Goal: Task Accomplishment & Management: Manage account settings

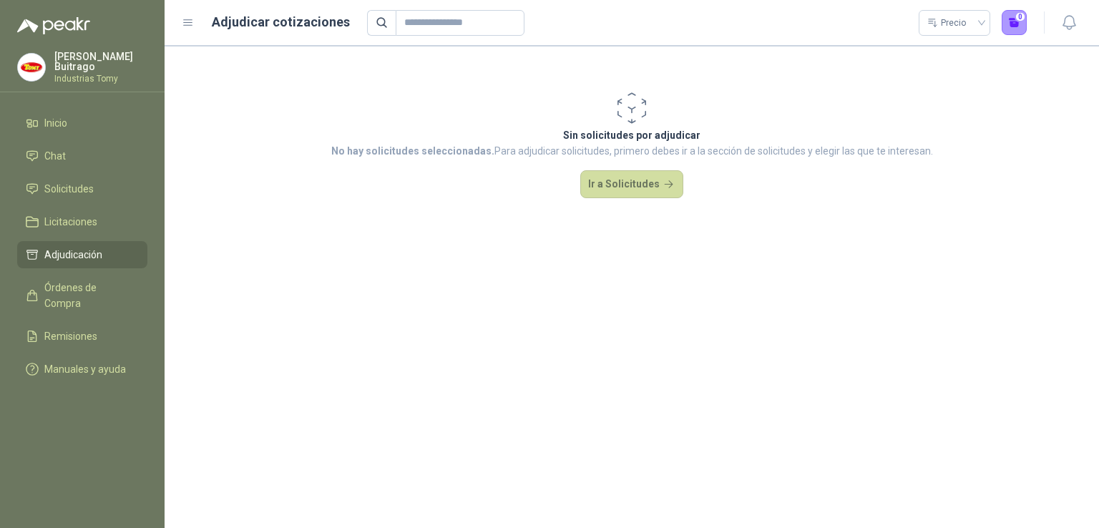
click at [404, 301] on section "Sin solicitudes por adjudicar No hay solicitudes seleccionadas. Para adjudicar …" at bounding box center [632, 287] width 935 height 482
drag, startPoint x: 0, startPoint y: 0, endPoint x: 404, endPoint y: 301, distance: 503.6
click at [404, 301] on section "Sin solicitudes por adjudicar No hay solicitudes seleccionadas. Para adjudicar …" at bounding box center [632, 287] width 935 height 482
click at [51, 111] on link "Inicio" at bounding box center [82, 122] width 130 height 27
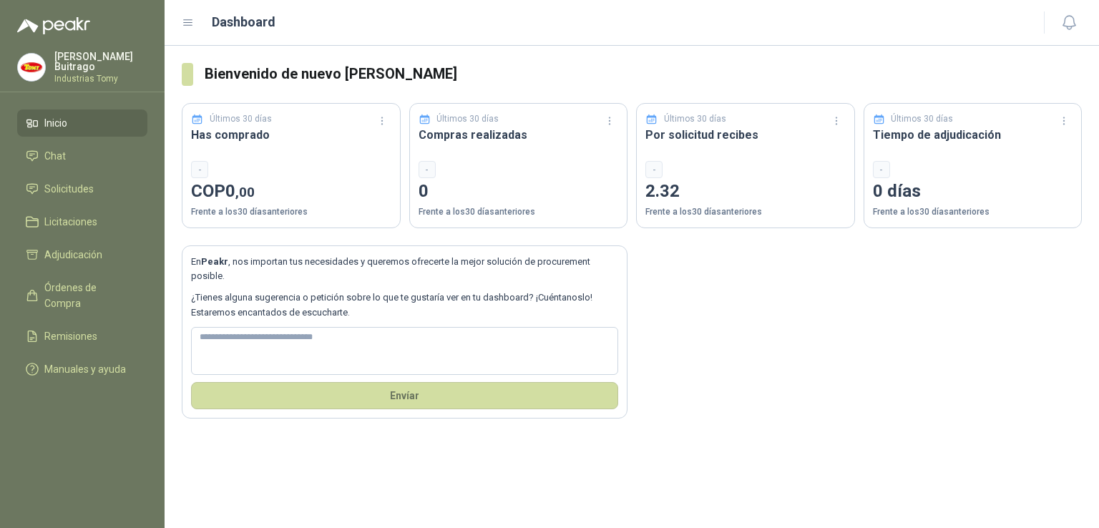
click at [698, 135] on h3 "Por solicitud recibes" at bounding box center [745, 135] width 200 height 18
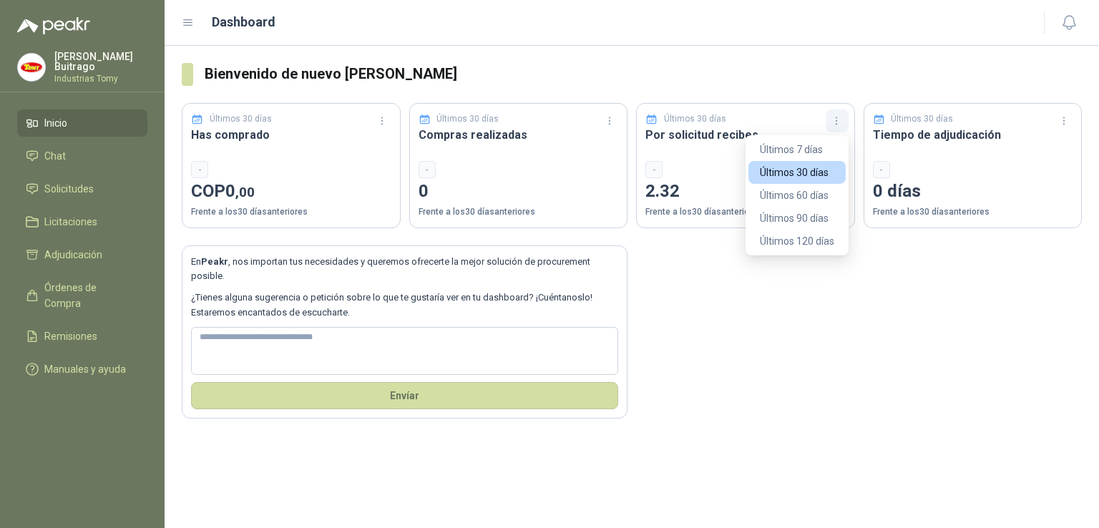
click at [837, 118] on icon "button" at bounding box center [836, 117] width 1 height 1
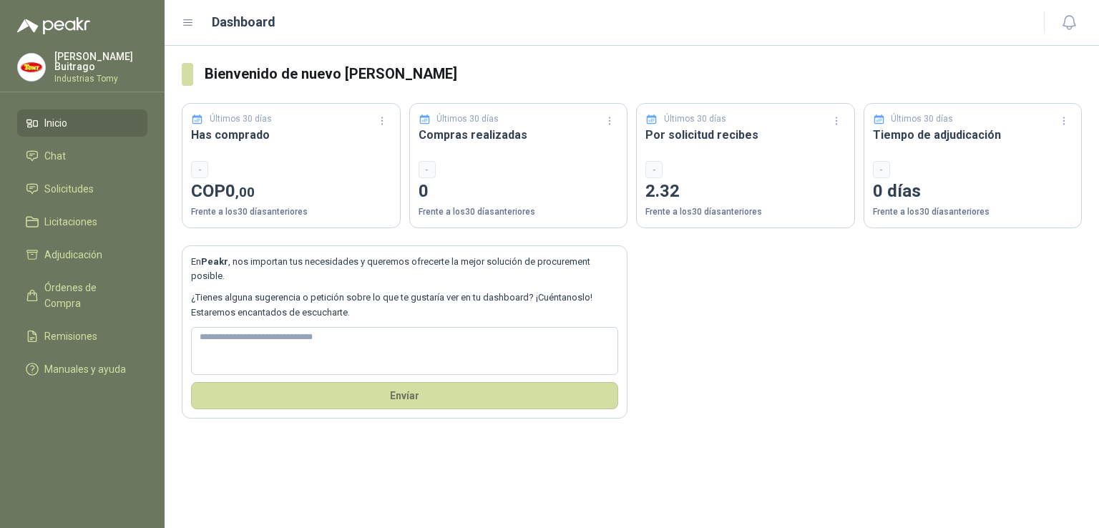
click at [808, 440] on div "Bienvenido de nuevo [PERSON_NAME] Últimos 30 días Has comprado - COP 0 ,00 Fren…" at bounding box center [632, 287] width 935 height 482
click at [62, 148] on span "Chat" at bounding box center [54, 156] width 21 height 16
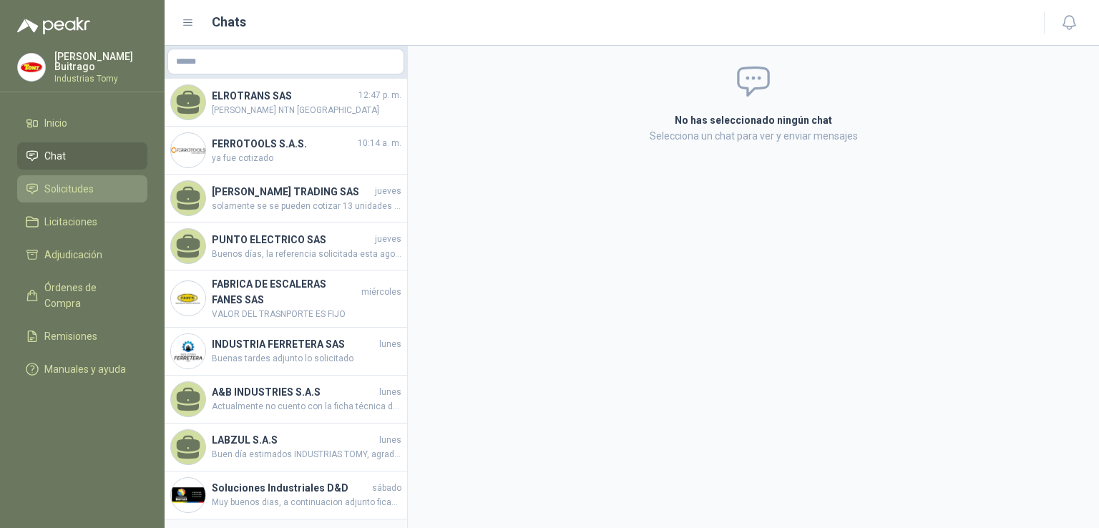
click at [89, 193] on span "Solicitudes" at bounding box center [68, 189] width 49 height 16
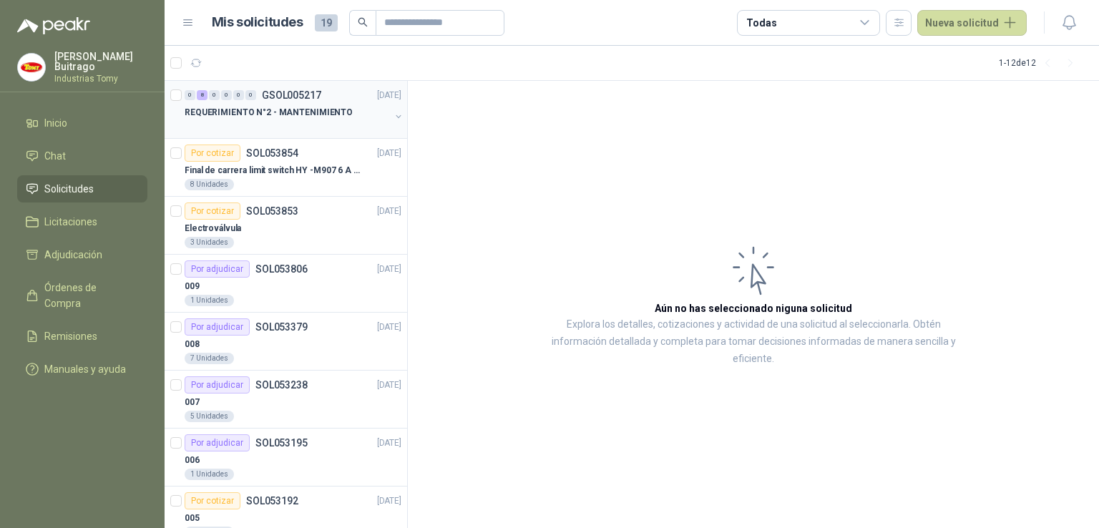
click at [270, 106] on p "REQUERIMIENTO N°2 - MANTENIMIENTO" at bounding box center [269, 113] width 168 height 14
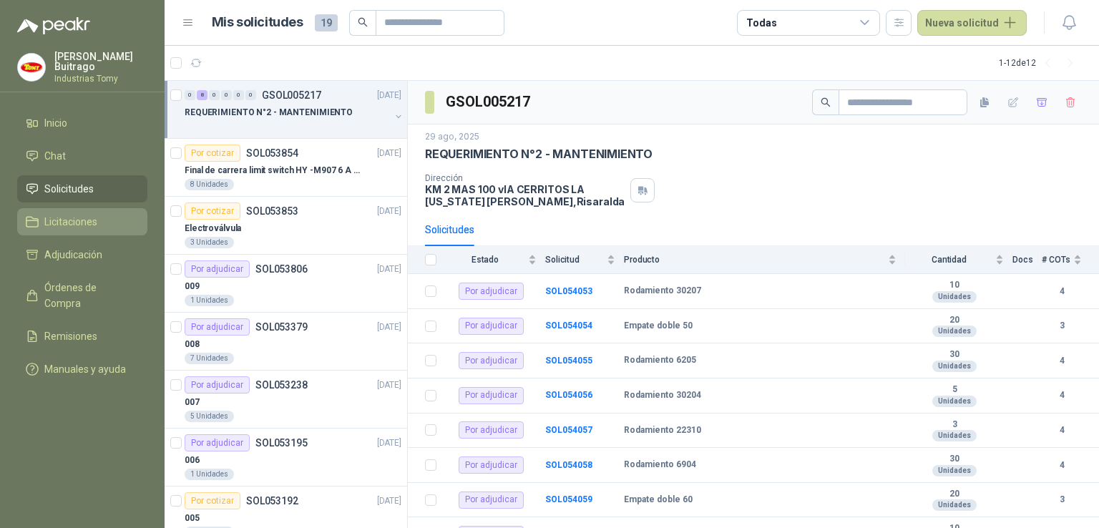
click at [54, 223] on span "Licitaciones" at bounding box center [70, 222] width 53 height 16
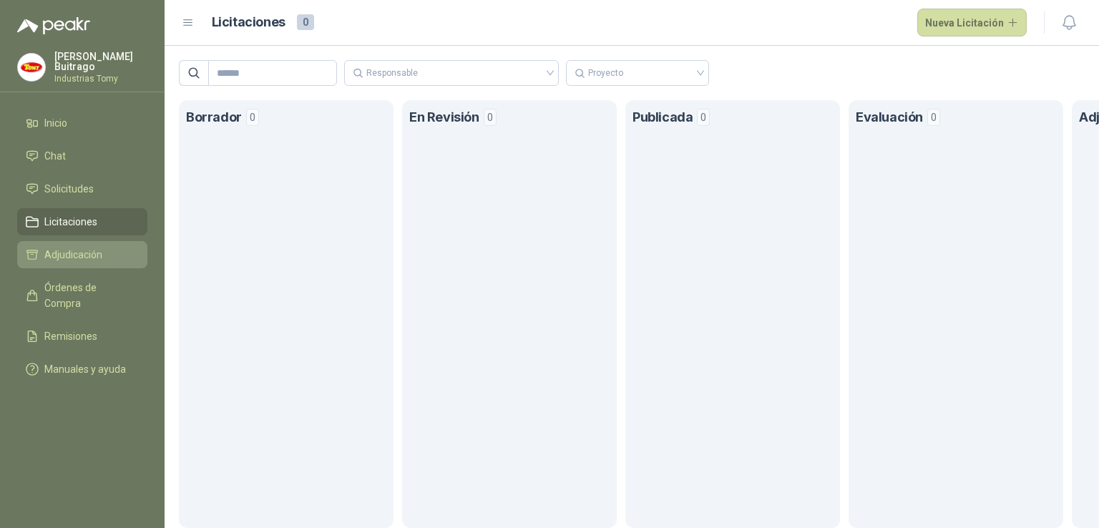
click at [74, 250] on span "Adjudicación" at bounding box center [73, 255] width 58 height 16
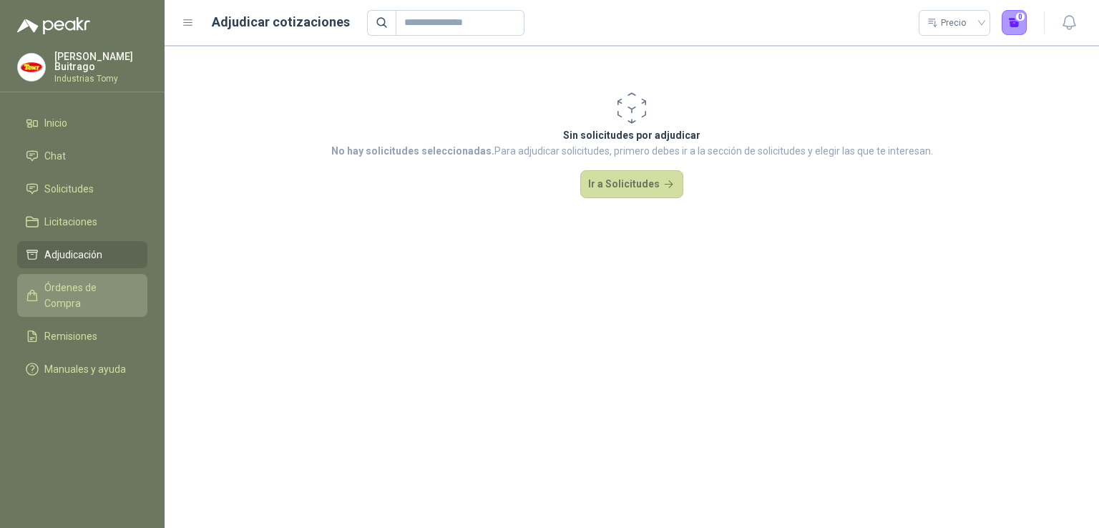
click at [73, 282] on span "Órdenes de Compra" at bounding box center [88, 295] width 89 height 31
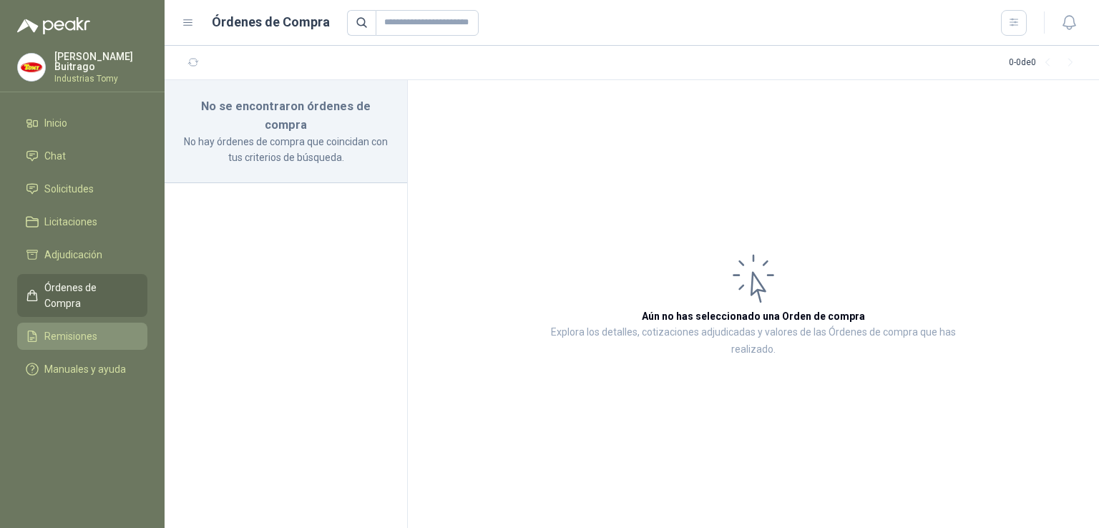
click at [74, 328] on span "Remisiones" at bounding box center [70, 336] width 53 height 16
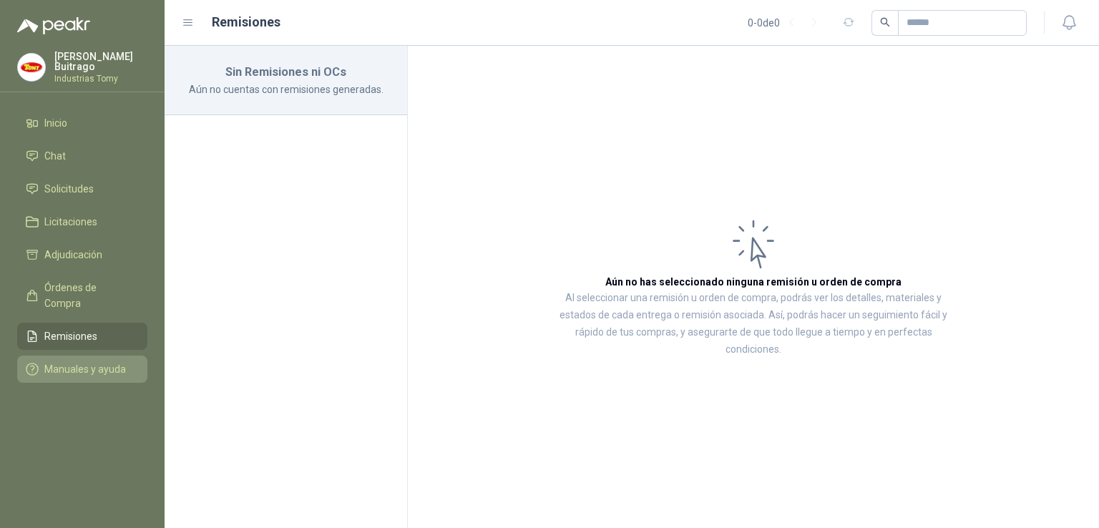
click at [73, 361] on span "Manuales y ayuda" at bounding box center [85, 369] width 82 height 16
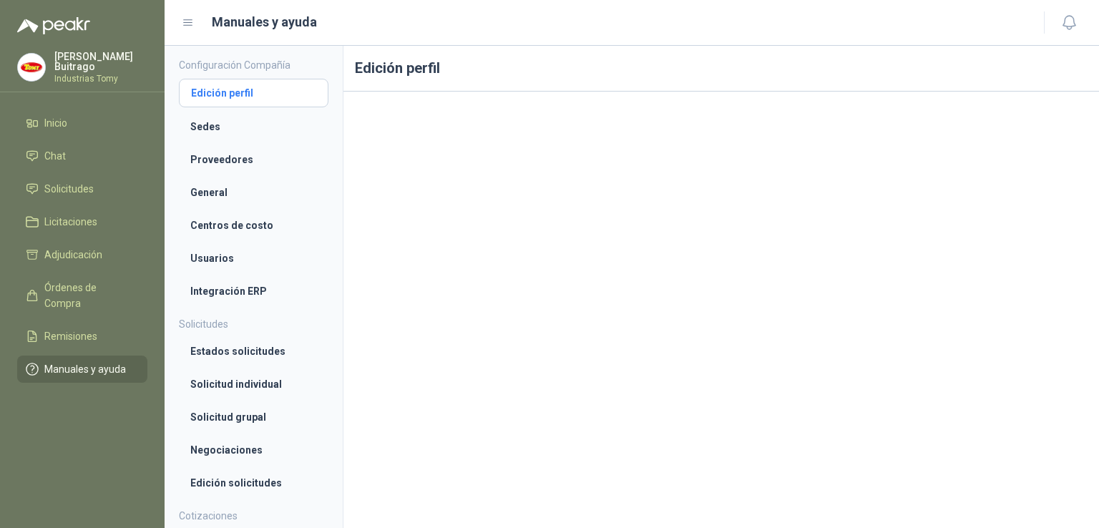
click at [252, 87] on li "Edición perfil" at bounding box center [253, 93] width 125 height 16
click at [97, 60] on p "[PERSON_NAME]" at bounding box center [100, 62] width 93 height 20
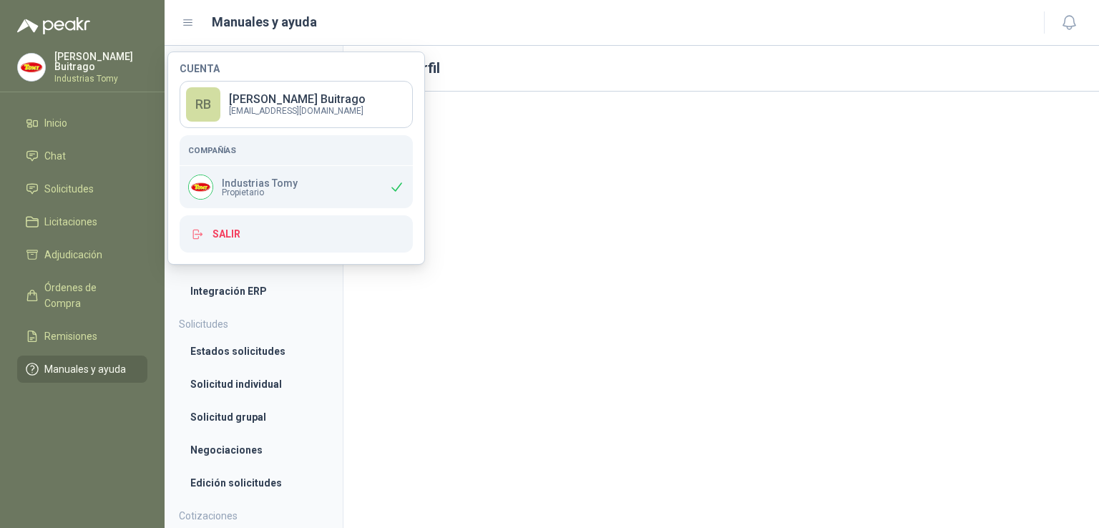
click at [247, 190] on span "Propietario" at bounding box center [260, 192] width 76 height 9
click at [240, 98] on p "[PERSON_NAME]" at bounding box center [297, 99] width 137 height 11
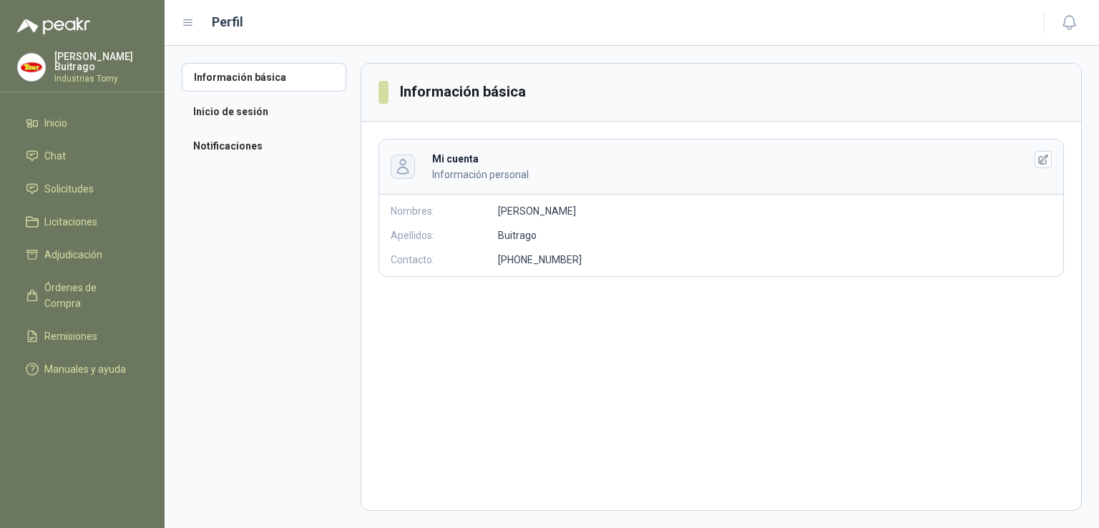
click at [406, 166] on icon "button" at bounding box center [402, 166] width 16 height 16
click at [1043, 165] on icon "button" at bounding box center [1044, 160] width 12 height 12
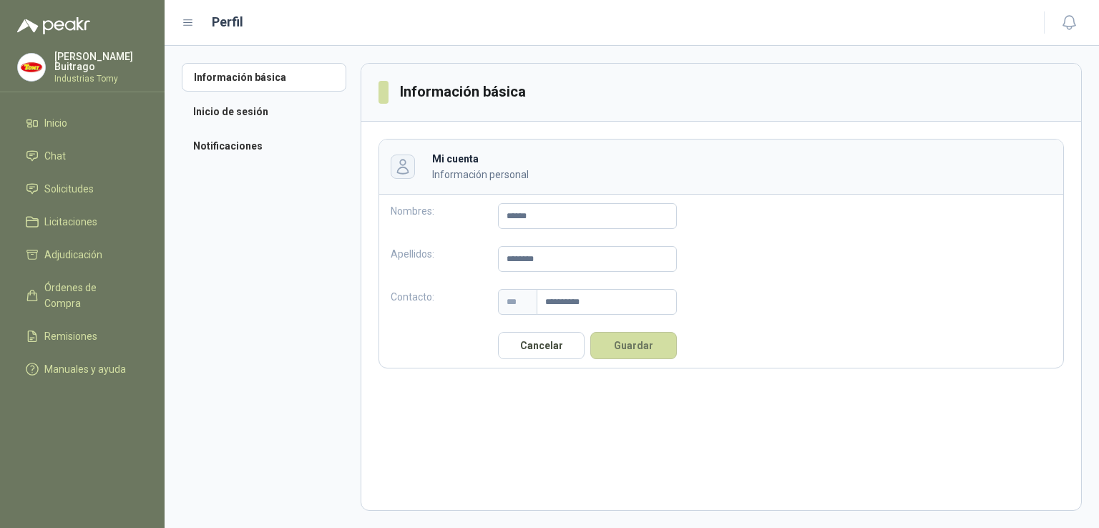
click at [406, 163] on icon "button" at bounding box center [402, 166] width 16 height 16
click at [332, 379] on aside "Información básica Inicio de sesión Notificaciones" at bounding box center [271, 287] width 179 height 448
click at [63, 162] on link "Chat" at bounding box center [82, 155] width 130 height 27
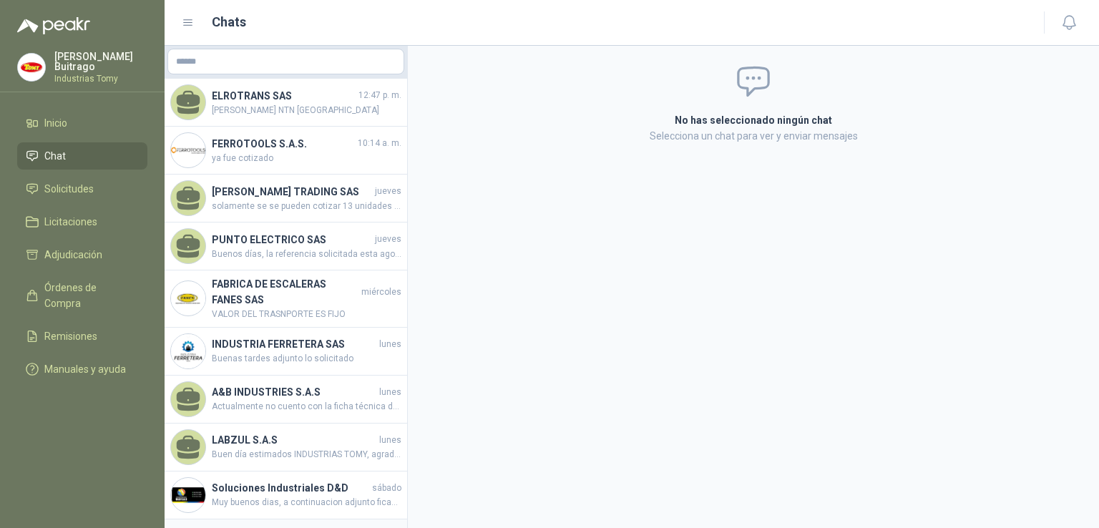
click at [66, 53] on div "[PERSON_NAME] Industrias Tomy" at bounding box center [82, 67] width 130 height 31
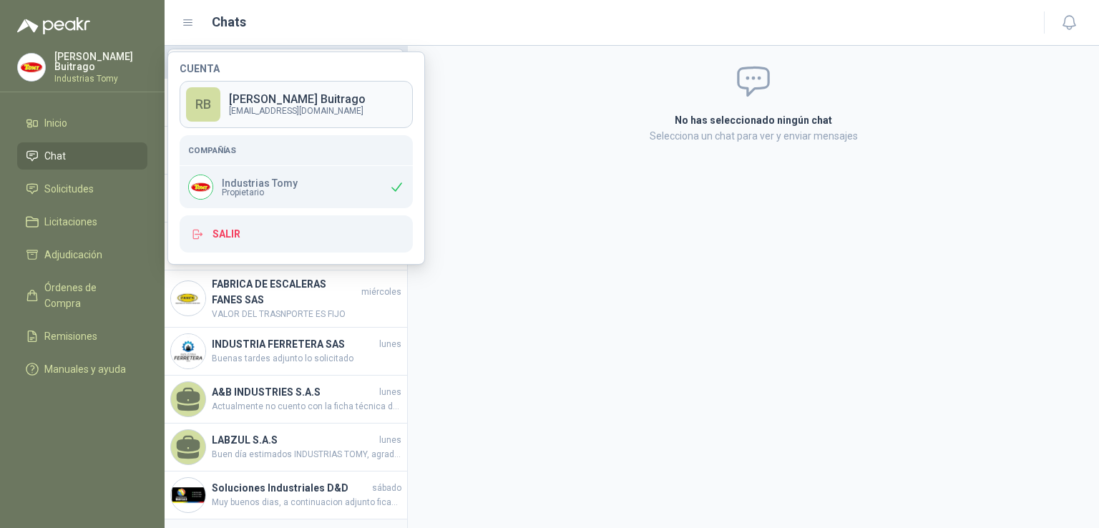
click at [249, 101] on p "[PERSON_NAME]" at bounding box center [297, 99] width 137 height 11
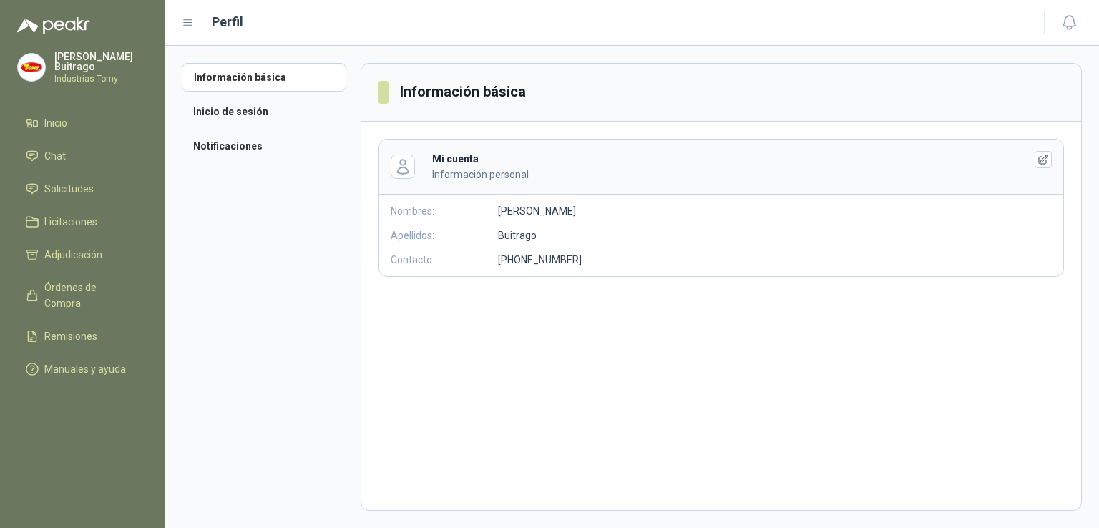
click at [388, 92] on span at bounding box center [384, 92] width 10 height 23
click at [693, 114] on header "Información básica" at bounding box center [721, 93] width 720 height 58
click at [479, 174] on p "Información personal" at bounding box center [717, 175] width 570 height 16
click at [469, 161] on b "Mi cuenta" at bounding box center [455, 158] width 47 height 11
click at [405, 167] on icon "button" at bounding box center [403, 167] width 11 height 14
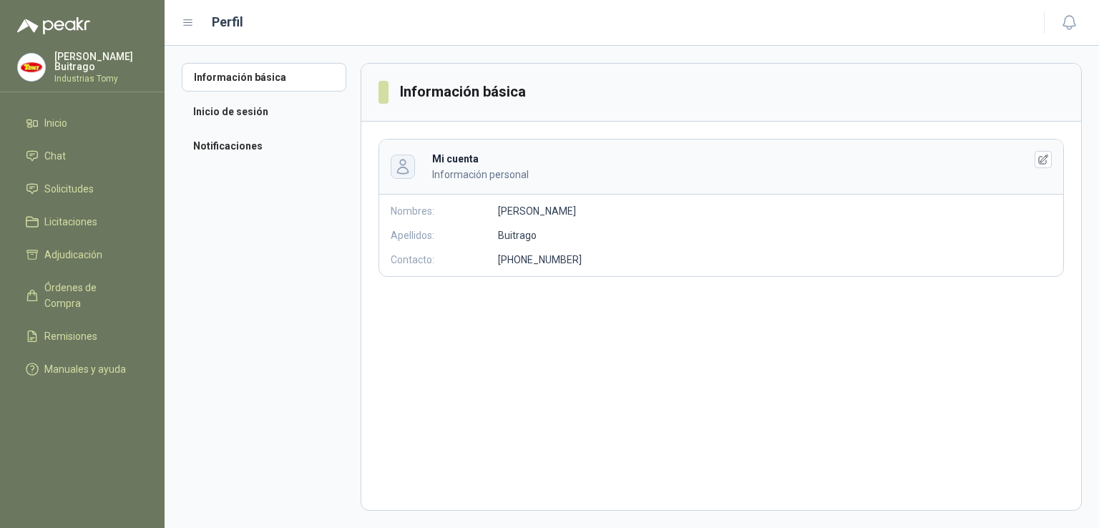
click at [405, 167] on icon "button" at bounding box center [403, 167] width 11 height 14
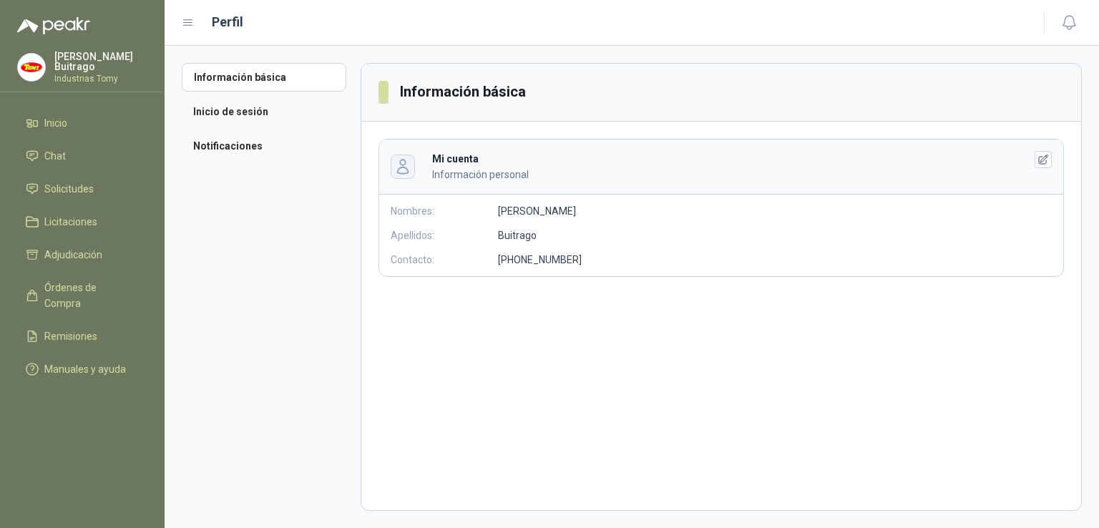
click at [405, 167] on icon "button" at bounding box center [403, 167] width 11 height 14
click at [1044, 157] on icon "button" at bounding box center [1043, 159] width 9 height 9
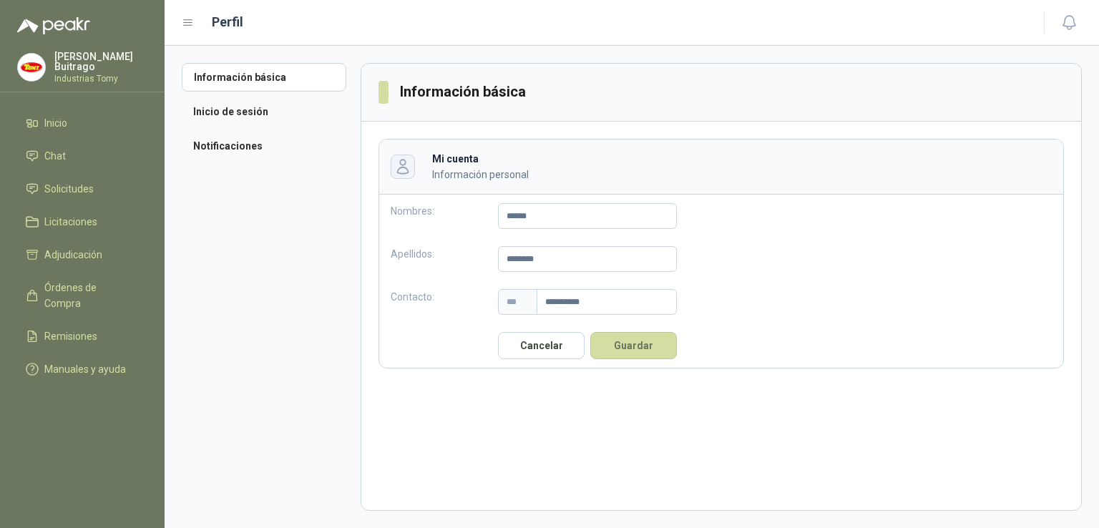
click at [403, 164] on icon "button" at bounding box center [402, 166] width 16 height 16
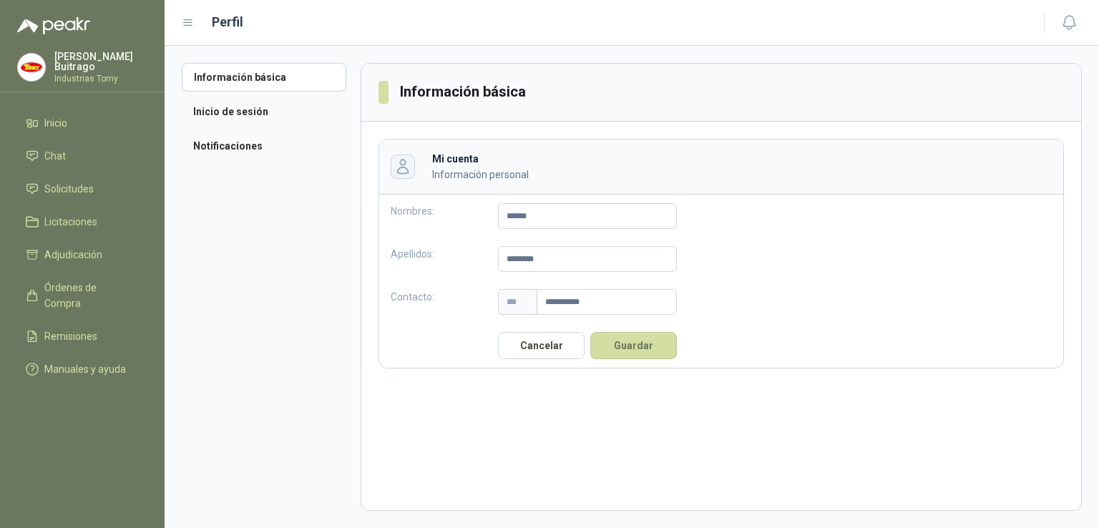
click at [403, 164] on icon "button" at bounding box center [402, 166] width 16 height 16
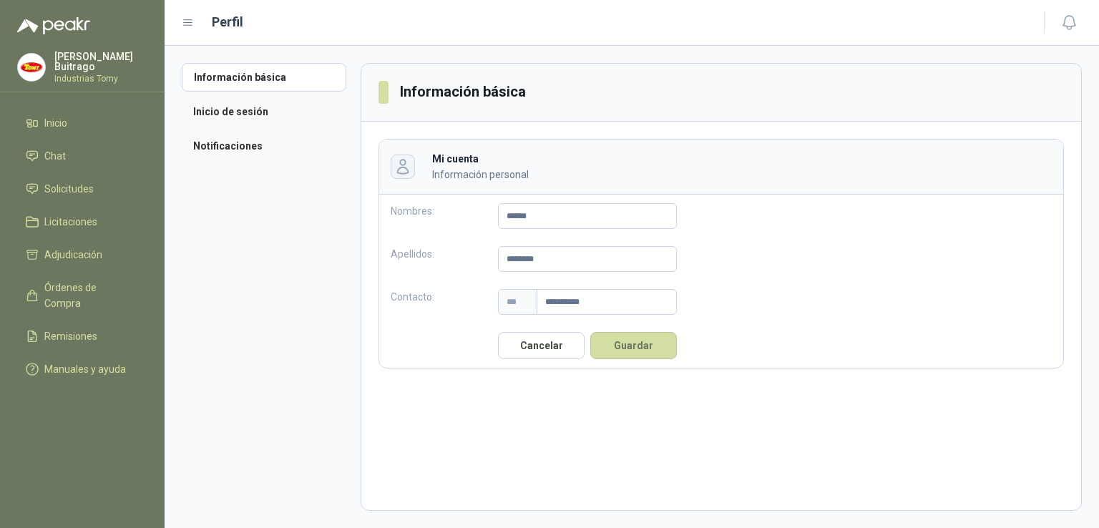
click at [403, 164] on icon "button" at bounding box center [402, 166] width 16 height 16
click at [83, 361] on span "Manuales y ayuda" at bounding box center [85, 369] width 82 height 16
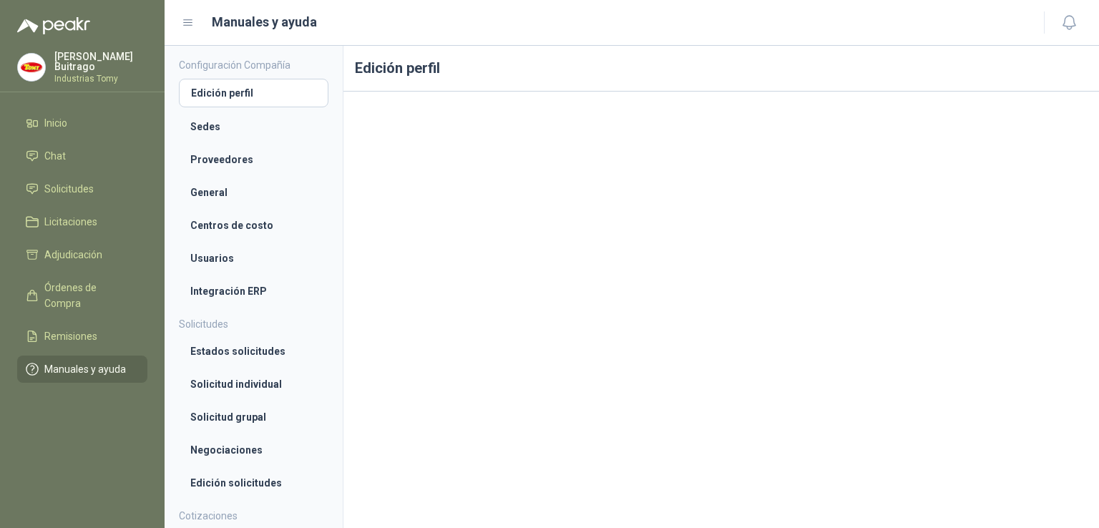
click at [29, 64] on img at bounding box center [31, 67] width 27 height 27
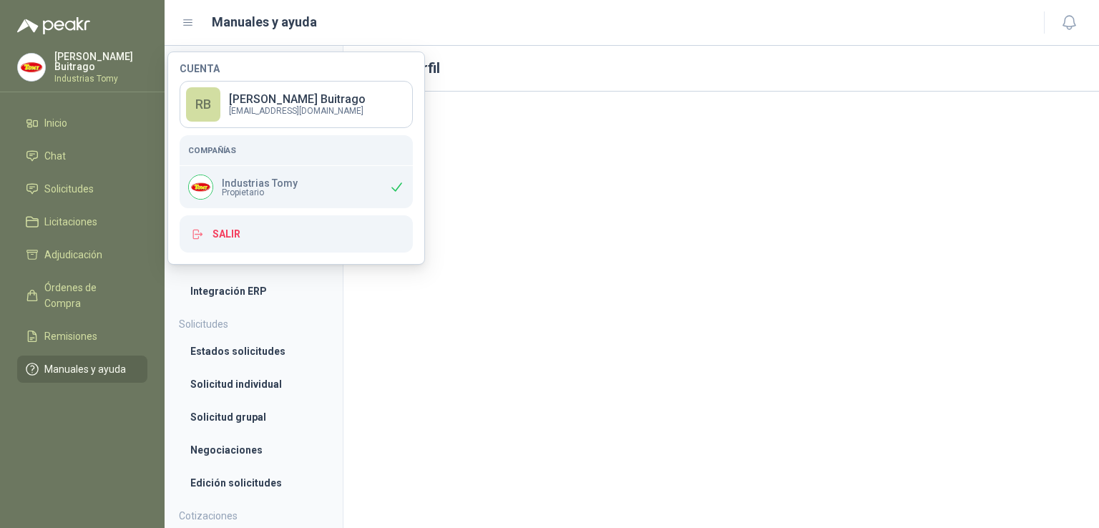
click at [29, 64] on img at bounding box center [31, 67] width 27 height 27
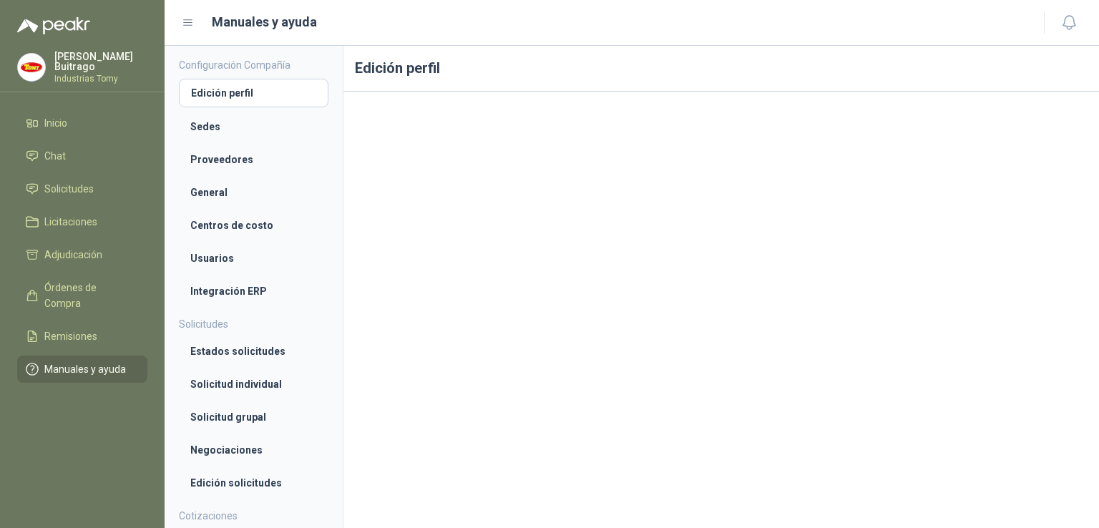
click at [29, 64] on img at bounding box center [31, 67] width 27 height 27
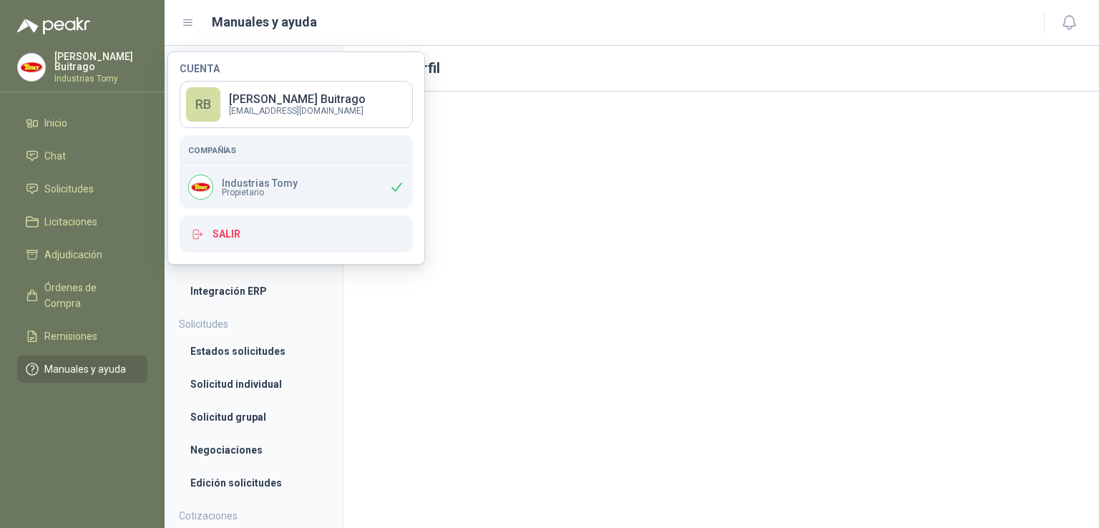
click at [296, 184] on div "Industrias Tomy Propietario" at bounding box center [296, 187] width 233 height 42
click at [235, 112] on p "[EMAIL_ADDRESS][DOMAIN_NAME]" at bounding box center [297, 111] width 137 height 9
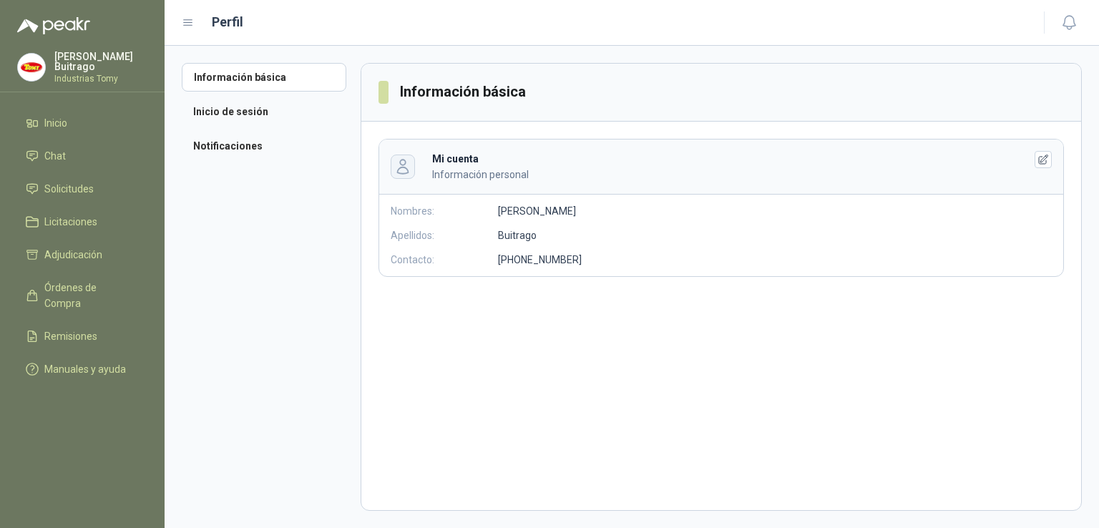
click at [412, 164] on button "button" at bounding box center [403, 167] width 24 height 24
click at [1045, 159] on icon "button" at bounding box center [1043, 159] width 9 height 9
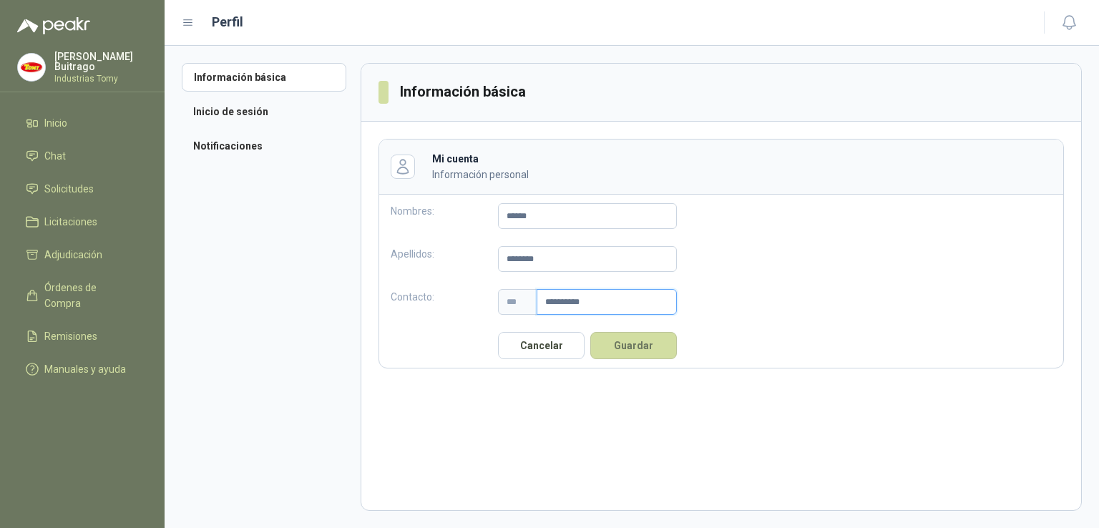
click at [609, 301] on input "**********" at bounding box center [607, 302] width 140 height 26
type input "**********"
click at [406, 167] on icon "button" at bounding box center [402, 166] width 16 height 16
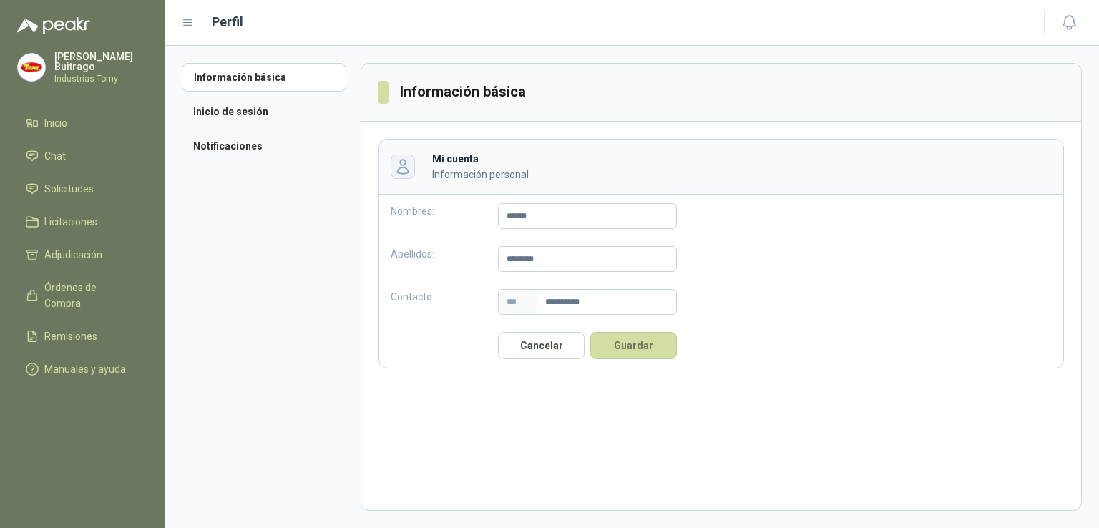
click at [406, 167] on icon "button" at bounding box center [402, 166] width 16 height 16
click at [617, 332] on button "Guardar" at bounding box center [633, 345] width 87 height 27
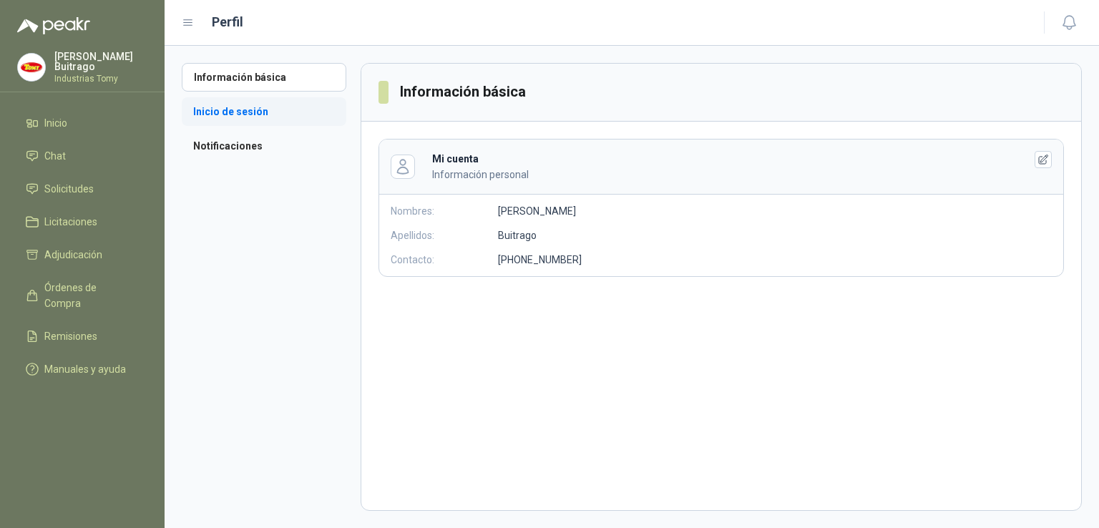
click at [253, 116] on li "Inicio de sesión" at bounding box center [264, 111] width 165 height 29
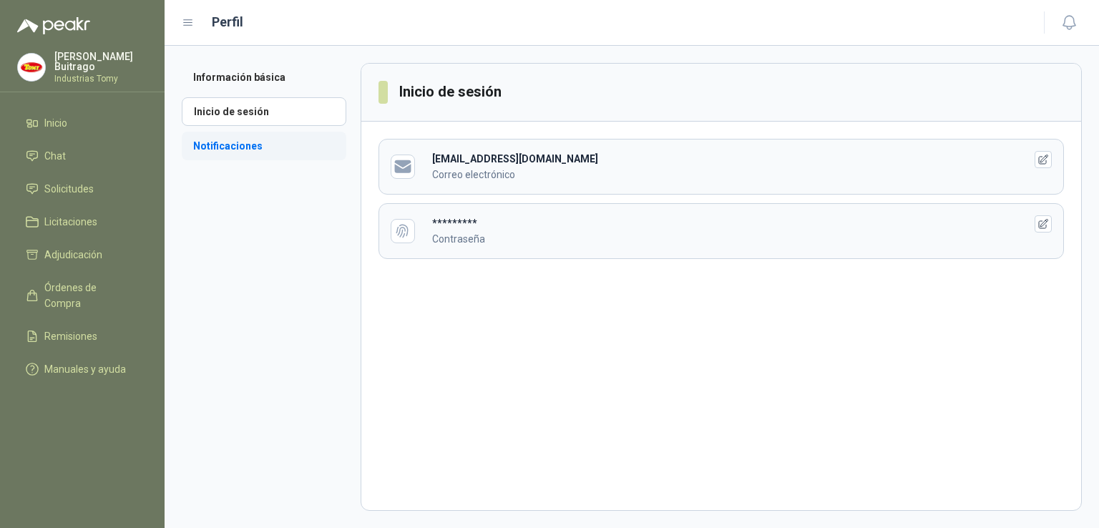
click at [245, 149] on li "Notificaciones" at bounding box center [264, 146] width 165 height 29
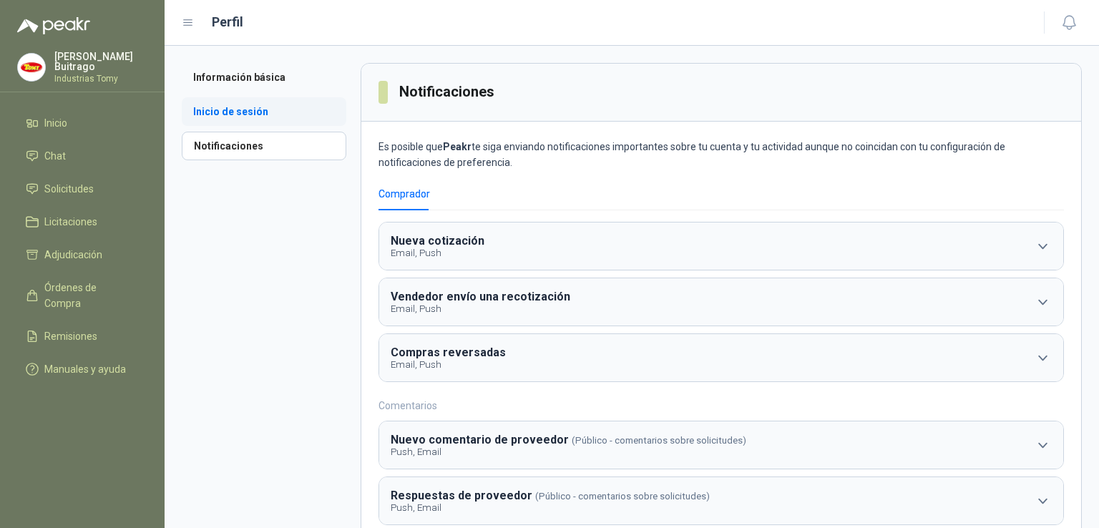
click at [242, 109] on li "Inicio de sesión" at bounding box center [264, 111] width 165 height 29
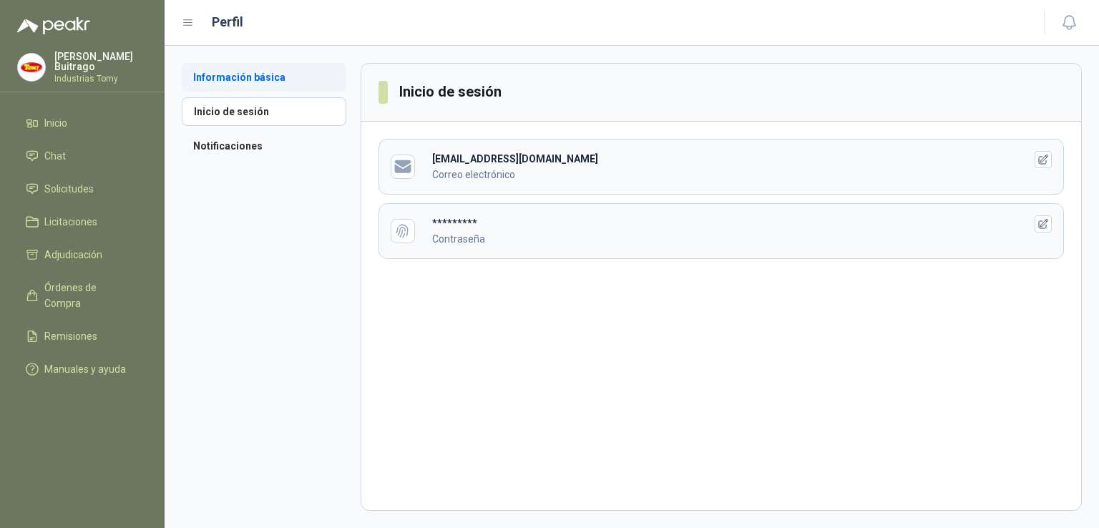
click at [244, 79] on li "Información básica" at bounding box center [264, 77] width 165 height 29
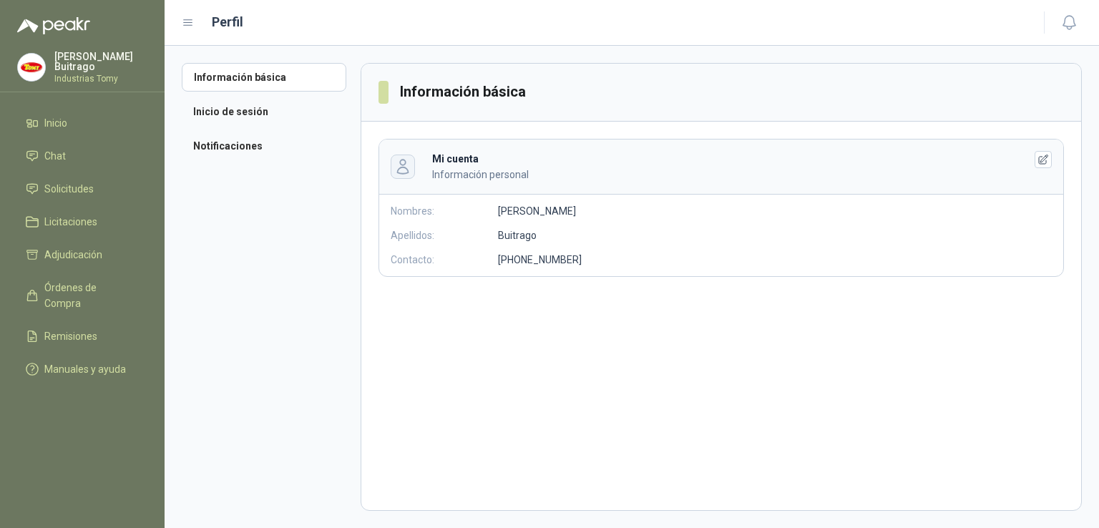
click at [407, 168] on icon "button" at bounding box center [402, 166] width 16 height 16
click at [1048, 154] on icon "button" at bounding box center [1044, 160] width 12 height 12
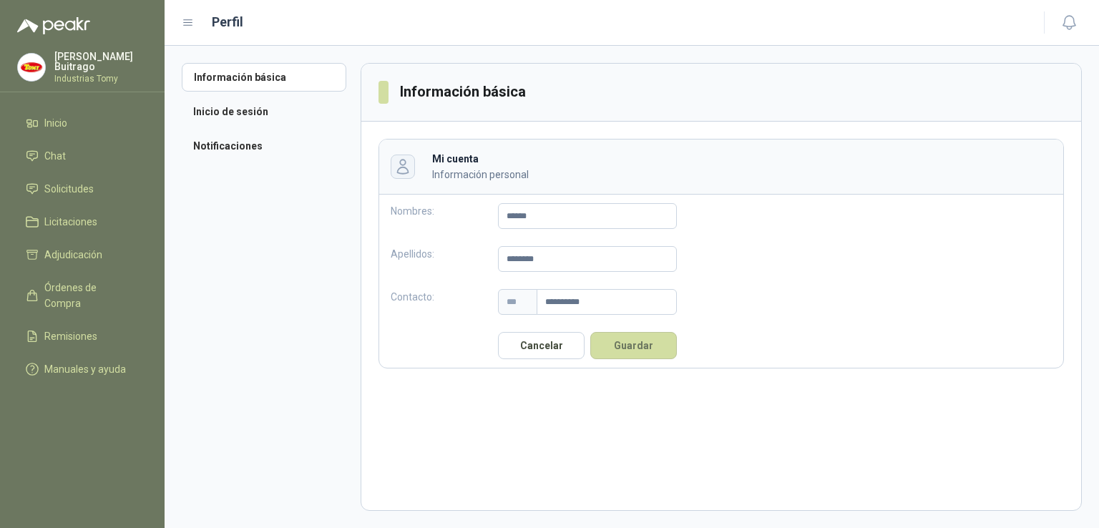
drag, startPoint x: 422, startPoint y: 177, endPoint x: 404, endPoint y: 169, distance: 20.5
click at [404, 169] on header "Mi cuenta Información personal" at bounding box center [721, 167] width 684 height 55
click at [404, 169] on icon "button" at bounding box center [402, 166] width 16 height 16
click at [608, 337] on button "Guardar" at bounding box center [633, 345] width 87 height 27
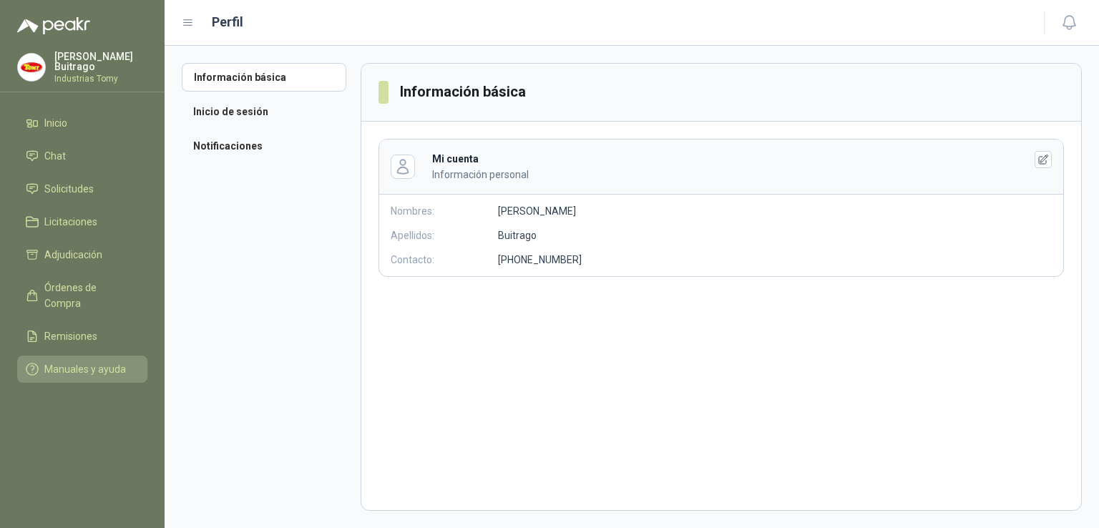
click at [84, 361] on span "Manuales y ayuda" at bounding box center [85, 369] width 82 height 16
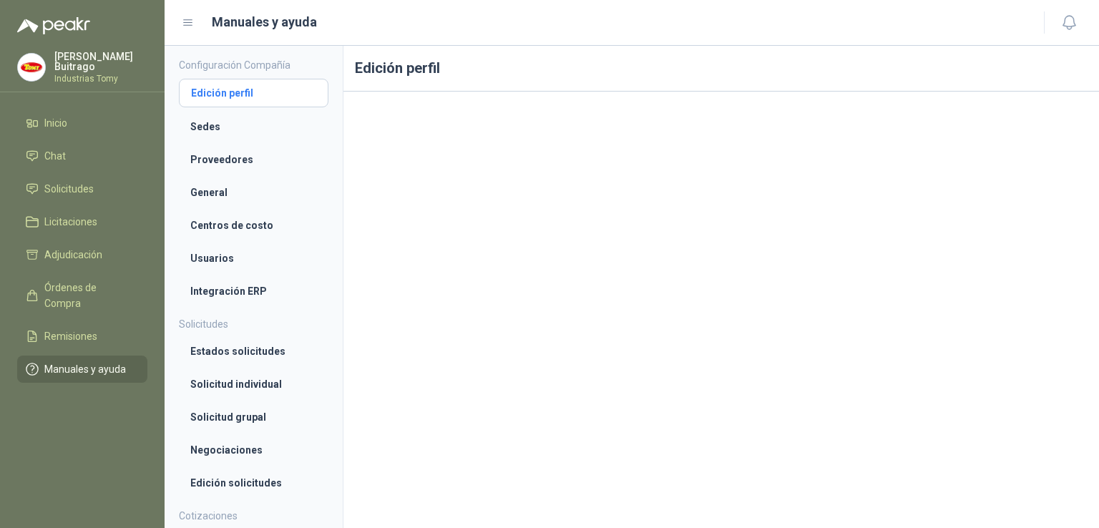
click at [258, 98] on li "Edición perfil" at bounding box center [253, 93] width 125 height 16
click at [218, 155] on li "Proveedores" at bounding box center [253, 160] width 127 height 16
click at [127, 247] on li "Adjudicación" at bounding box center [82, 255] width 113 height 16
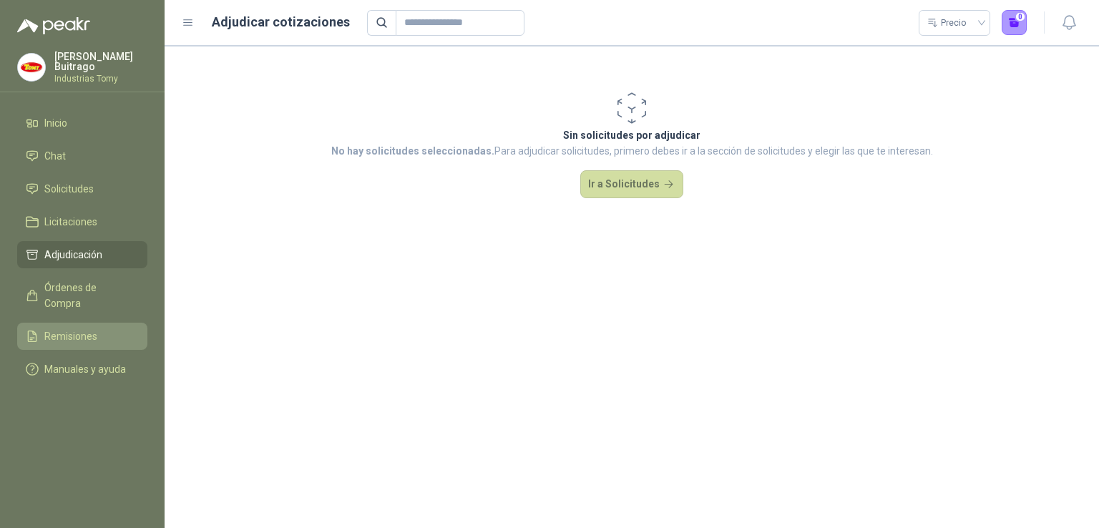
click at [82, 323] on link "Remisiones" at bounding box center [82, 336] width 130 height 27
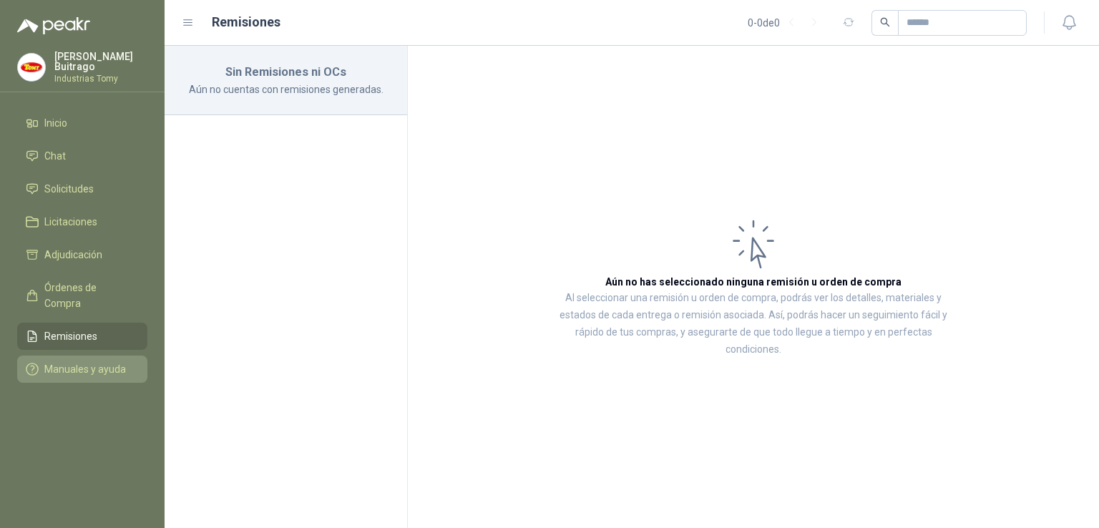
click at [72, 356] on link "Manuales y ayuda" at bounding box center [82, 369] width 130 height 27
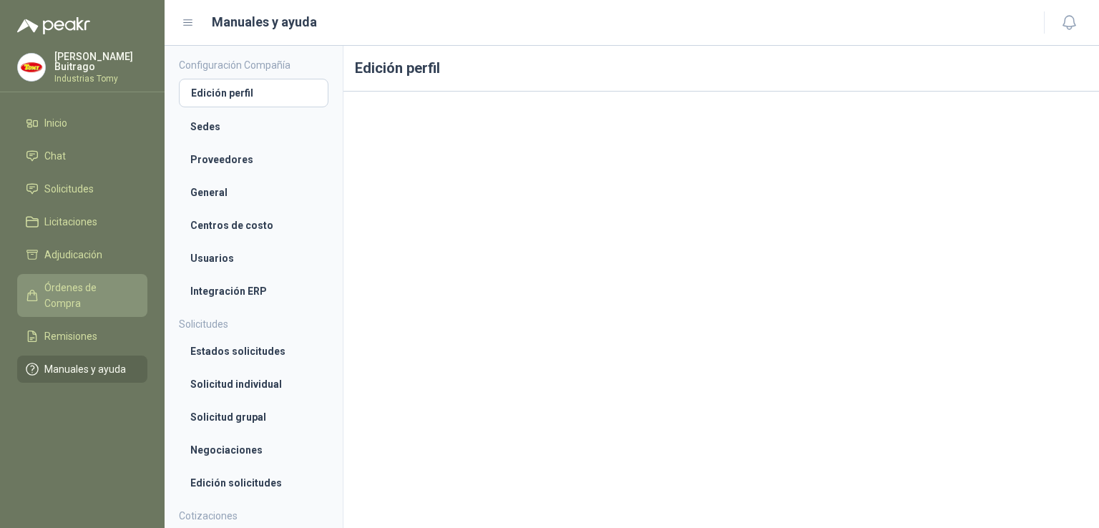
click at [77, 280] on span "Órdenes de Compra" at bounding box center [88, 295] width 89 height 31
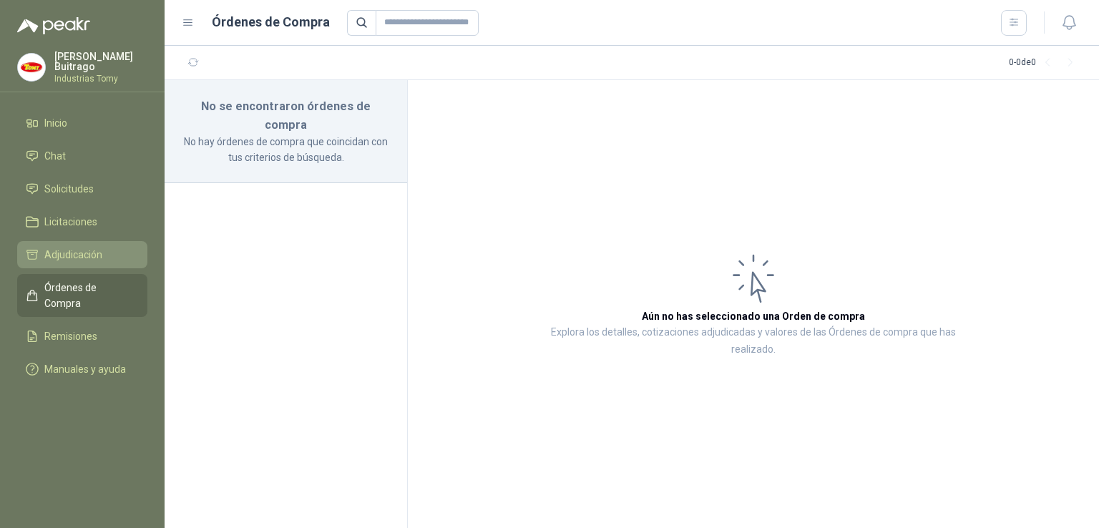
click at [74, 242] on link "Adjudicación" at bounding box center [82, 254] width 130 height 27
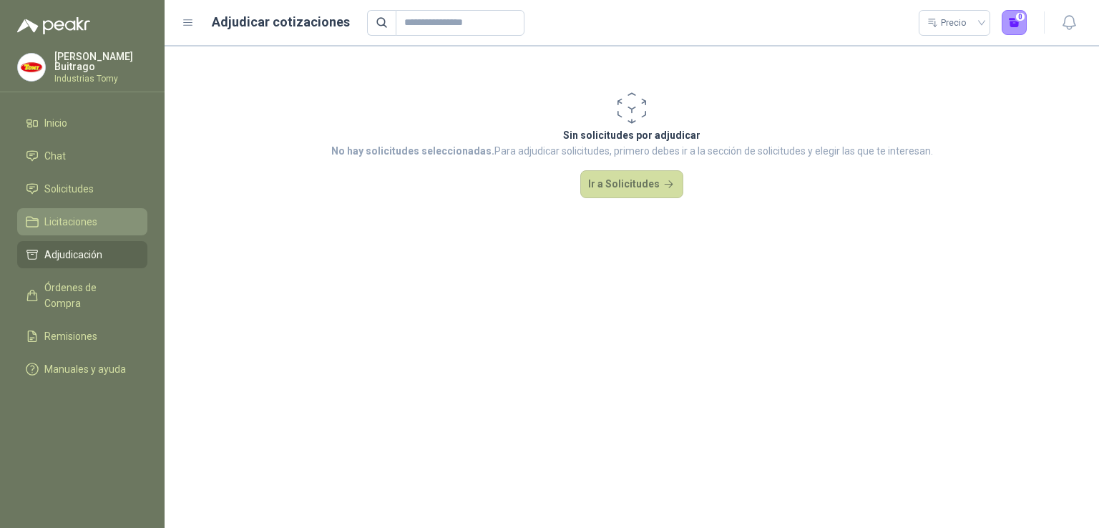
click at [74, 215] on span "Licitaciones" at bounding box center [70, 222] width 53 height 16
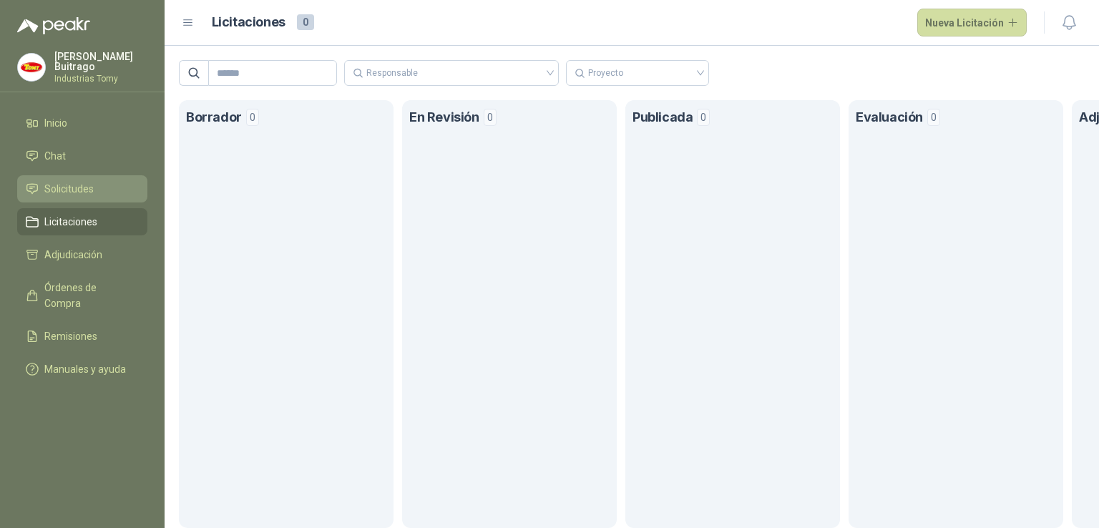
click at [72, 187] on span "Solicitudes" at bounding box center [68, 189] width 49 height 16
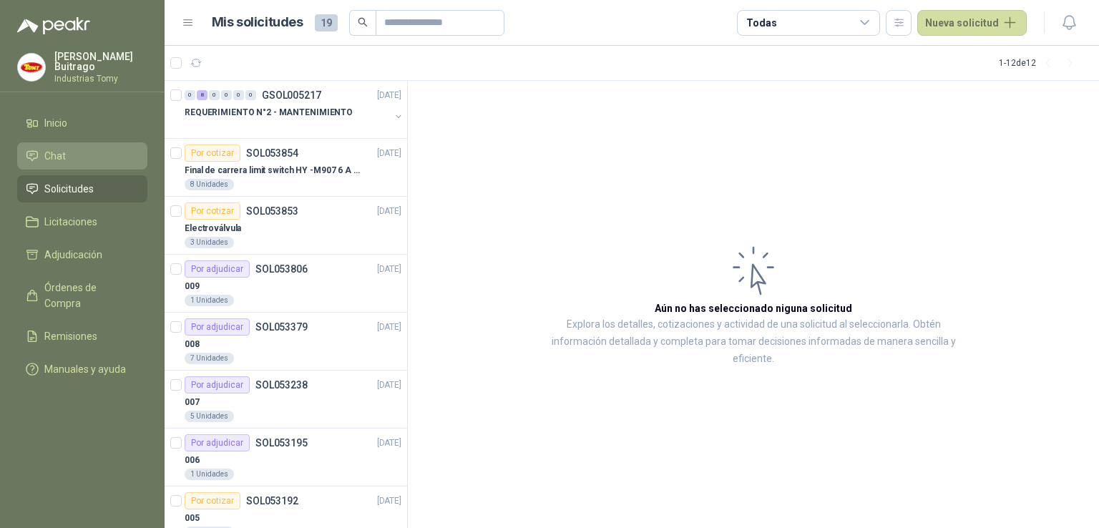
click at [62, 153] on span "Chat" at bounding box center [54, 156] width 21 height 16
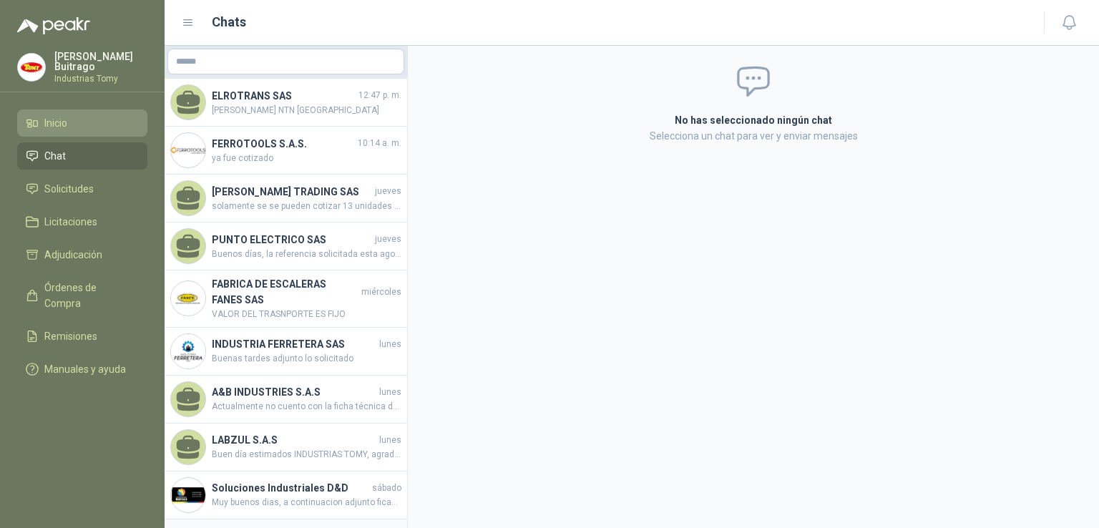
click at [62, 120] on span "Inicio" at bounding box center [55, 123] width 23 height 16
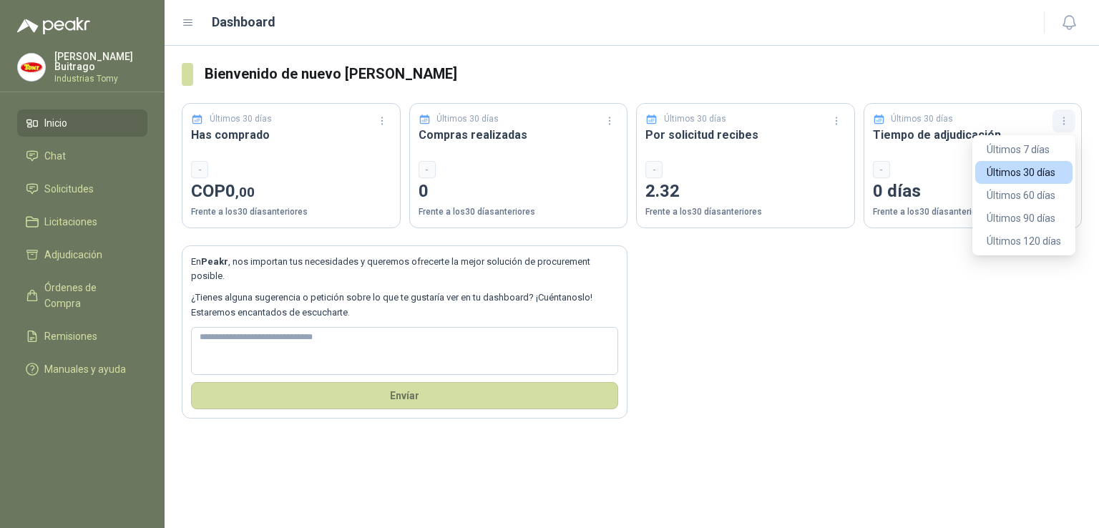
click at [1063, 120] on icon "button" at bounding box center [1064, 121] width 12 height 12
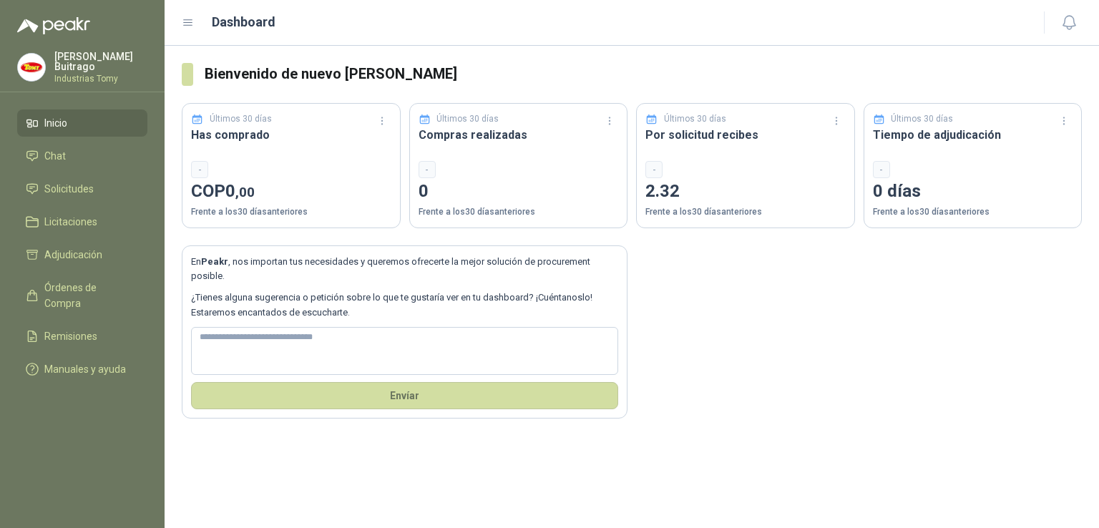
click at [189, 26] on icon at bounding box center [188, 22] width 13 height 13
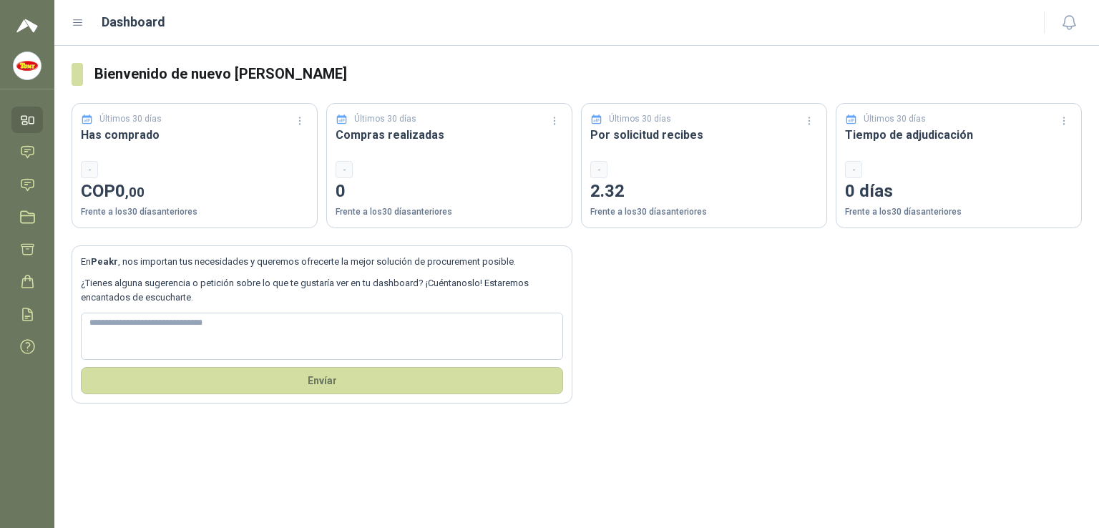
click at [82, 29] on icon at bounding box center [78, 22] width 13 height 13
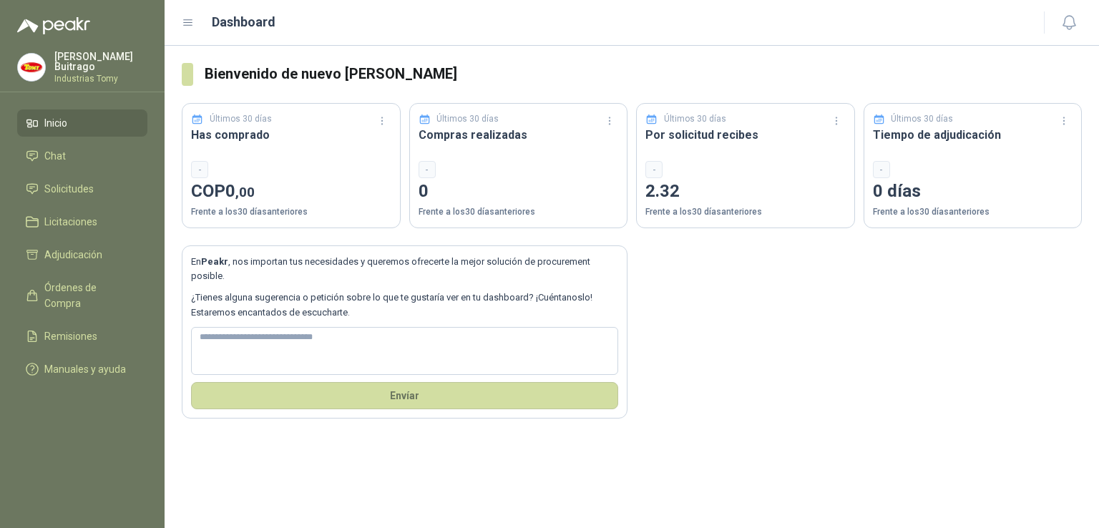
click at [90, 61] on p "[PERSON_NAME]" at bounding box center [100, 62] width 93 height 20
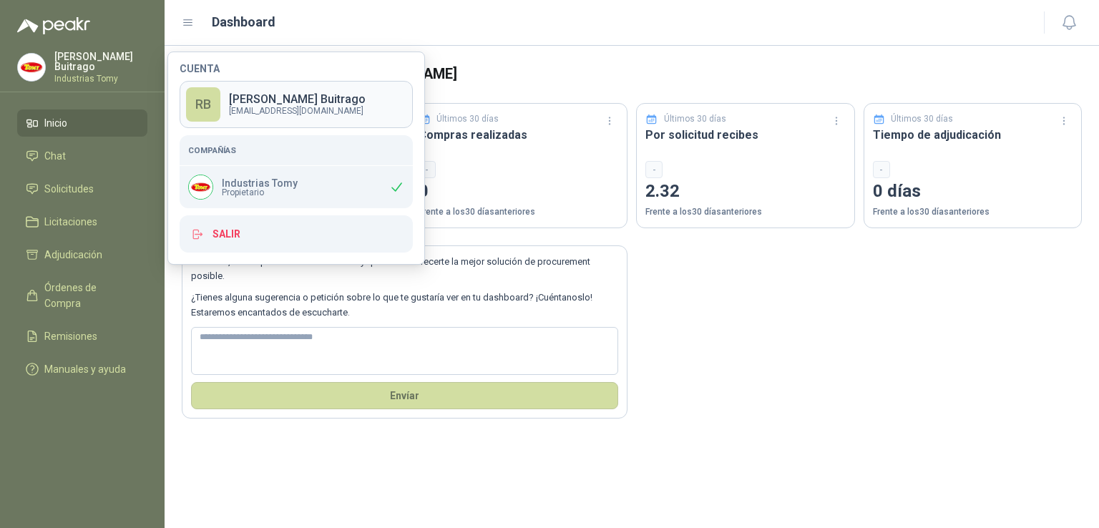
click at [281, 102] on p "[PERSON_NAME]" at bounding box center [297, 99] width 137 height 11
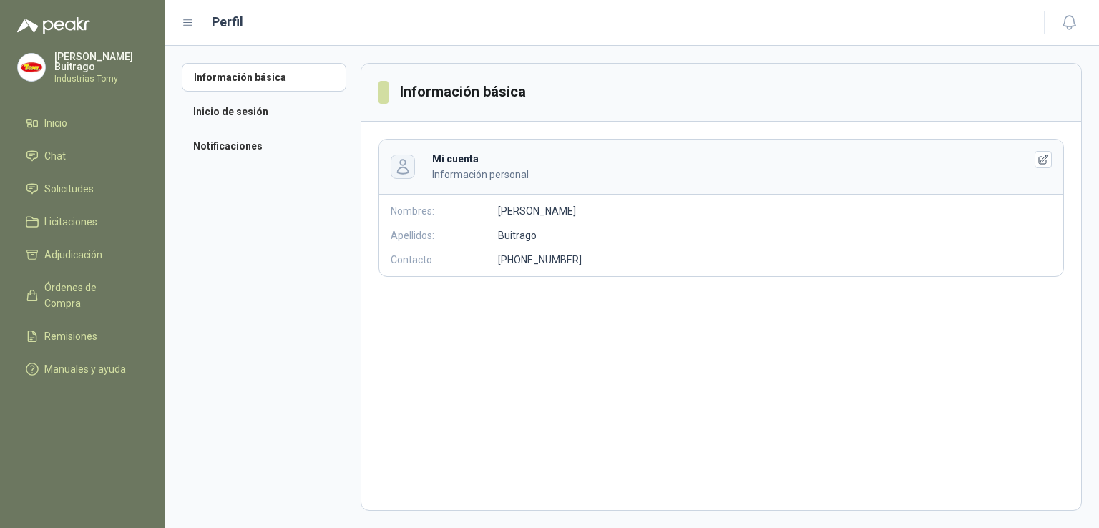
click at [404, 168] on icon "button" at bounding box center [402, 166] width 16 height 16
click at [220, 109] on li "Inicio de sesión" at bounding box center [264, 111] width 165 height 29
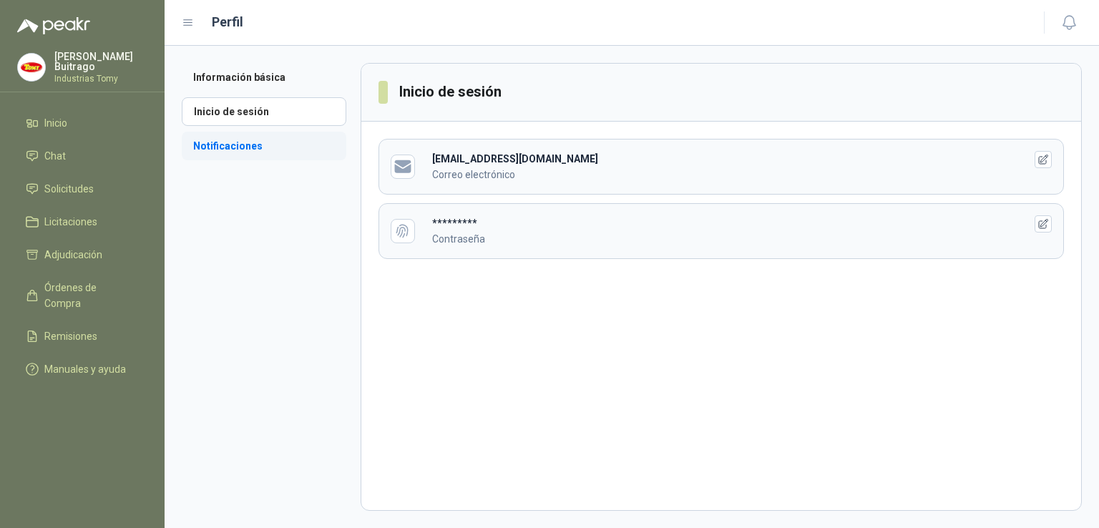
click at [233, 144] on li "Notificaciones" at bounding box center [264, 146] width 165 height 29
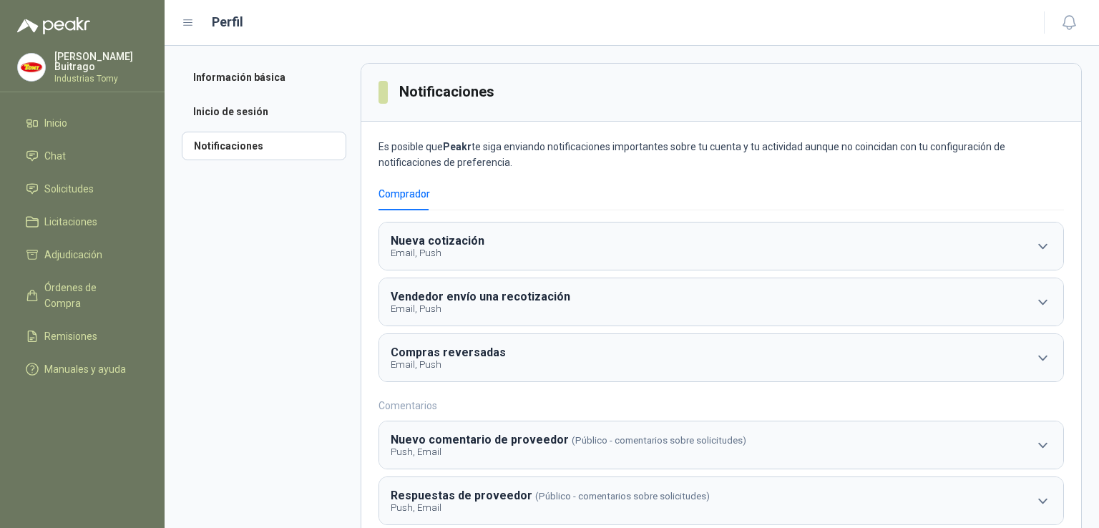
click at [65, 62] on p "[PERSON_NAME]" at bounding box center [100, 62] width 93 height 20
click at [73, 152] on li "Chat" at bounding box center [82, 156] width 113 height 16
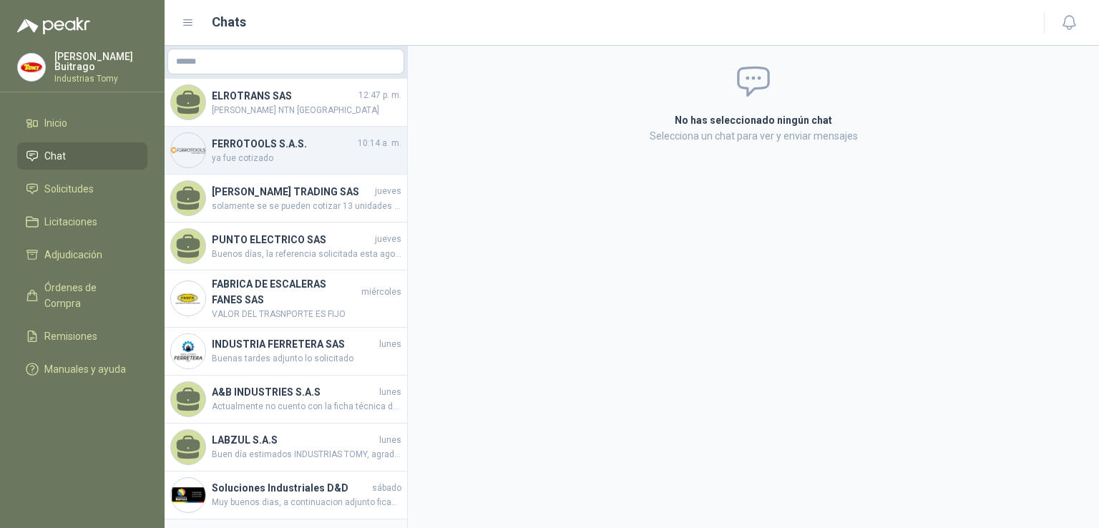
click at [257, 158] on span "ya fue cotizado" at bounding box center [307, 159] width 190 height 14
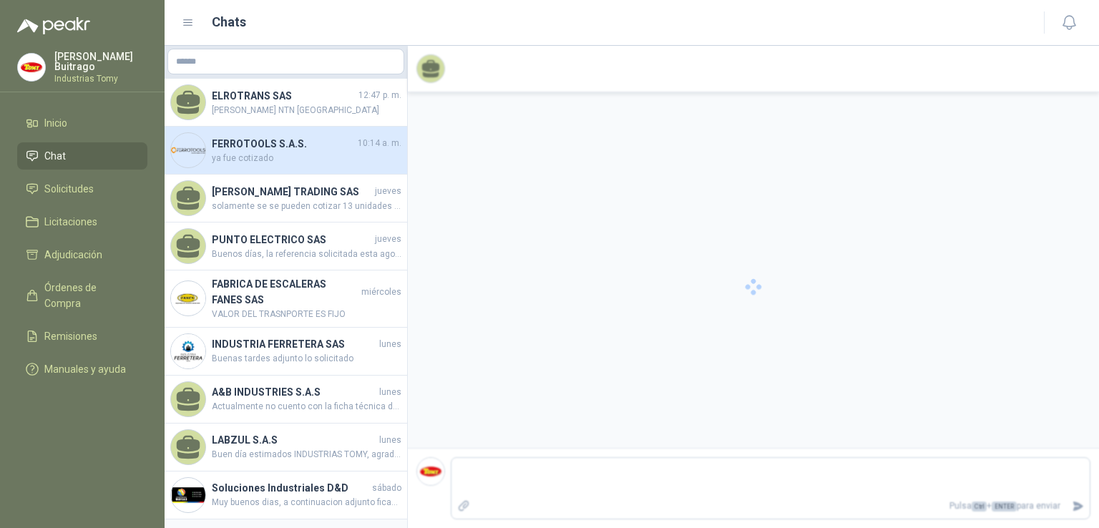
scroll to position [48, 0]
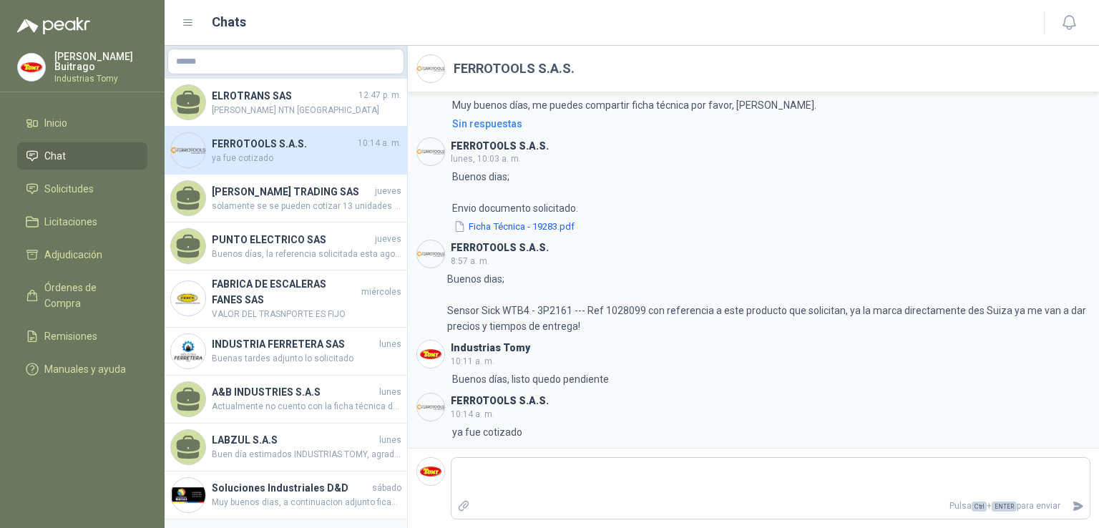
click at [257, 158] on span "ya fue cotizado" at bounding box center [307, 159] width 190 height 14
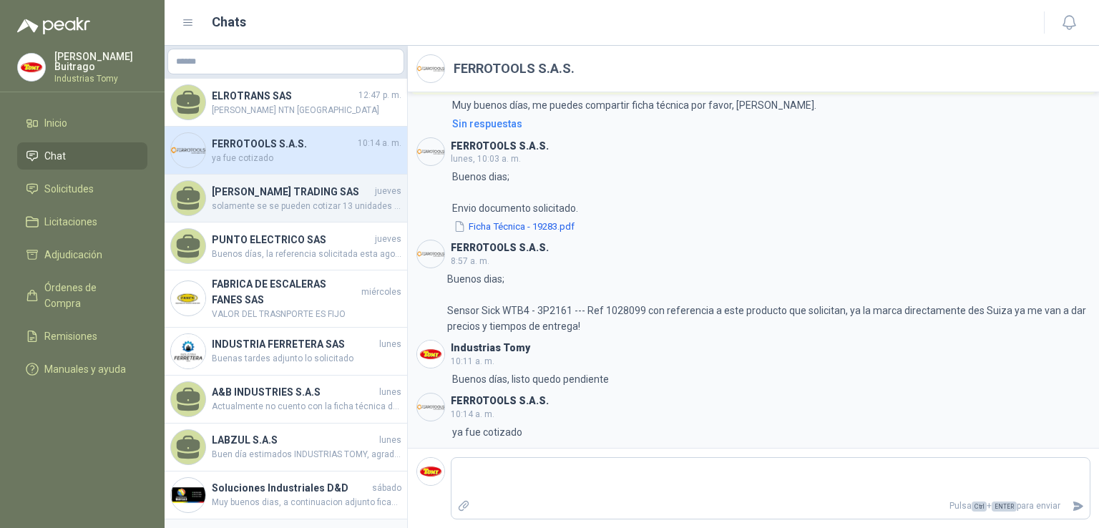
click at [266, 195] on h4 "[PERSON_NAME] TRADING SAS" at bounding box center [292, 192] width 160 height 16
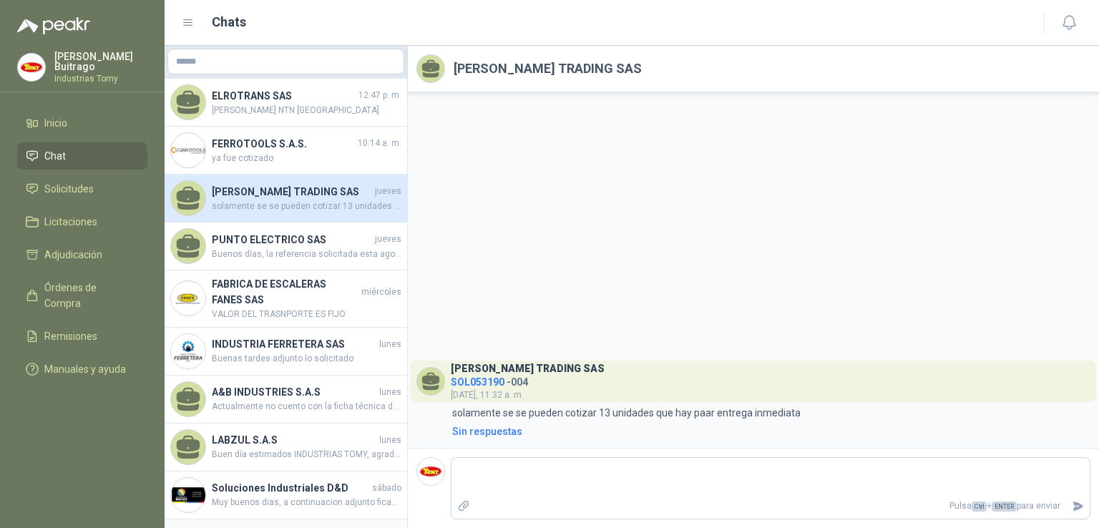
click at [77, 58] on p "[PERSON_NAME]" at bounding box center [100, 62] width 93 height 20
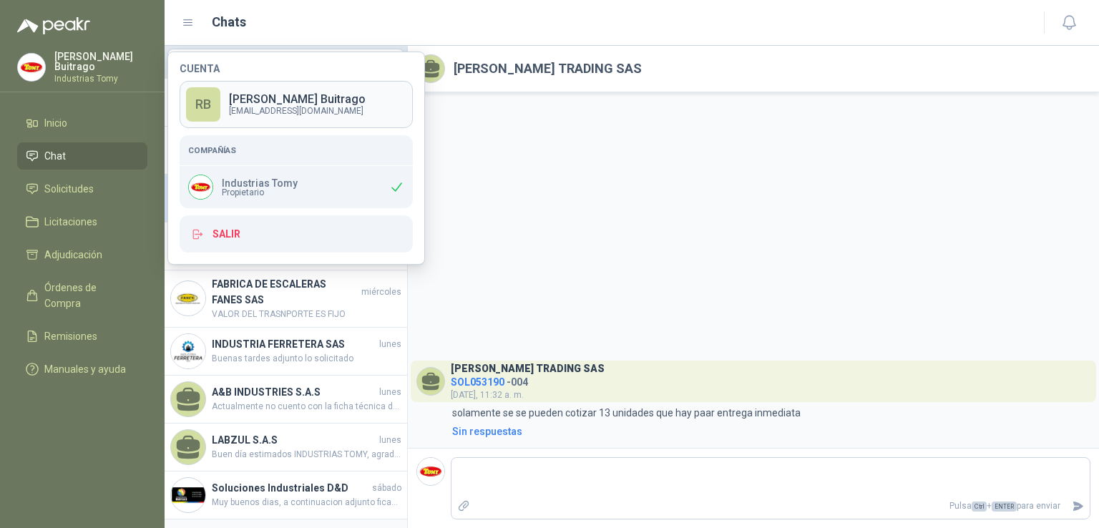
click at [217, 94] on div "RB" at bounding box center [203, 104] width 34 height 34
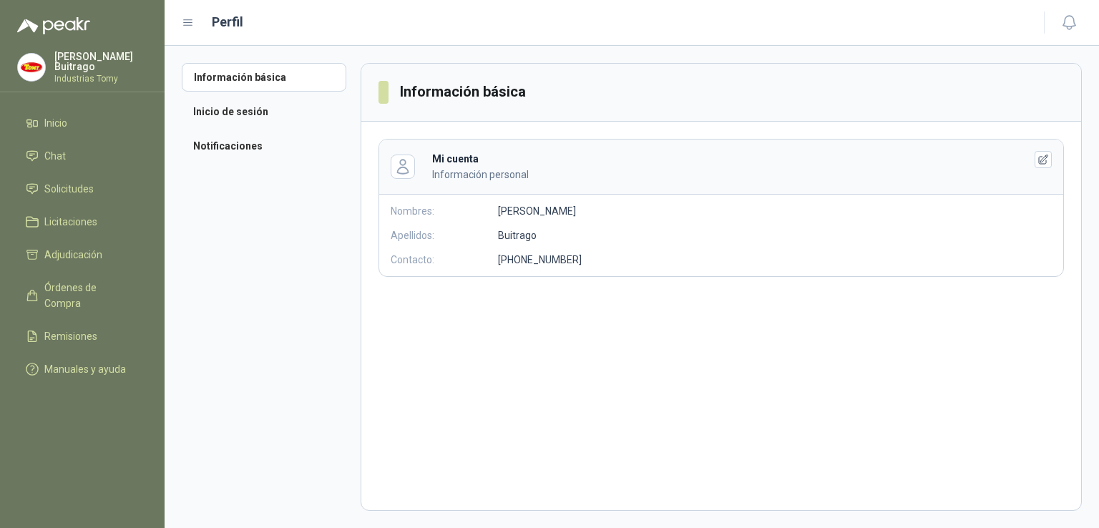
click at [188, 24] on icon at bounding box center [188, 22] width 13 height 13
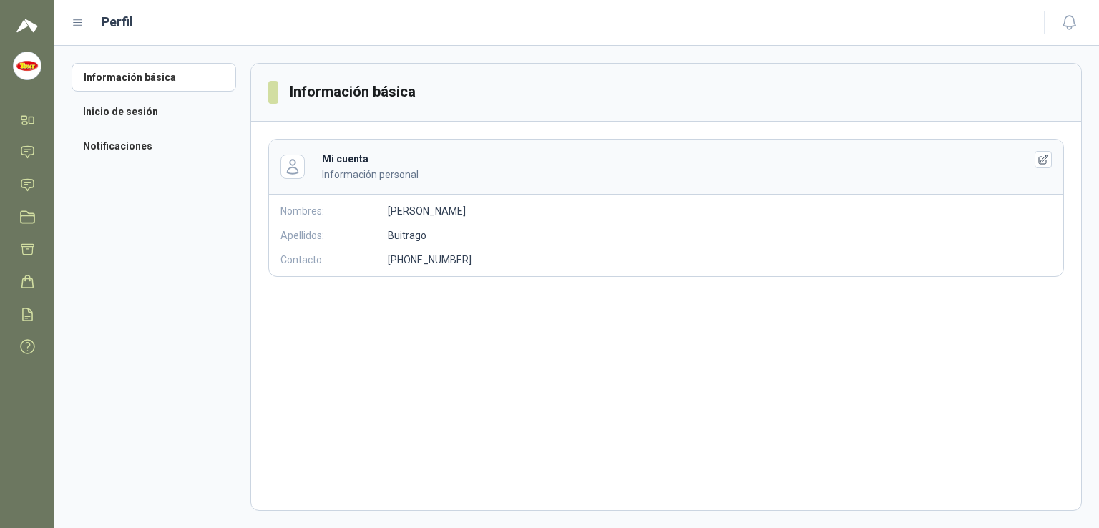
click at [84, 24] on div "Perfil" at bounding box center [549, 22] width 955 height 20
click at [75, 24] on icon at bounding box center [78, 22] width 13 height 13
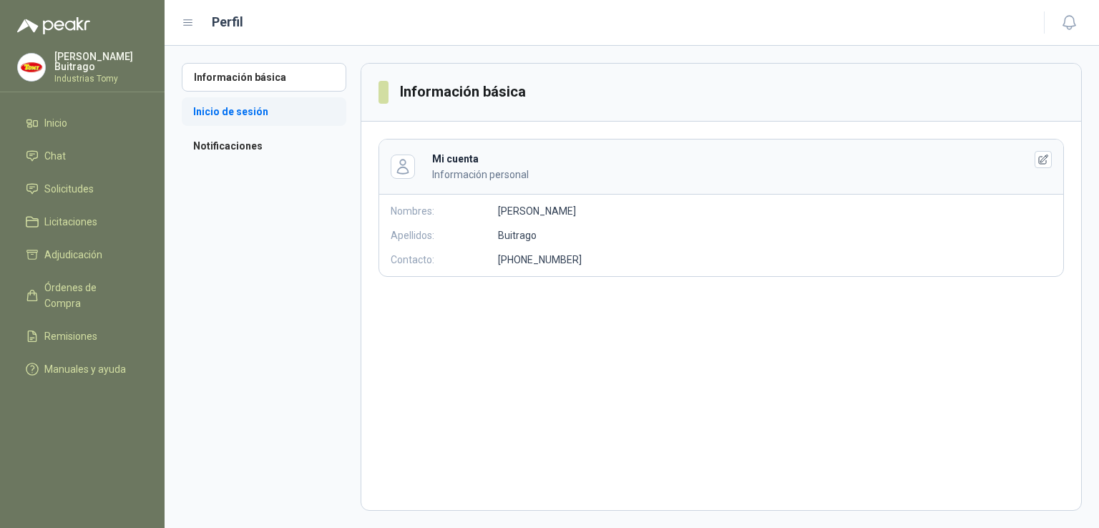
click at [262, 112] on li "Inicio de sesión" at bounding box center [264, 111] width 165 height 29
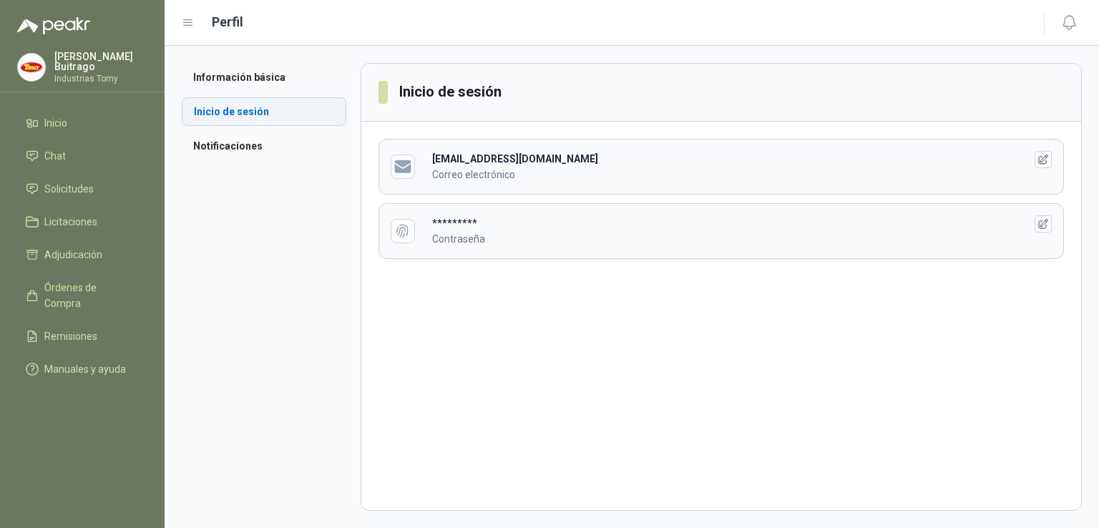
click at [262, 112] on li "Inicio de sesión" at bounding box center [264, 111] width 165 height 29
click at [248, 79] on li "Información básica" at bounding box center [264, 77] width 165 height 29
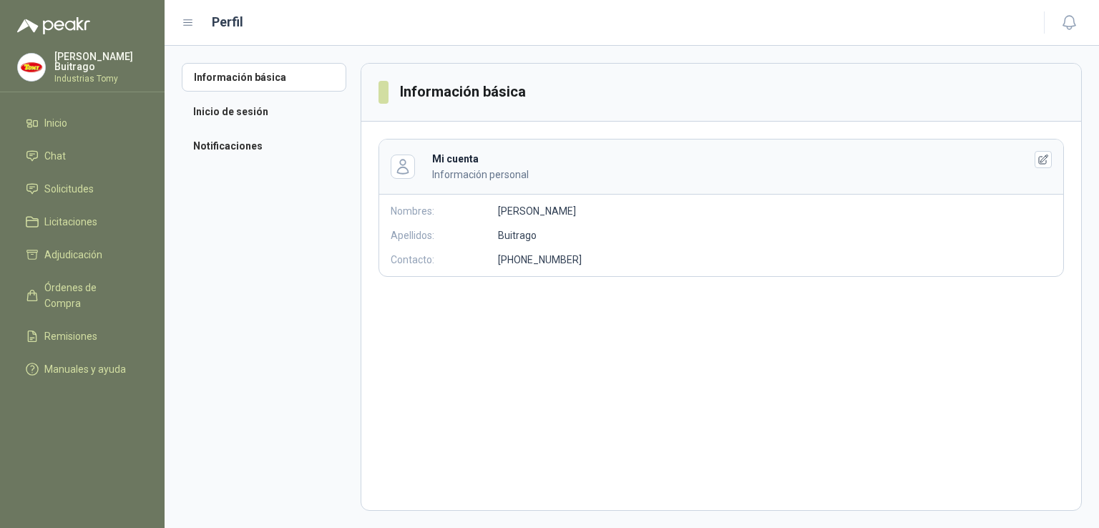
click at [383, 98] on span at bounding box center [384, 92] width 10 height 23
click at [492, 122] on div "Mi cuenta Información personal Nombres: [PERSON_NAME]: [PERSON_NAME] Contacto: …" at bounding box center [721, 208] width 720 height 172
click at [1050, 160] on button "button" at bounding box center [1043, 159] width 17 height 17
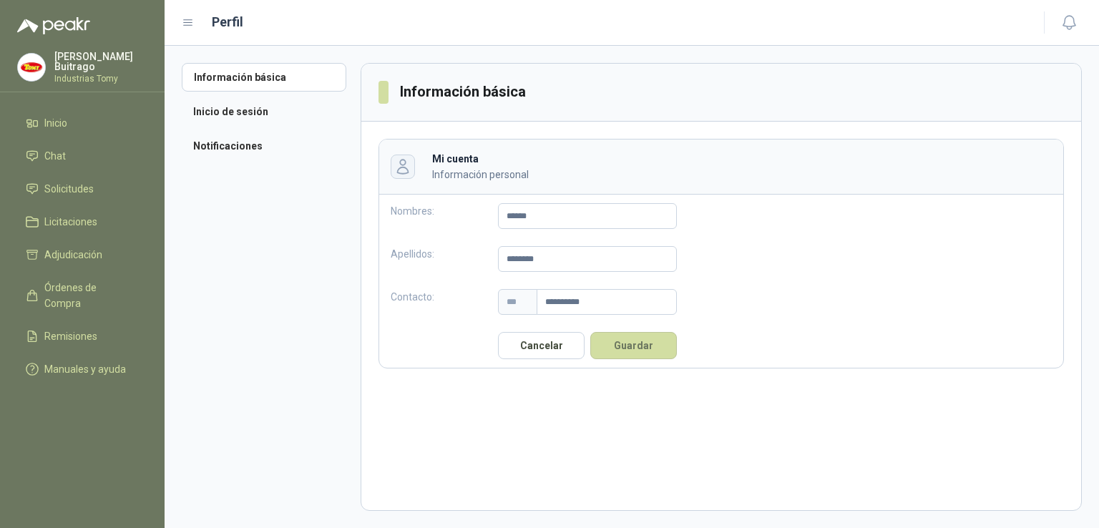
click at [401, 167] on icon "button" at bounding box center [403, 167] width 11 height 14
click at [77, 115] on li "Inicio" at bounding box center [82, 123] width 113 height 16
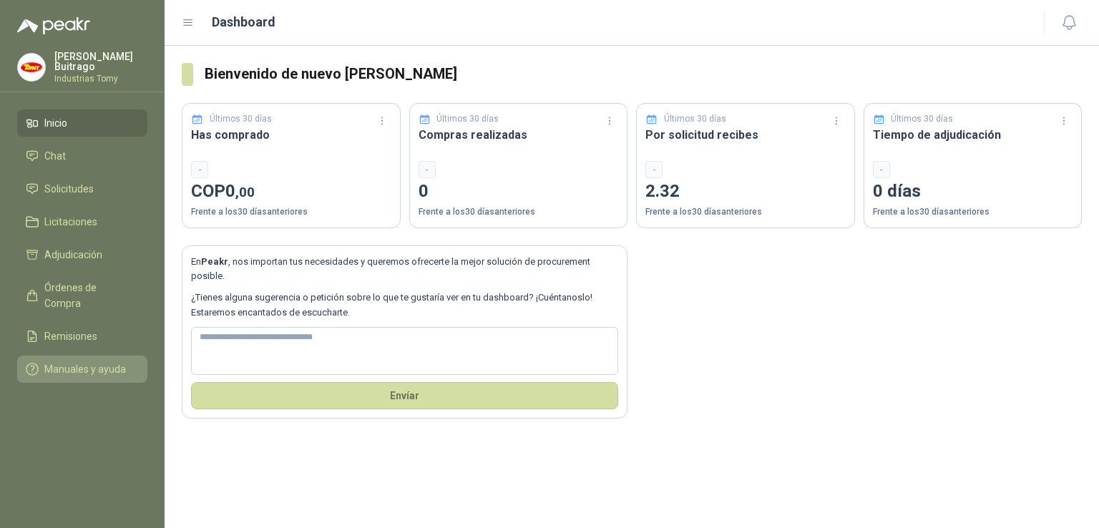
click at [85, 361] on span "Manuales y ayuda" at bounding box center [85, 369] width 82 height 16
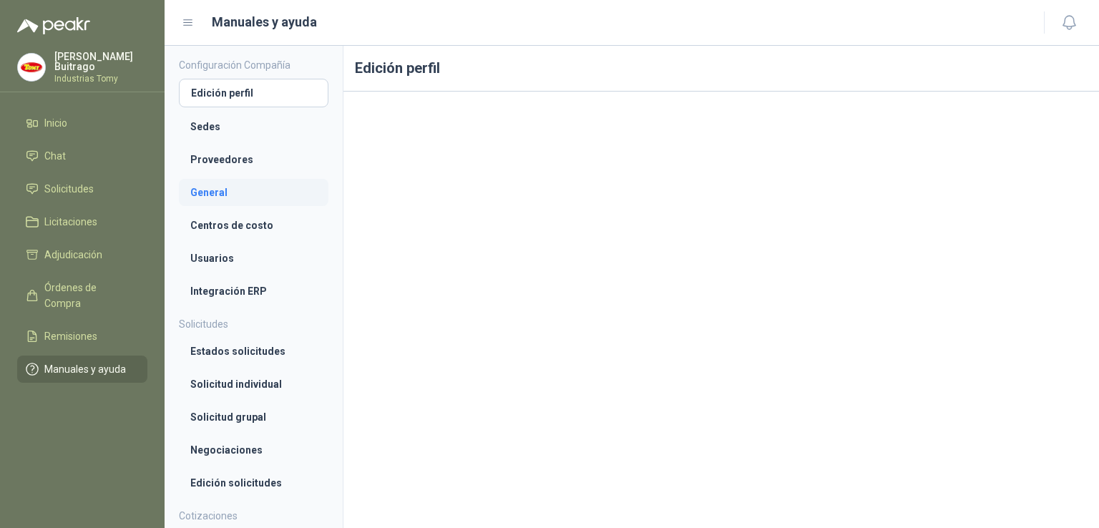
click at [215, 187] on li "General" at bounding box center [253, 193] width 127 height 16
click at [224, 221] on li "Centros de costo" at bounding box center [253, 226] width 127 height 16
click at [231, 254] on li "Usuarios" at bounding box center [253, 258] width 127 height 16
click at [223, 286] on li "Integración ERP" at bounding box center [253, 291] width 127 height 16
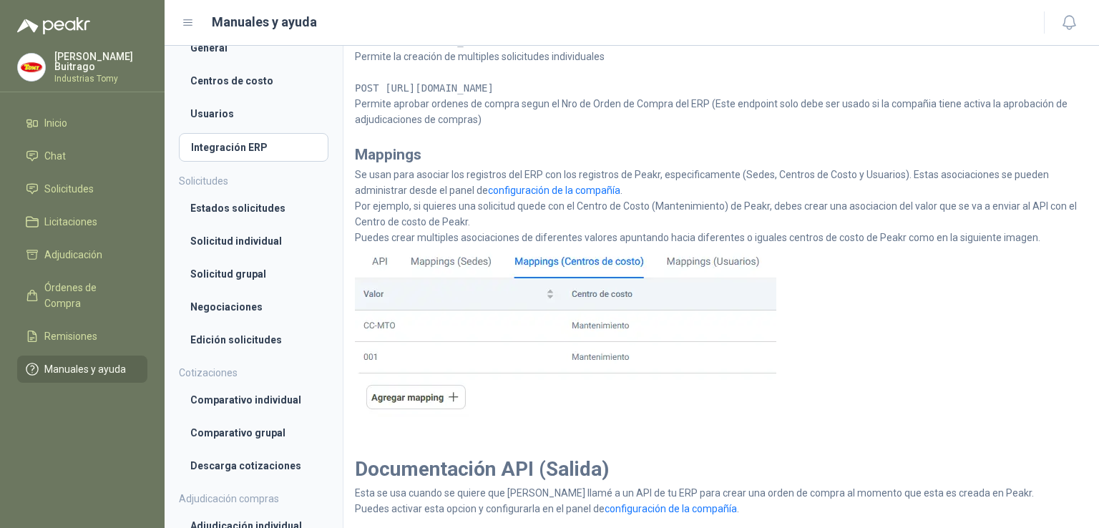
scroll to position [114, 0]
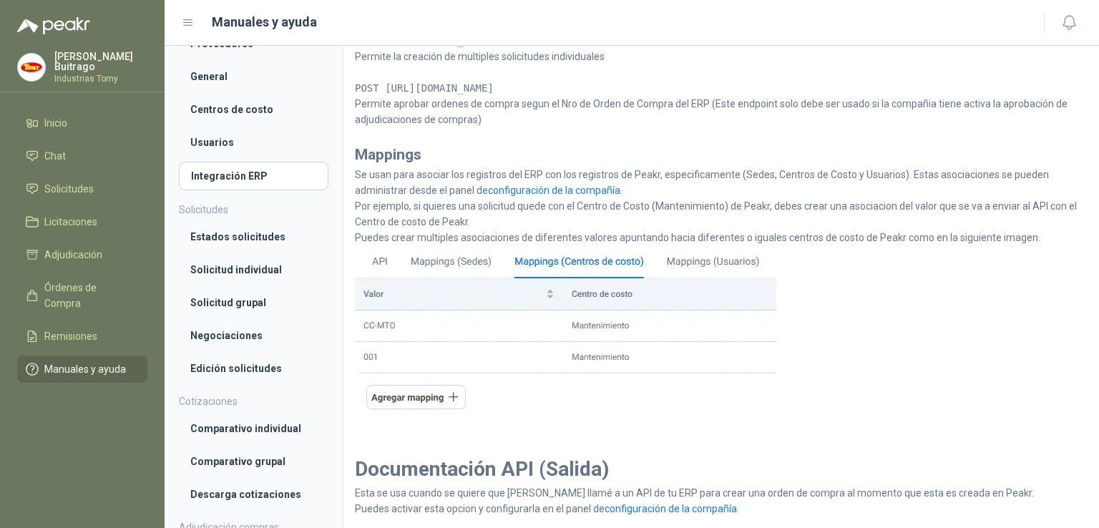
click at [1012, 357] on div "Documentación API (Entrada) Redoc Swagger Autenticación Una API Key es requerid…" at bounding box center [721, 129] width 733 height 775
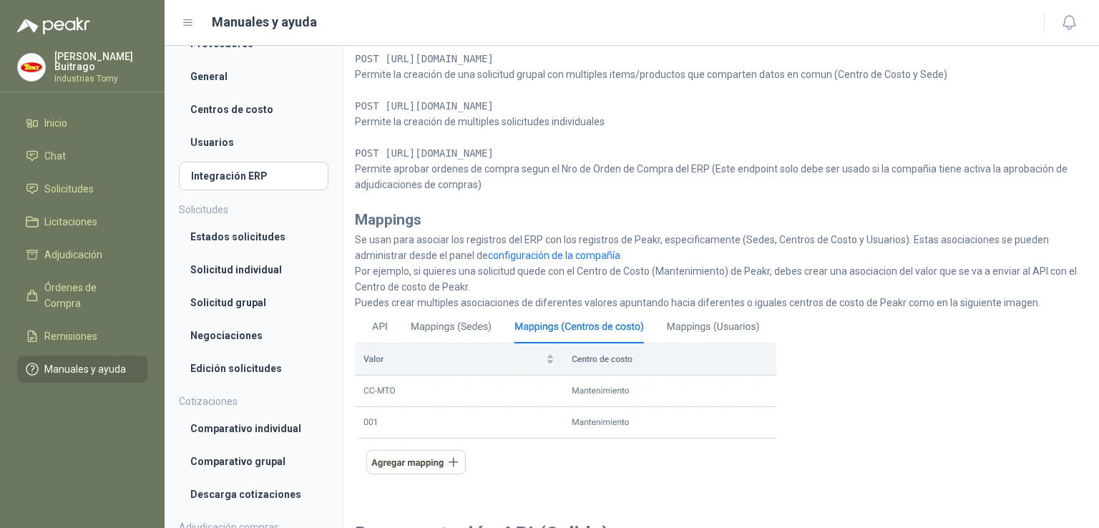
scroll to position [365, 0]
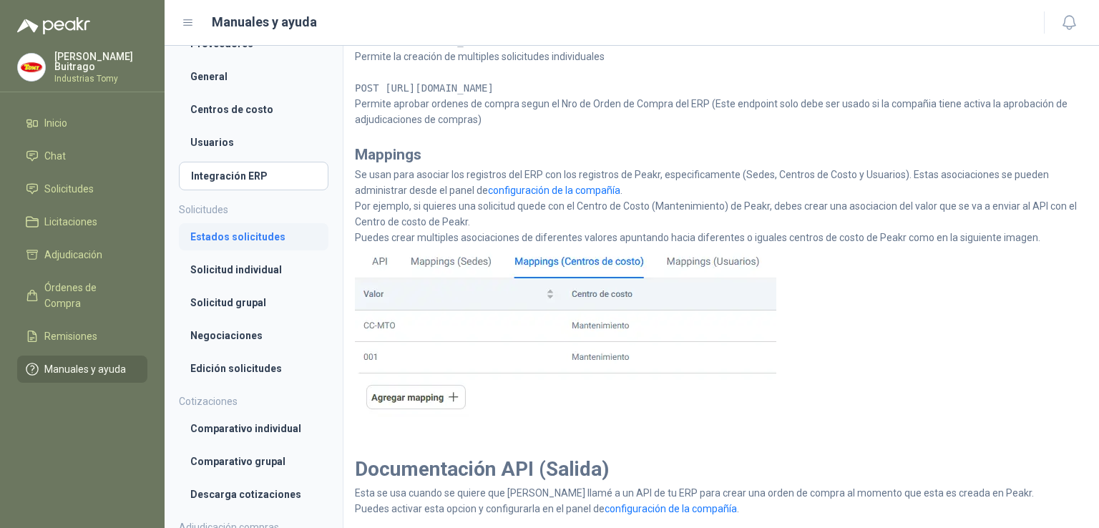
click at [263, 233] on li "Estados solicitudes" at bounding box center [253, 237] width 127 height 16
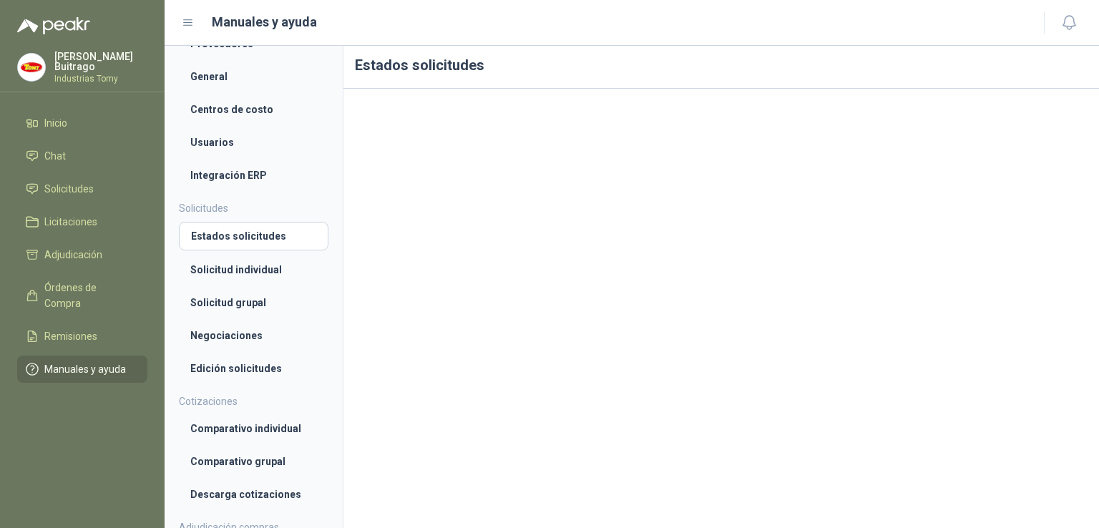
click at [75, 61] on p "[PERSON_NAME]" at bounding box center [100, 62] width 93 height 20
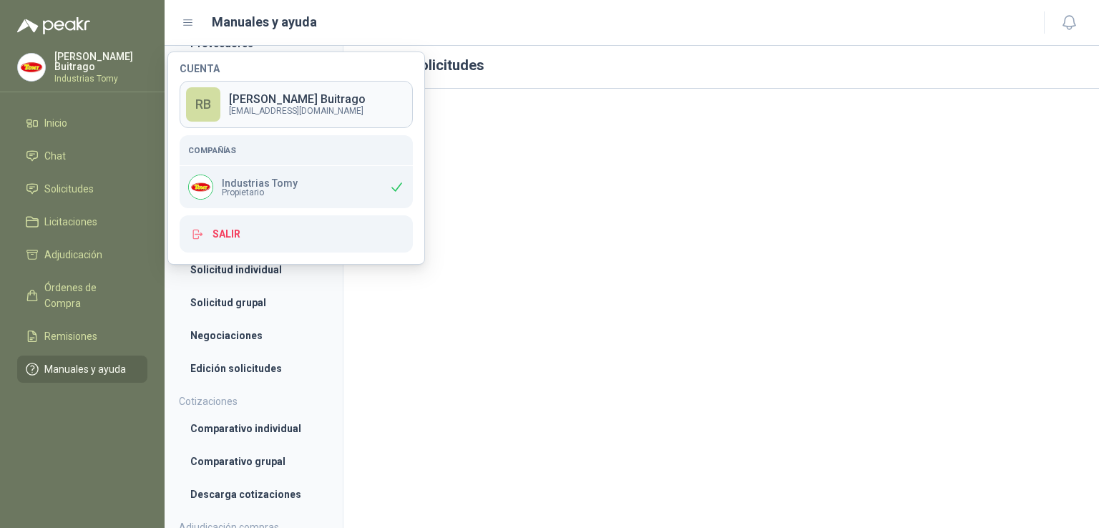
scroll to position [0, 0]
click at [306, 94] on p "[PERSON_NAME]" at bounding box center [297, 99] width 137 height 11
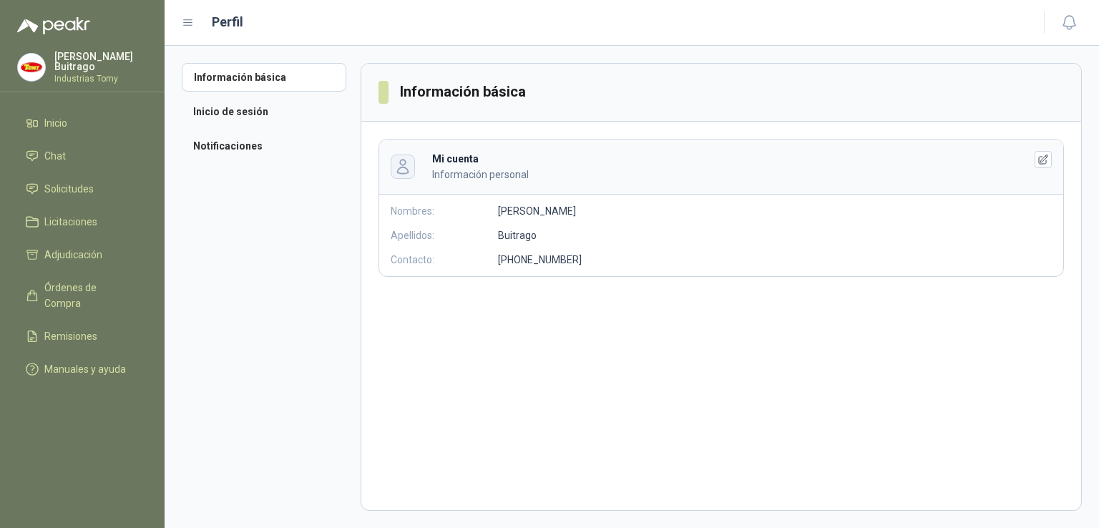
click at [404, 167] on icon "button" at bounding box center [402, 166] width 16 height 16
click at [67, 49] on menu "[PERSON_NAME] Industrias [PERSON_NAME] Chat Solicitudes Licitaciones Adjudicaci…" at bounding box center [82, 264] width 165 height 528
click at [67, 59] on p "[PERSON_NAME]" at bounding box center [100, 62] width 93 height 20
click at [96, 160] on li "Chat" at bounding box center [82, 156] width 113 height 16
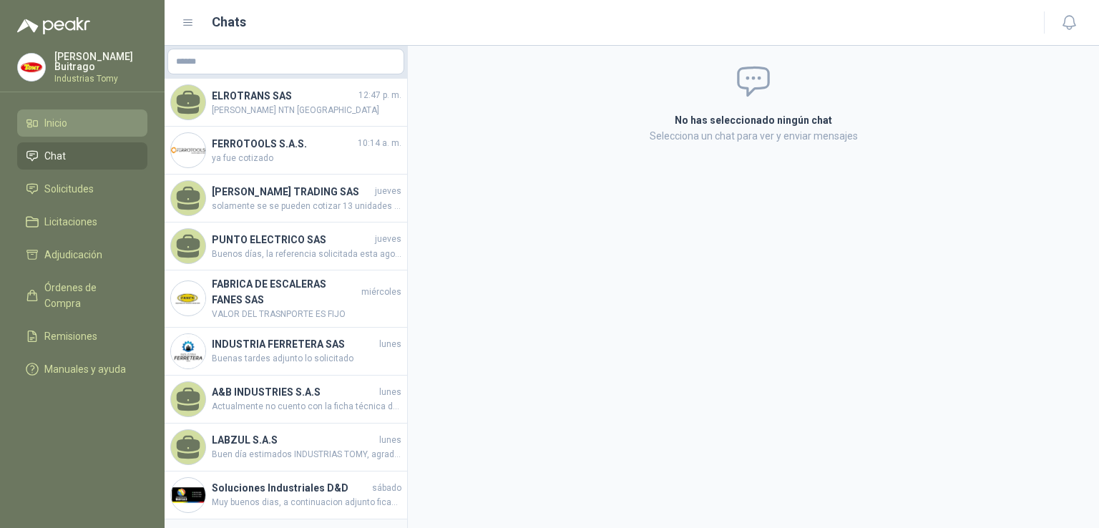
click at [67, 115] on span "Inicio" at bounding box center [55, 123] width 23 height 16
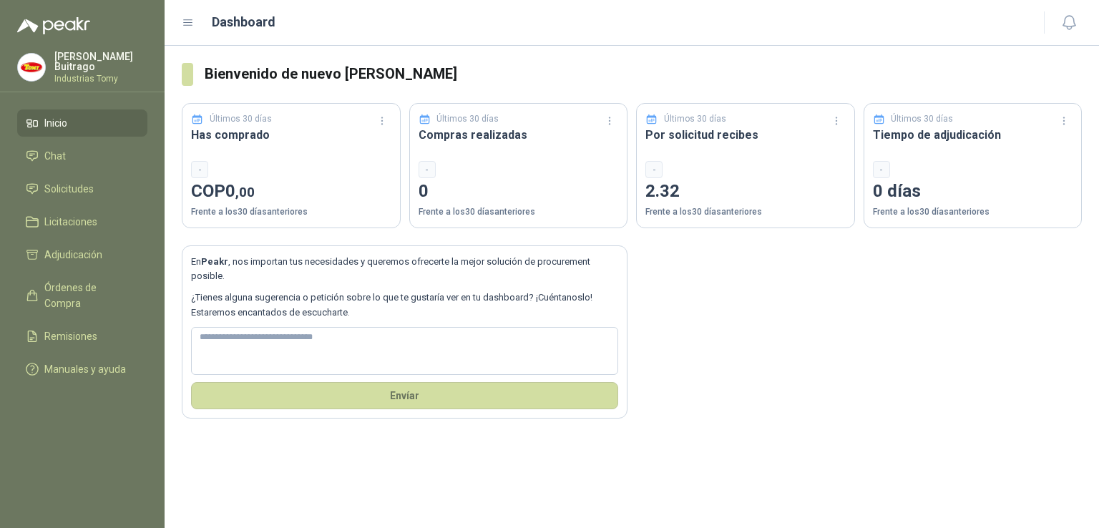
click at [59, 64] on p "[PERSON_NAME]" at bounding box center [100, 62] width 93 height 20
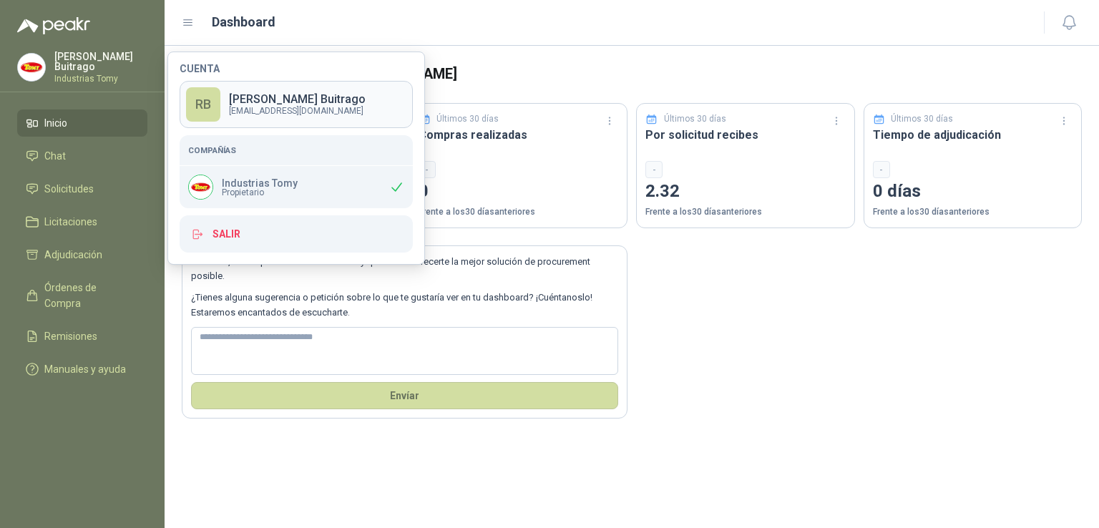
click at [283, 112] on p "[EMAIL_ADDRESS][DOMAIN_NAME]" at bounding box center [297, 111] width 137 height 9
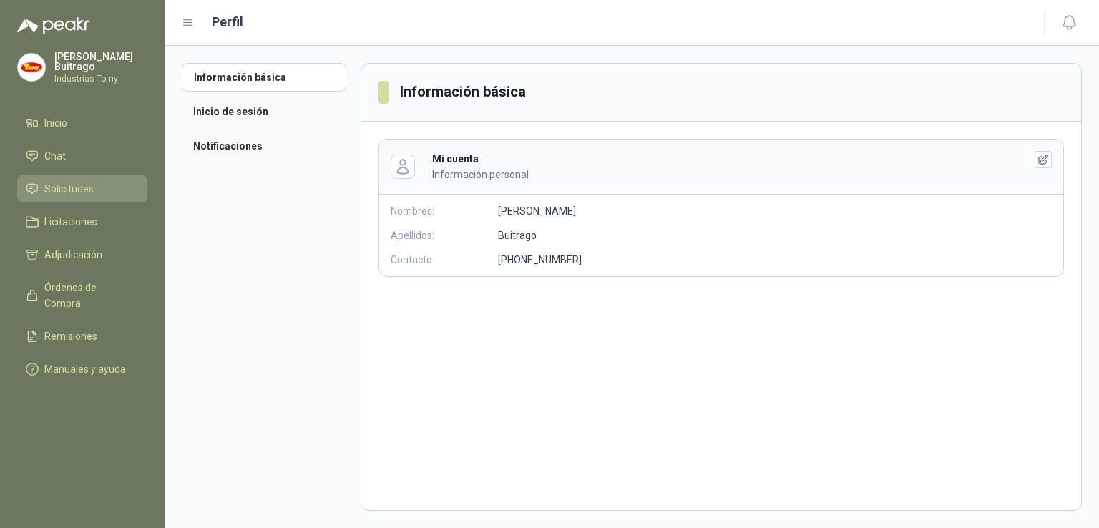
click at [92, 190] on span "Solicitudes" at bounding box center [68, 189] width 49 height 16
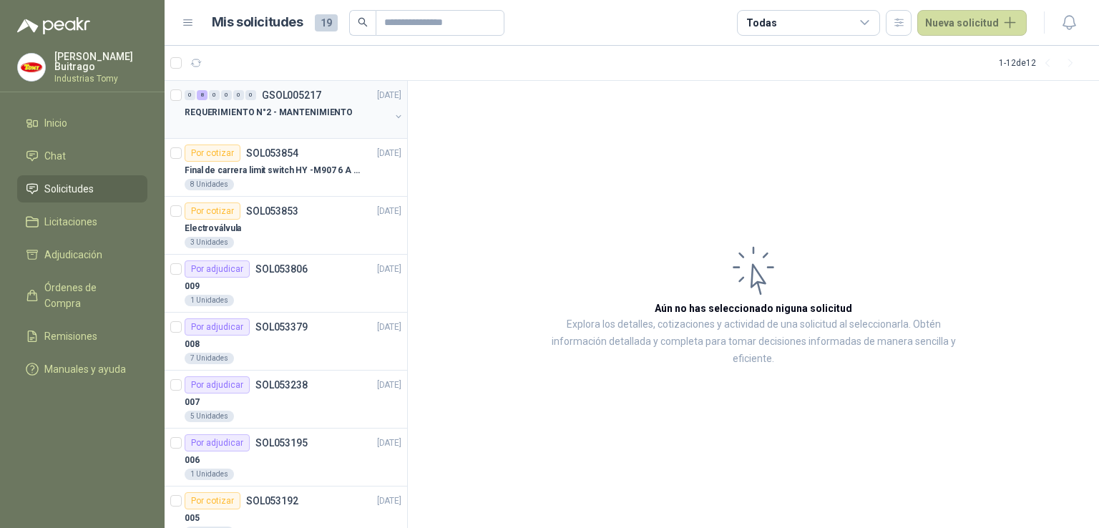
click at [289, 104] on div "REQUERIMIENTO N°2 - MANTENIMIENTO" at bounding box center [287, 112] width 205 height 17
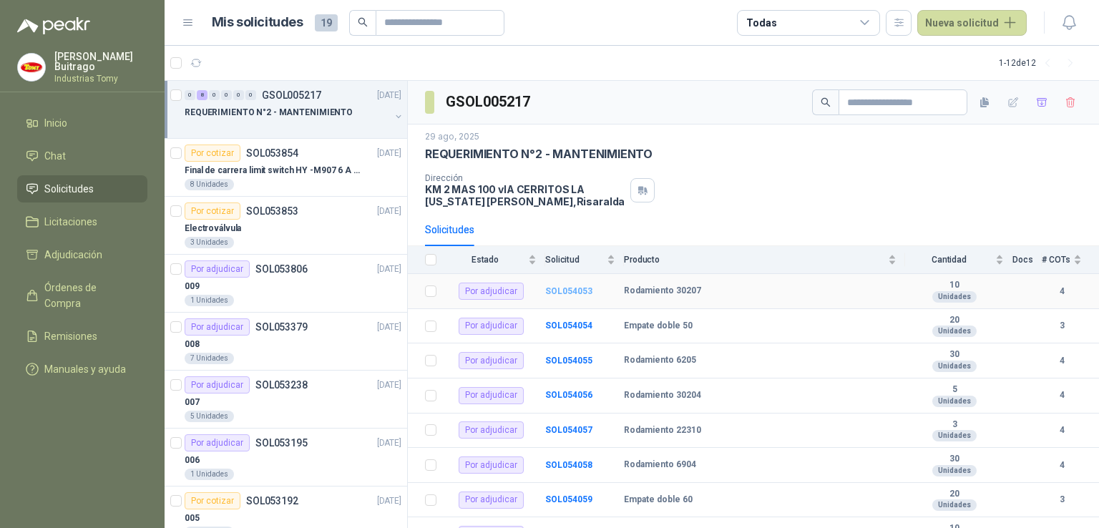
click at [567, 291] on b "SOL054053" at bounding box center [568, 291] width 47 height 10
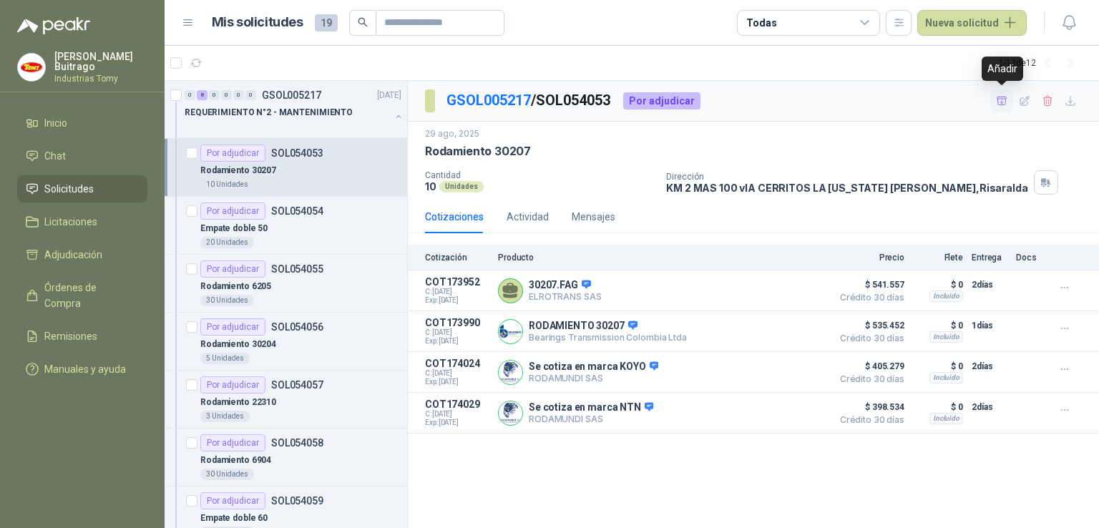
click at [1006, 102] on icon "button" at bounding box center [1002, 101] width 12 height 12
click at [104, 254] on li "Adjudicación 1" at bounding box center [82, 255] width 113 height 16
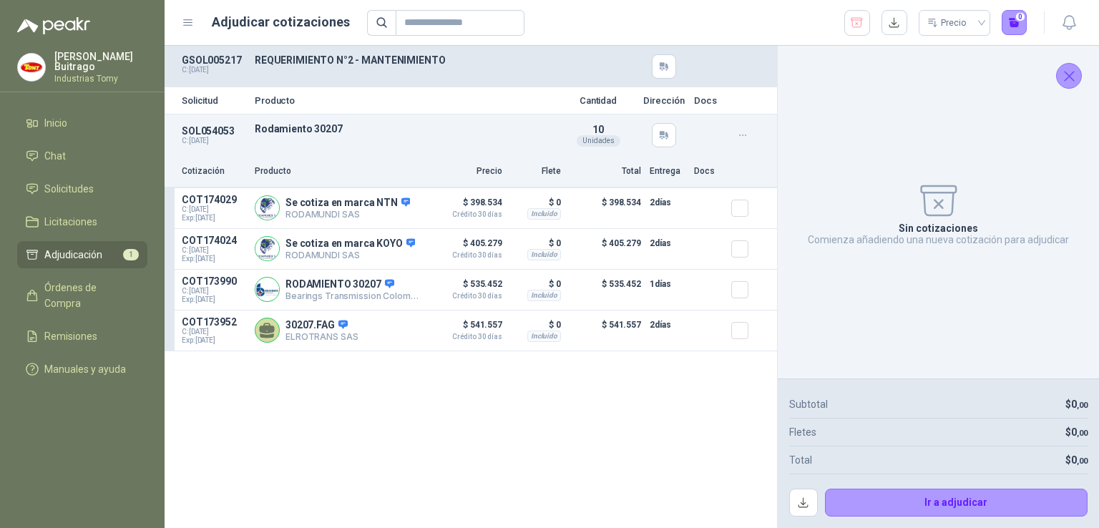
click at [1065, 84] on button "Cerrar" at bounding box center [1069, 76] width 26 height 26
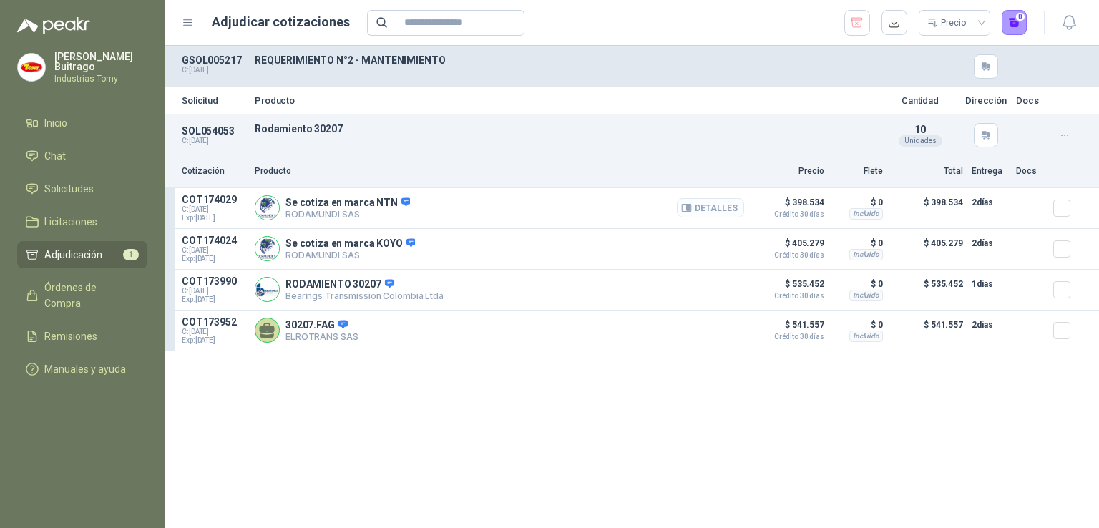
click at [714, 209] on button "Detalles" at bounding box center [710, 207] width 67 height 19
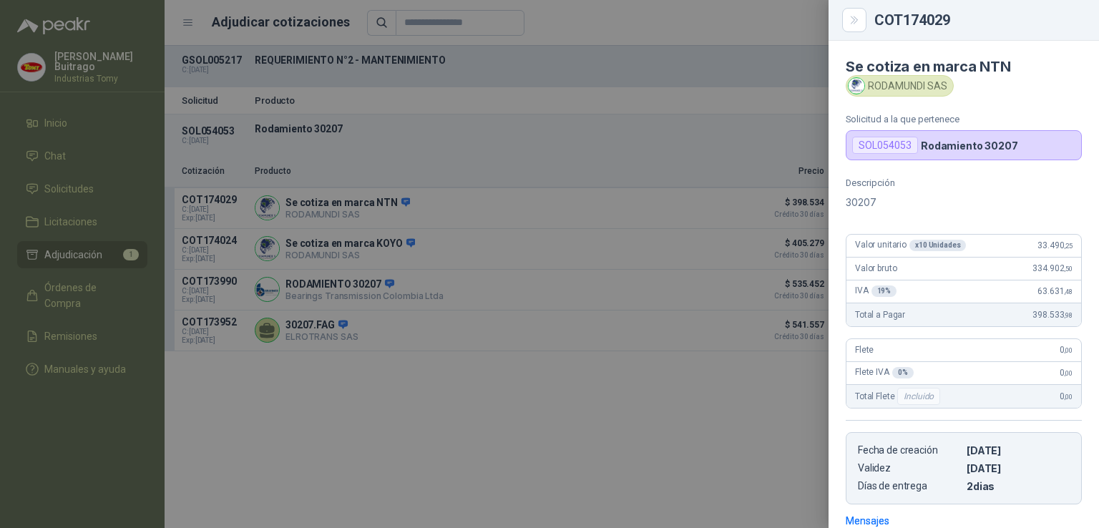
click at [502, 296] on div at bounding box center [549, 264] width 1099 height 528
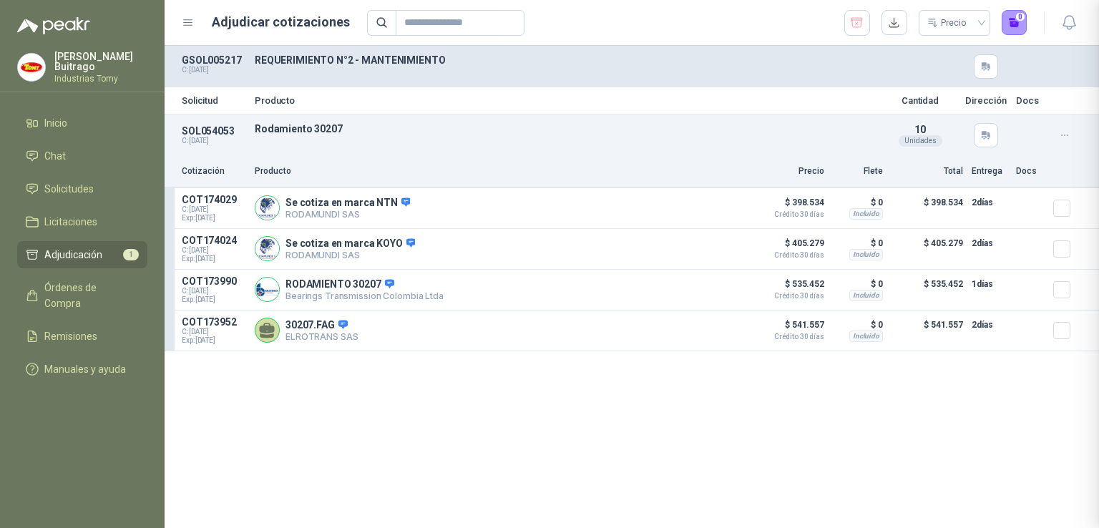
scroll to position [212, 0]
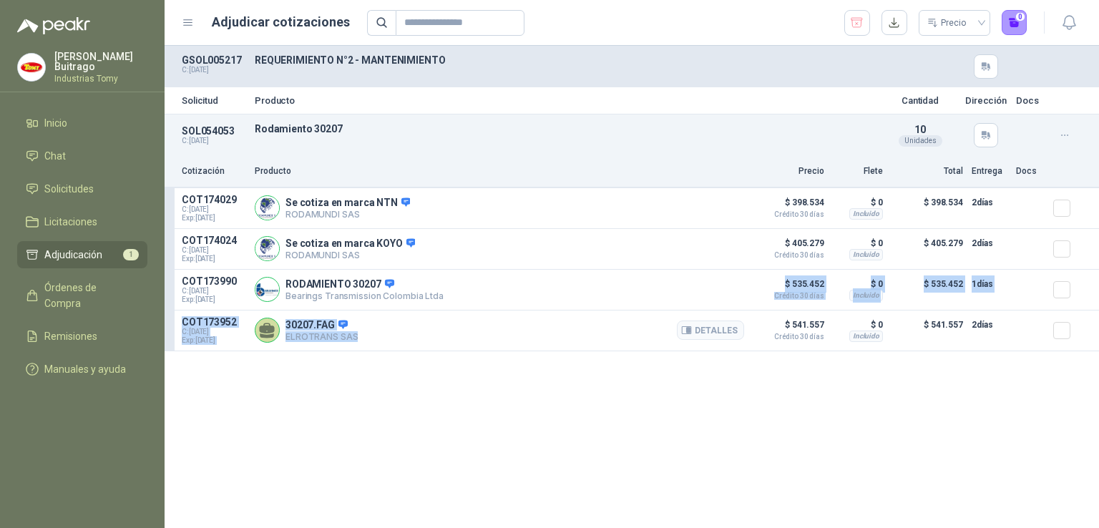
drag, startPoint x: 502, startPoint y: 296, endPoint x: 530, endPoint y: 346, distance: 57.7
click at [530, 346] on div "COT174029 C: [DATE] Exp: [DATE] Se cotiza en marca NTN RODAMUNDI SAS Detalles $…" at bounding box center [632, 269] width 935 height 163
click at [241, 470] on div "Solicitud Producto Cantidad Dirección Docs SOL054053 C: [DATE] Rodamiento 30207…" at bounding box center [632, 287] width 935 height 482
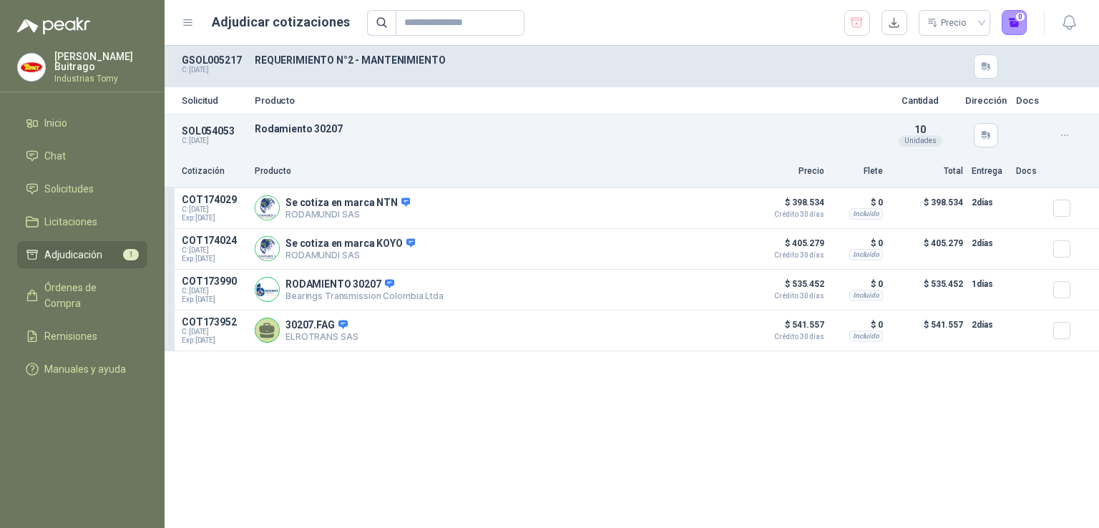
click at [118, 251] on li "Adjudicación 1" at bounding box center [82, 255] width 113 height 16
click at [805, 137] on div "SOL054053 C: [DATE] Rodamiento 30207  Detalles 10 Unidades" at bounding box center [632, 135] width 935 height 42
click at [1066, 132] on icon "button" at bounding box center [1065, 136] width 12 height 12
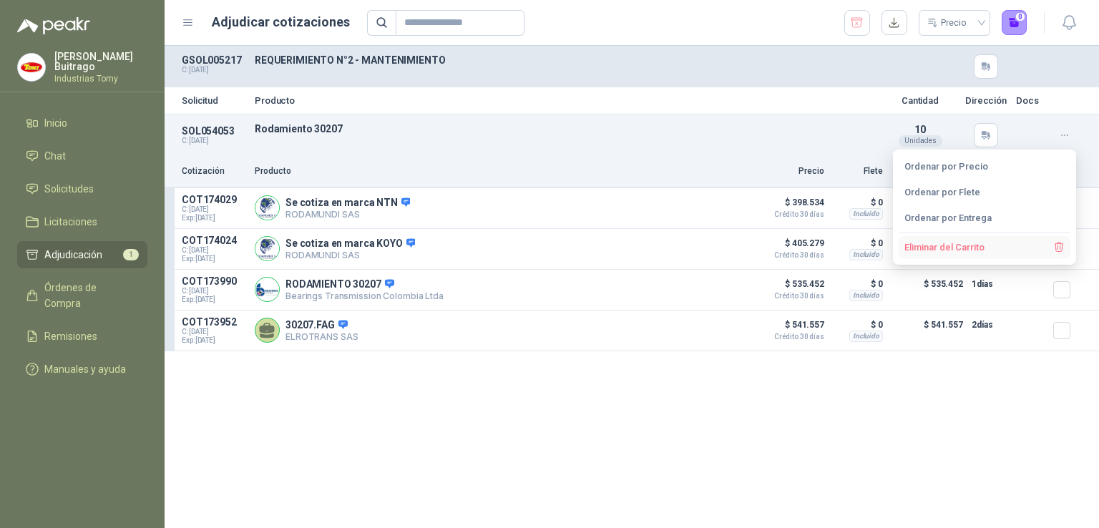
click at [979, 244] on button "Eliminar del Carrito" at bounding box center [985, 247] width 172 height 23
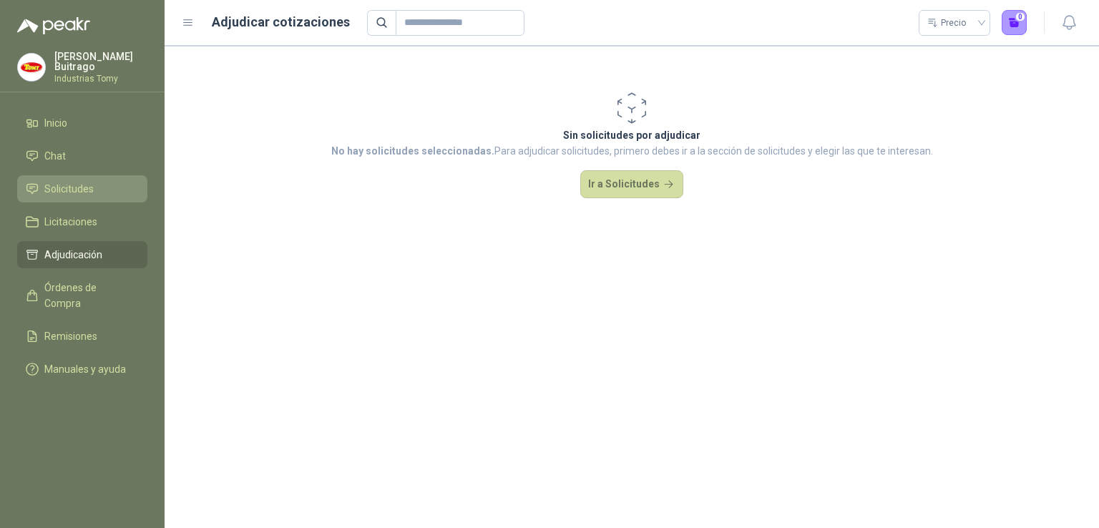
click at [84, 186] on span "Solicitudes" at bounding box center [68, 189] width 49 height 16
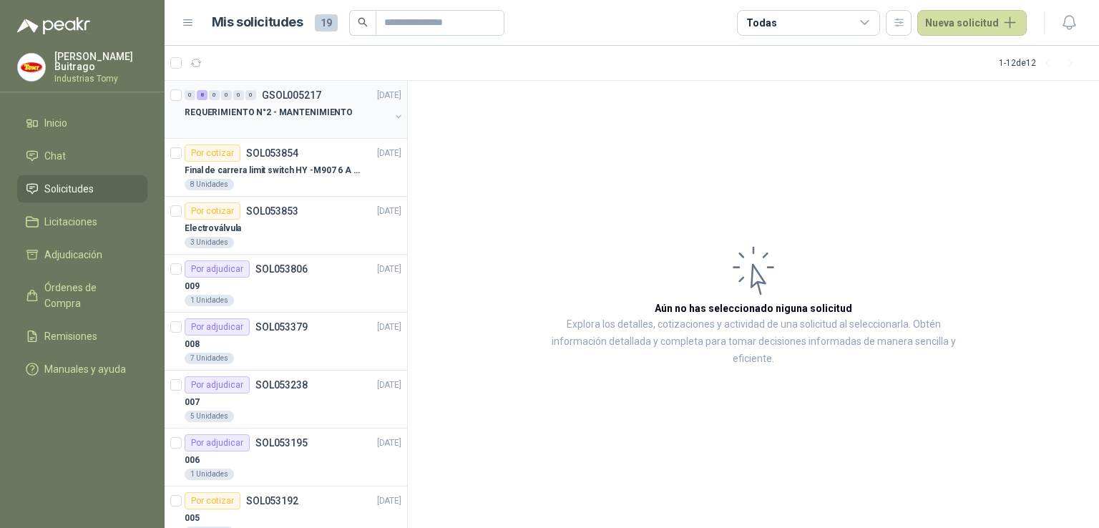
click at [287, 106] on p "REQUERIMIENTO N°2 - MANTENIMIENTO" at bounding box center [269, 113] width 168 height 14
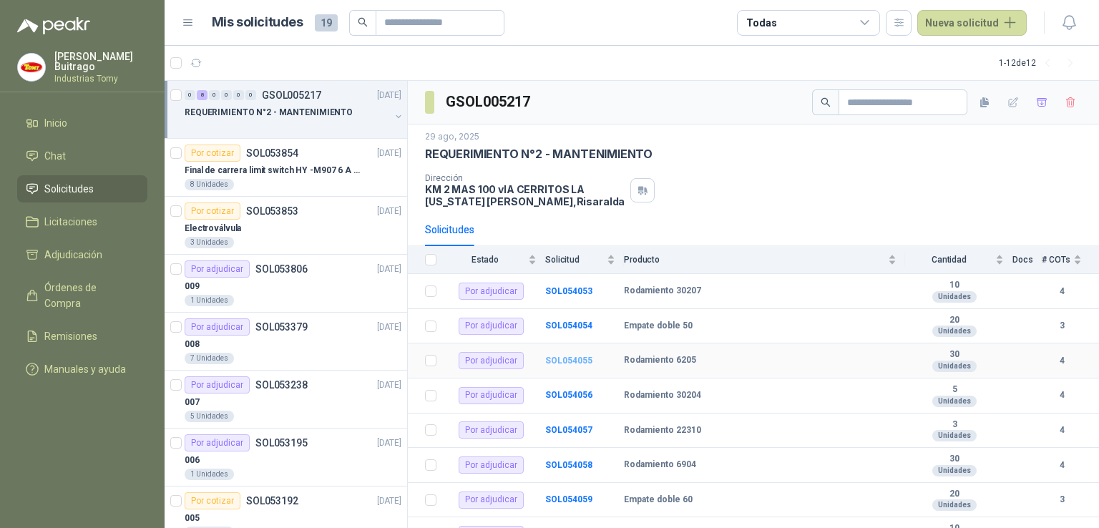
click at [572, 360] on b "SOL054055" at bounding box center [568, 361] width 47 height 10
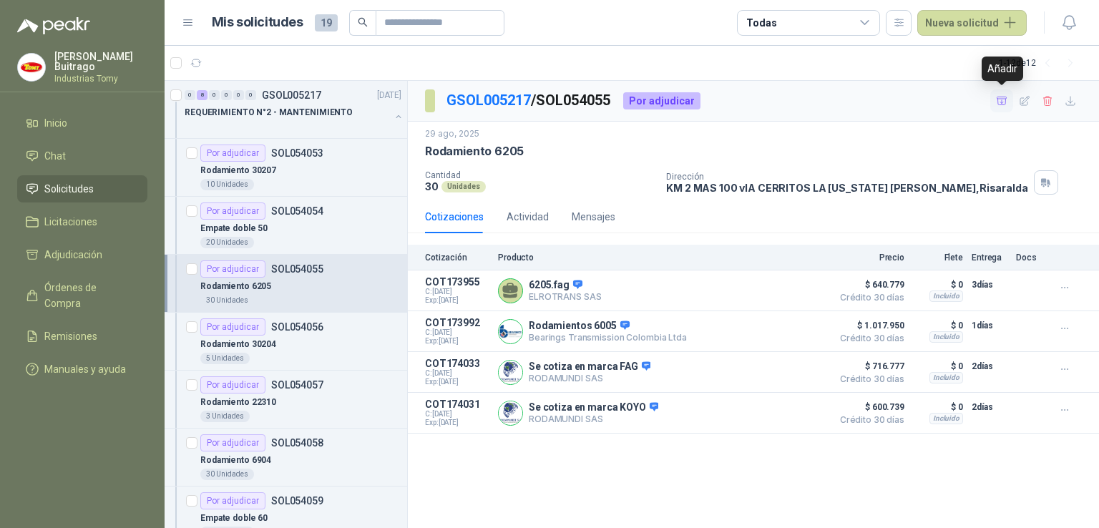
click at [1001, 98] on icon "button" at bounding box center [1002, 101] width 10 height 8
click at [1023, 104] on icon "button" at bounding box center [1024, 100] width 9 height 9
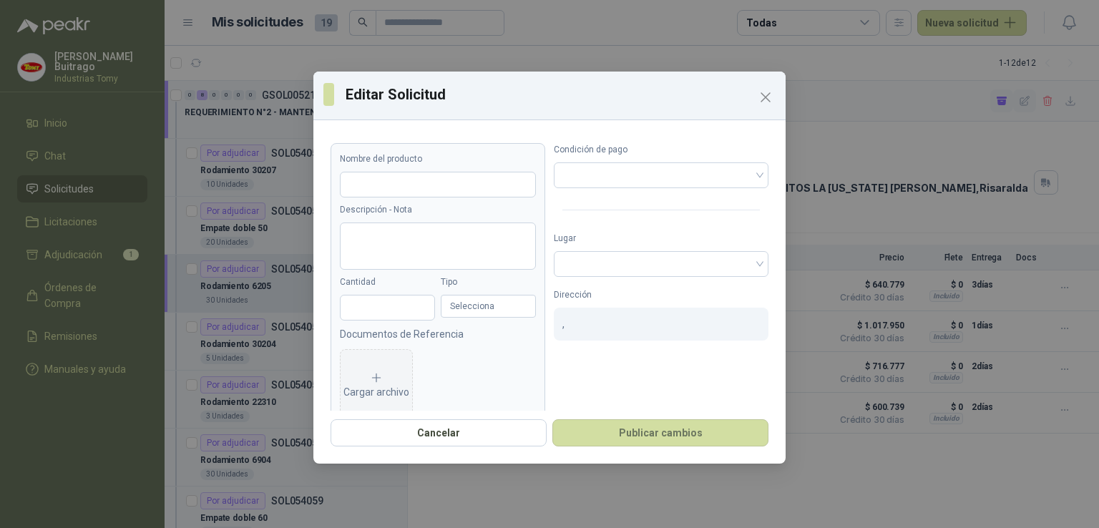
type input "**********"
type input "**"
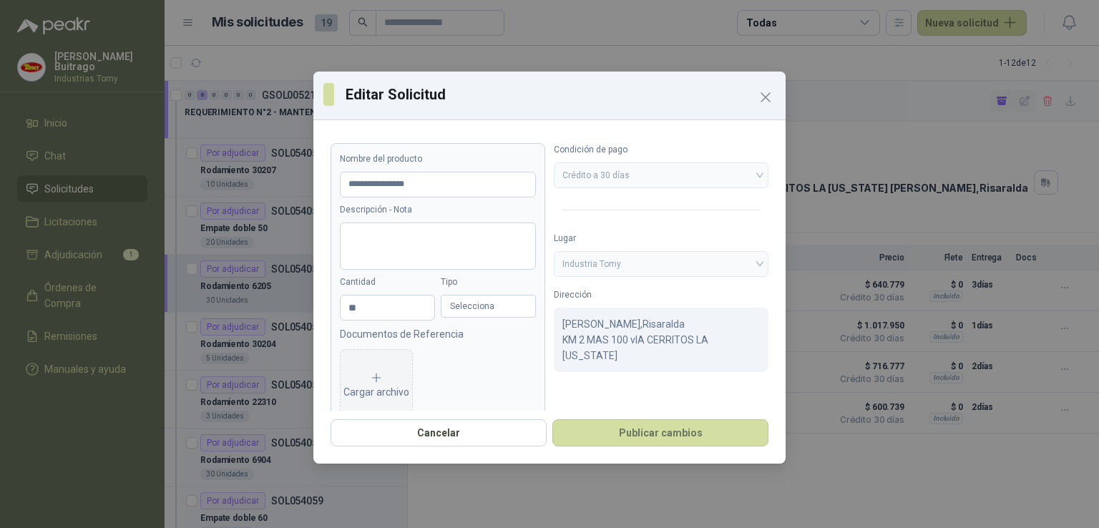
type input "**********"
click at [772, 98] on icon "Close" at bounding box center [765, 97] width 17 height 17
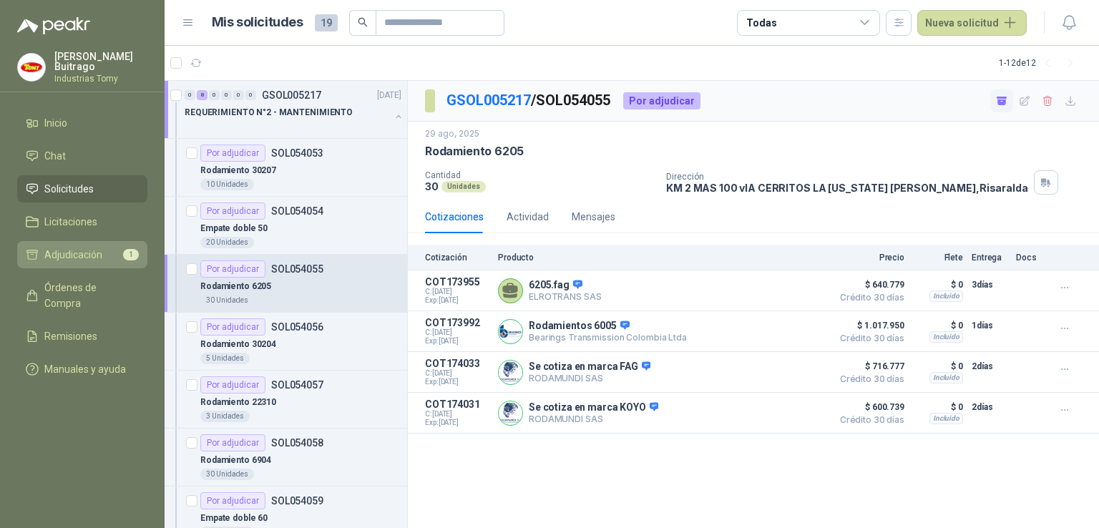
click at [120, 258] on li "Adjudicación 1" at bounding box center [82, 255] width 113 height 16
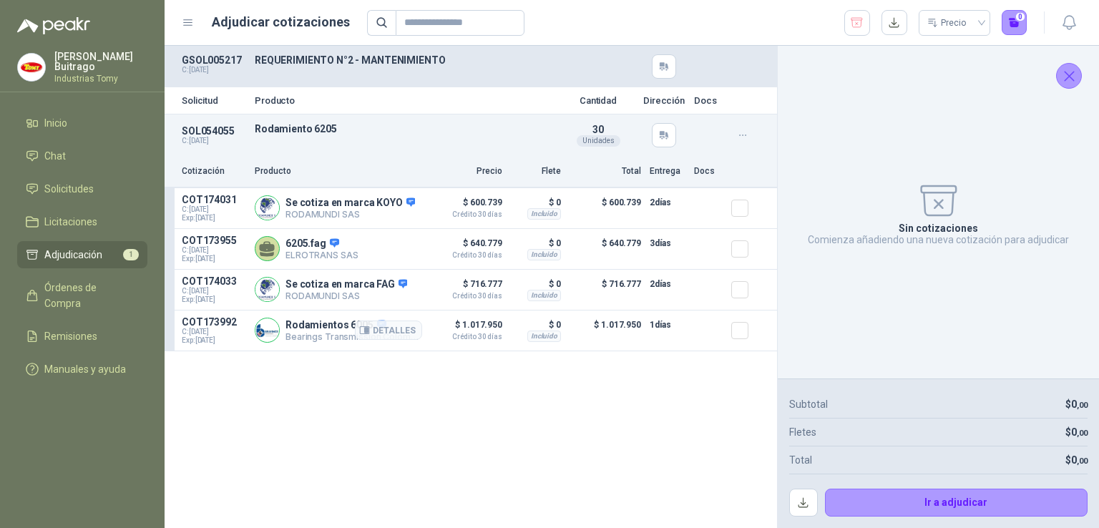
click at [437, 316] on article "COT173992 C: [DATE] Exp: [DATE] Rodamientos 6005 Bearings Transmission Colombia…" at bounding box center [471, 331] width 613 height 41
click at [856, 26] on icon "button" at bounding box center [857, 23] width 14 height 14
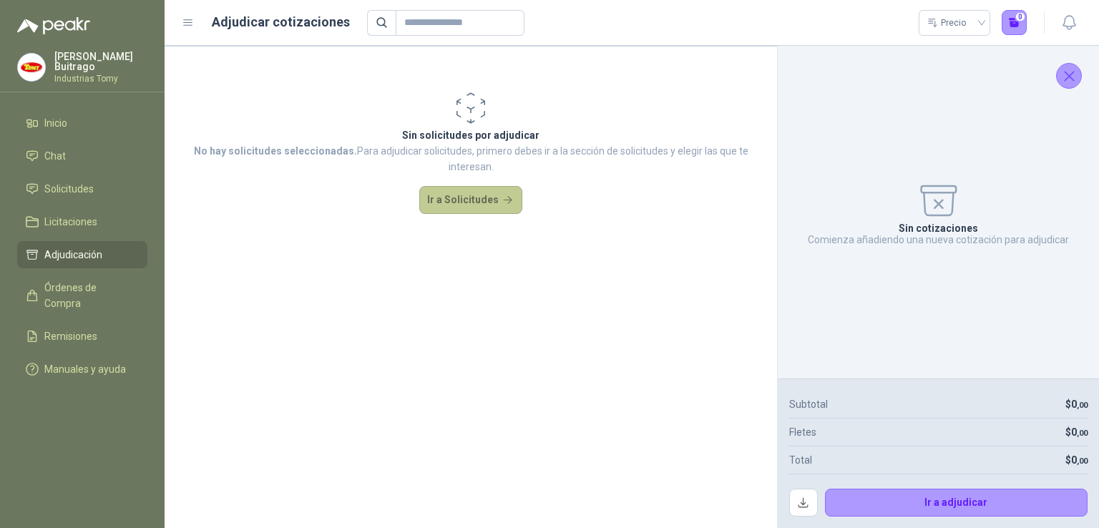
click at [481, 208] on button "Ir a Solicitudes" at bounding box center [470, 200] width 103 height 29
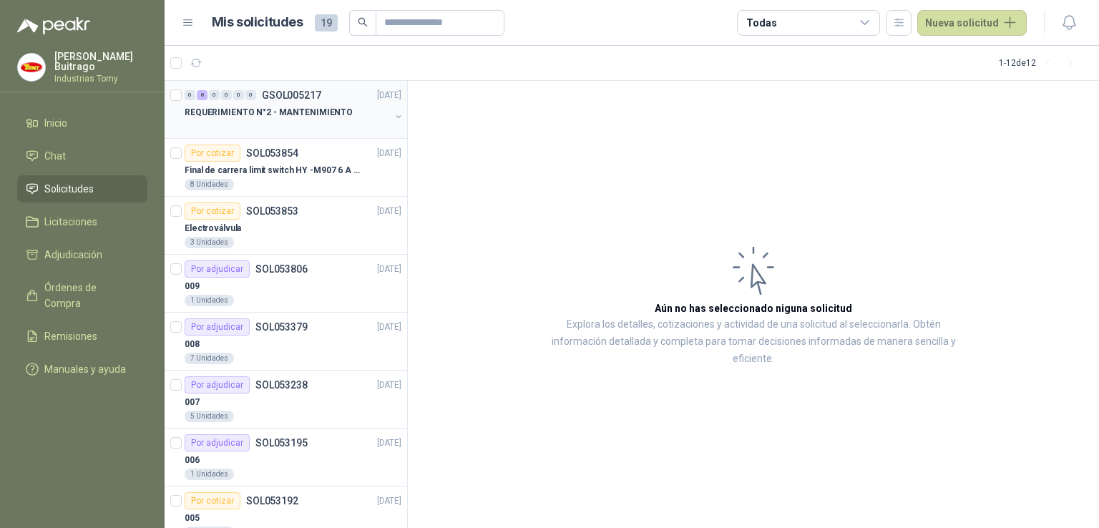
click at [276, 114] on p "REQUERIMIENTO N°2 - MANTENIMIENTO" at bounding box center [269, 113] width 168 height 14
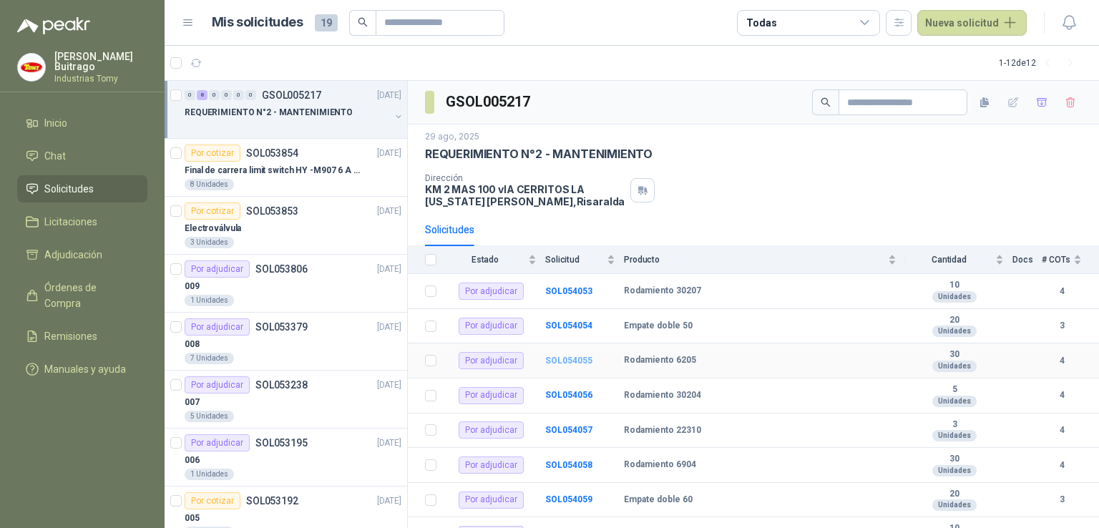
click at [572, 364] on b "SOL054055" at bounding box center [568, 361] width 47 height 10
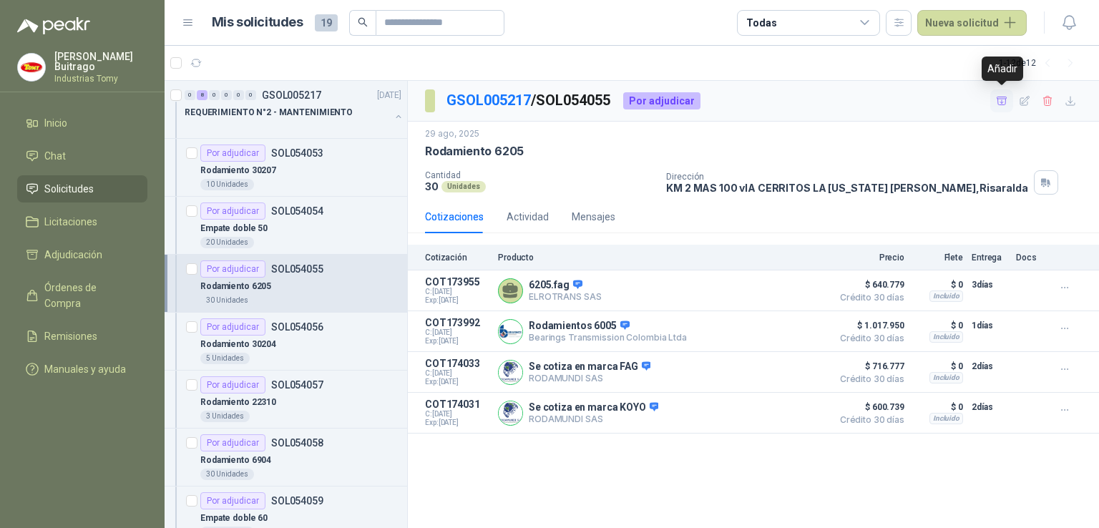
click at [1002, 110] on button "button" at bounding box center [1001, 100] width 23 height 23
click at [105, 259] on li "Adjudicación 1" at bounding box center [82, 255] width 113 height 16
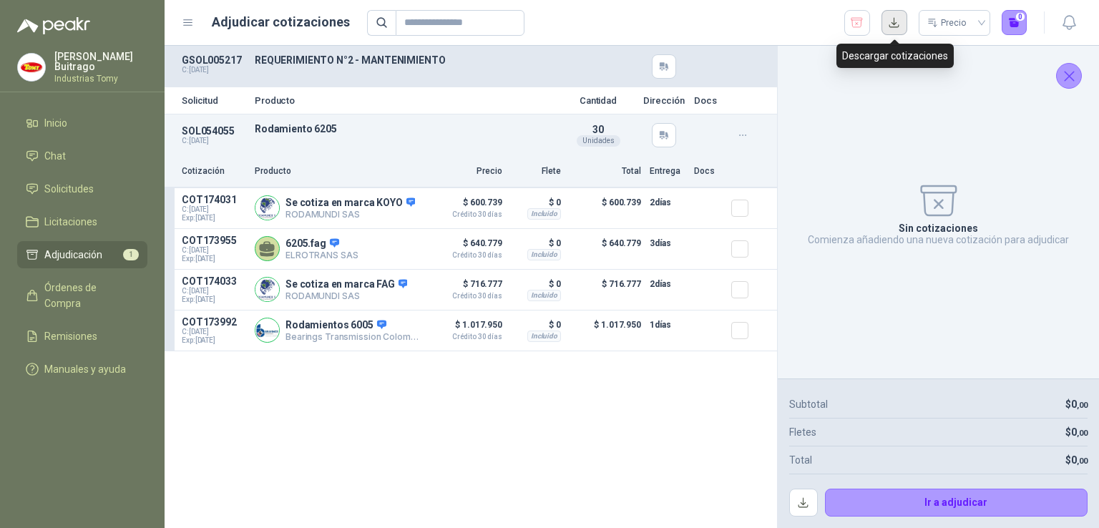
click at [893, 24] on button "button" at bounding box center [895, 23] width 26 height 26
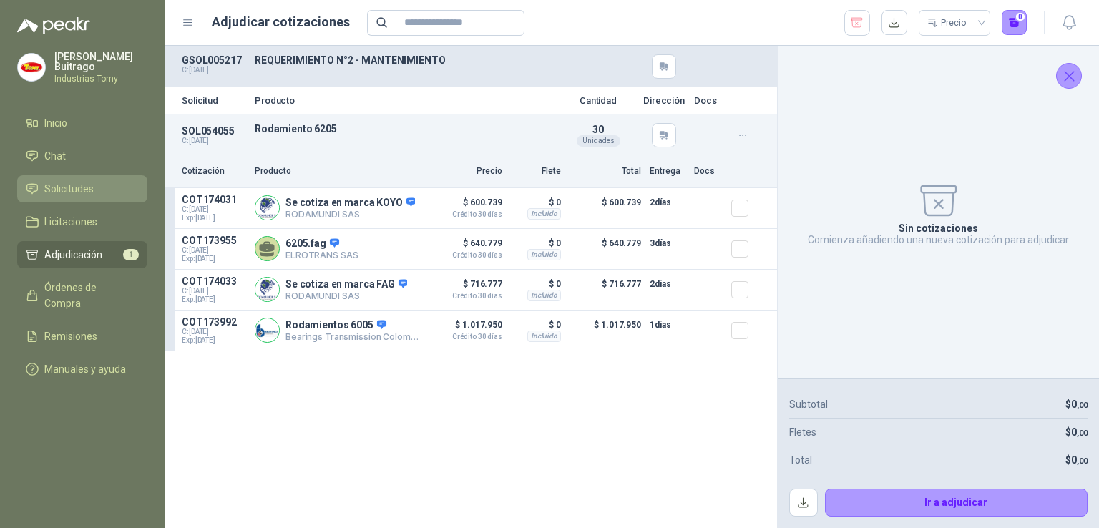
click at [96, 177] on link "Solicitudes" at bounding box center [82, 188] width 130 height 27
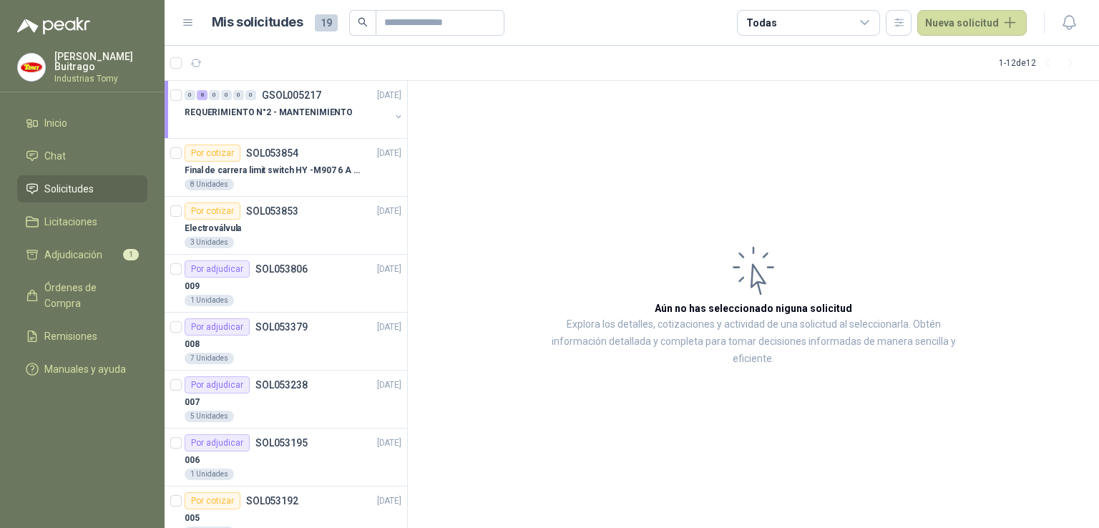
scroll to position [266, 0]
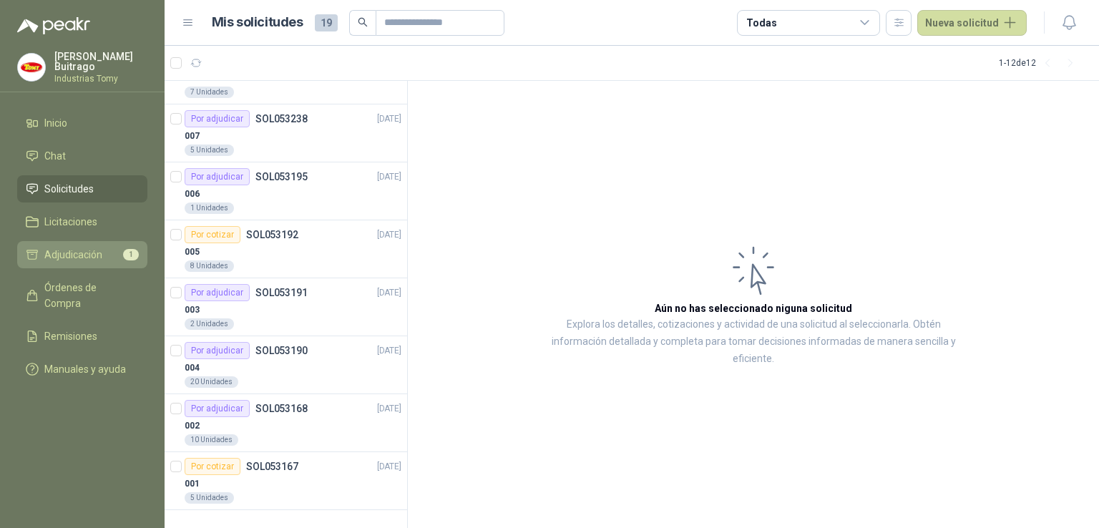
click at [124, 258] on li "Adjudicación 1" at bounding box center [82, 255] width 113 height 16
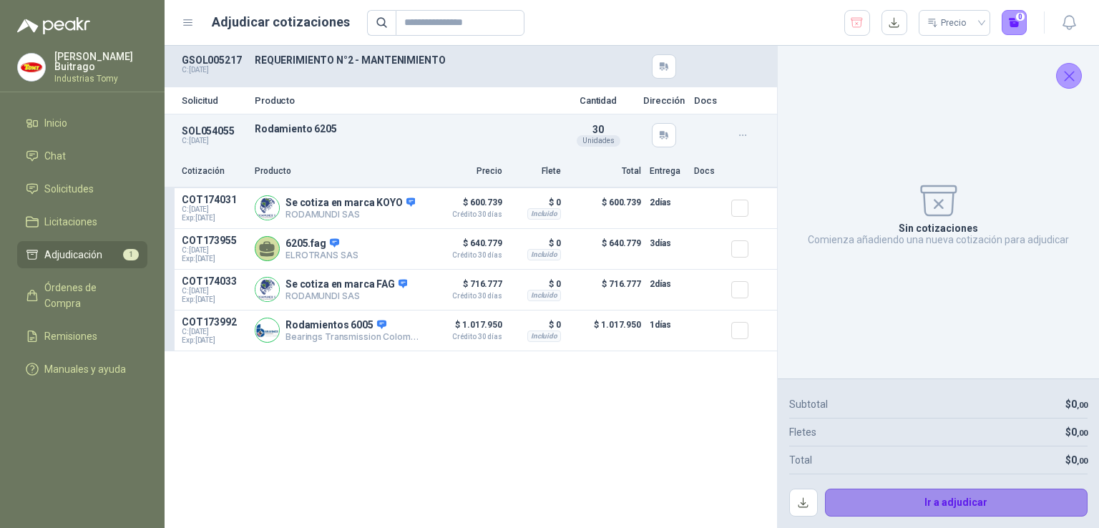
click at [909, 492] on button "Ir a adjudicar" at bounding box center [956, 503] width 263 height 29
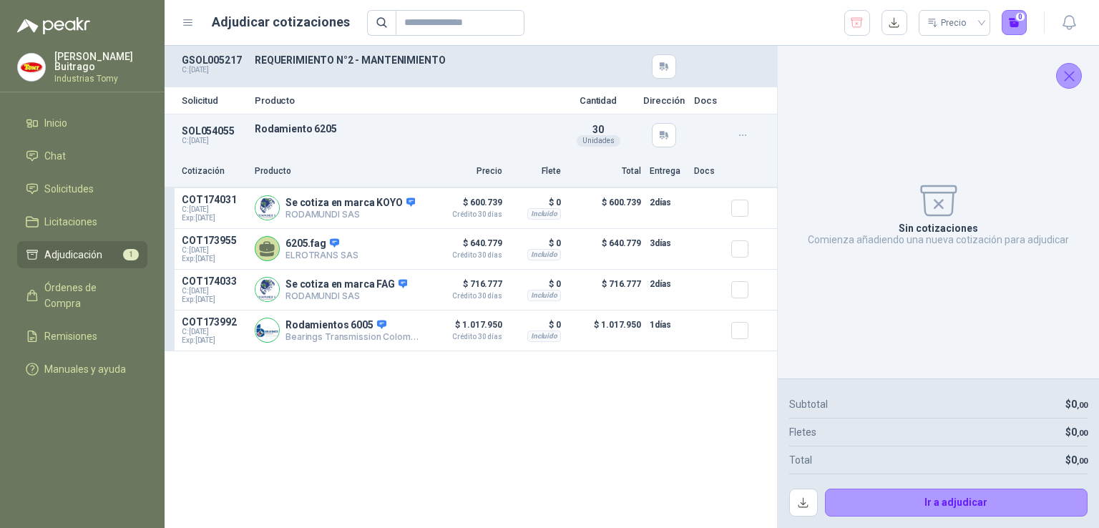
click at [741, 135] on icon "button" at bounding box center [743, 136] width 12 height 12
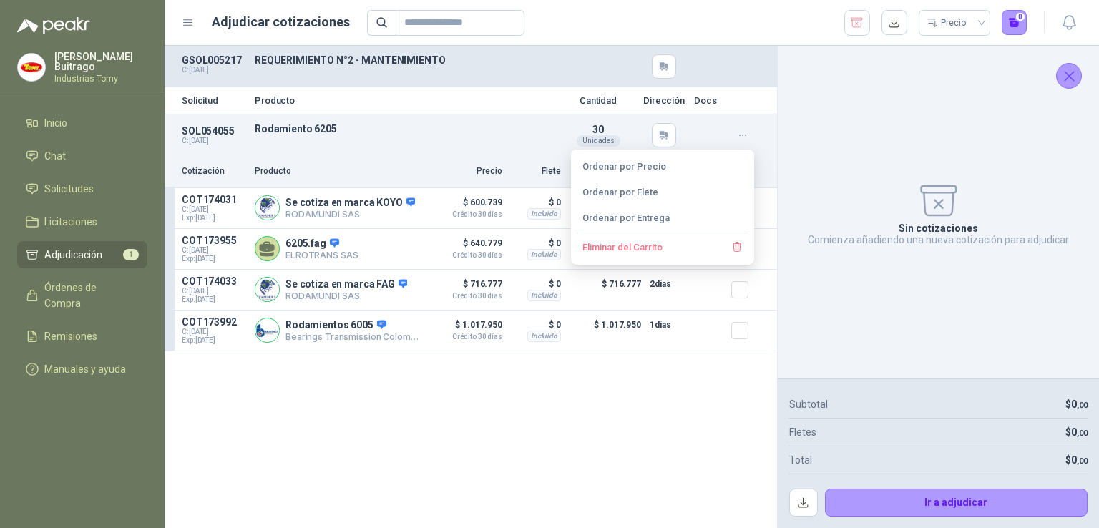
click at [741, 135] on icon "button" at bounding box center [743, 136] width 12 height 12
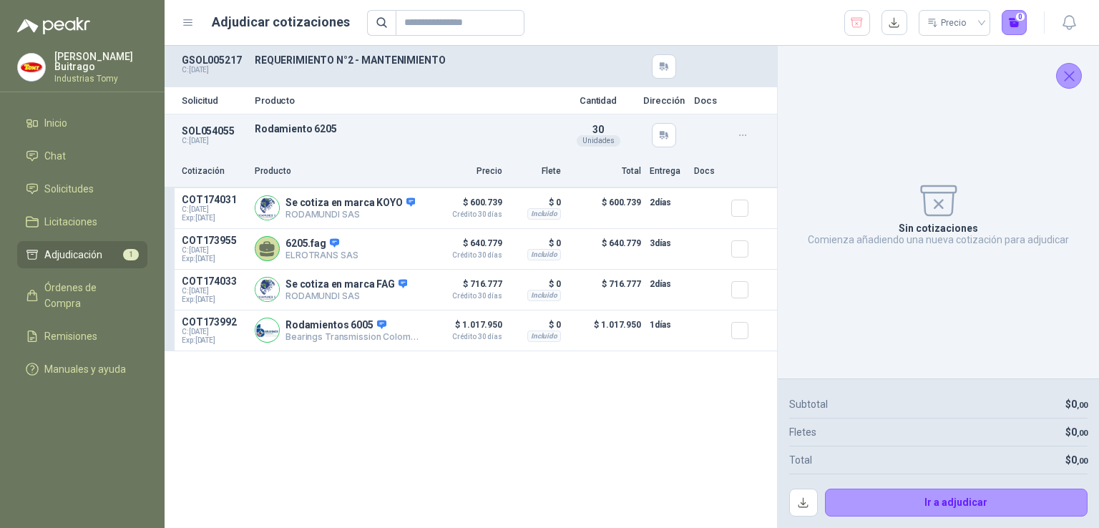
click at [215, 129] on p "SOL054055" at bounding box center [214, 130] width 64 height 11
click at [303, 128] on p "Rodamiento 6205" at bounding box center [404, 128] width 299 height 11
click at [323, 64] on p "REQUERIMIENTO N°2 - MANTENIMIENTO" at bounding box center [404, 59] width 299 height 11
click at [203, 102] on p "Solicitud" at bounding box center [214, 100] width 64 height 9
click at [77, 183] on span "Solicitudes" at bounding box center [68, 189] width 49 height 16
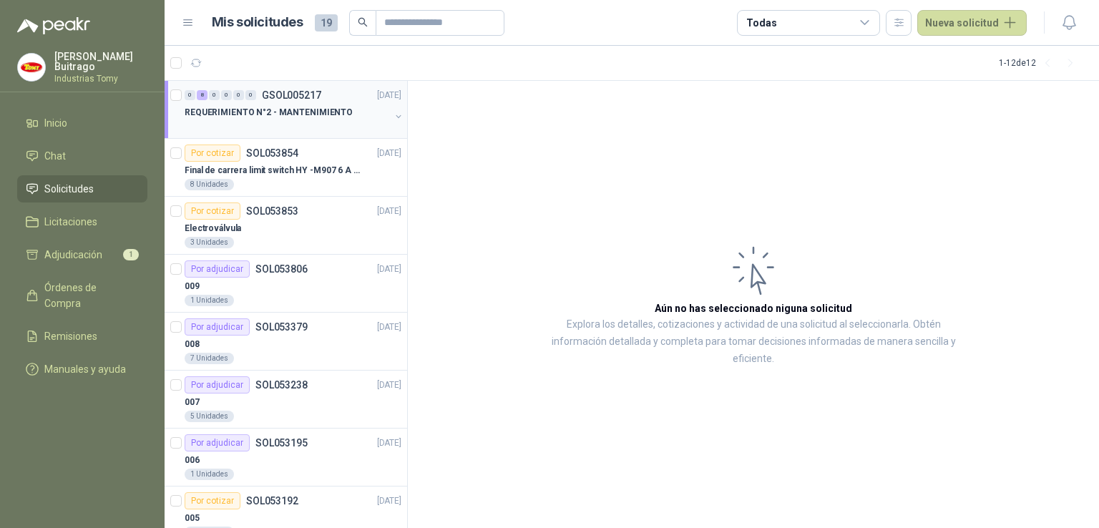
click at [280, 104] on div "REQUERIMIENTO N°2 - MANTENIMIENTO" at bounding box center [287, 112] width 205 height 17
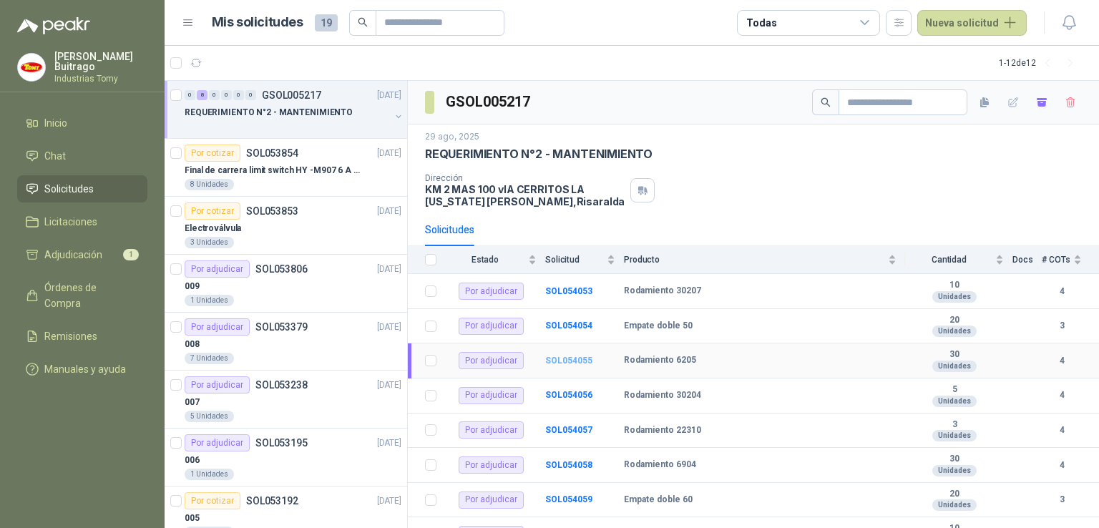
click at [573, 358] on b "SOL054055" at bounding box center [568, 361] width 47 height 10
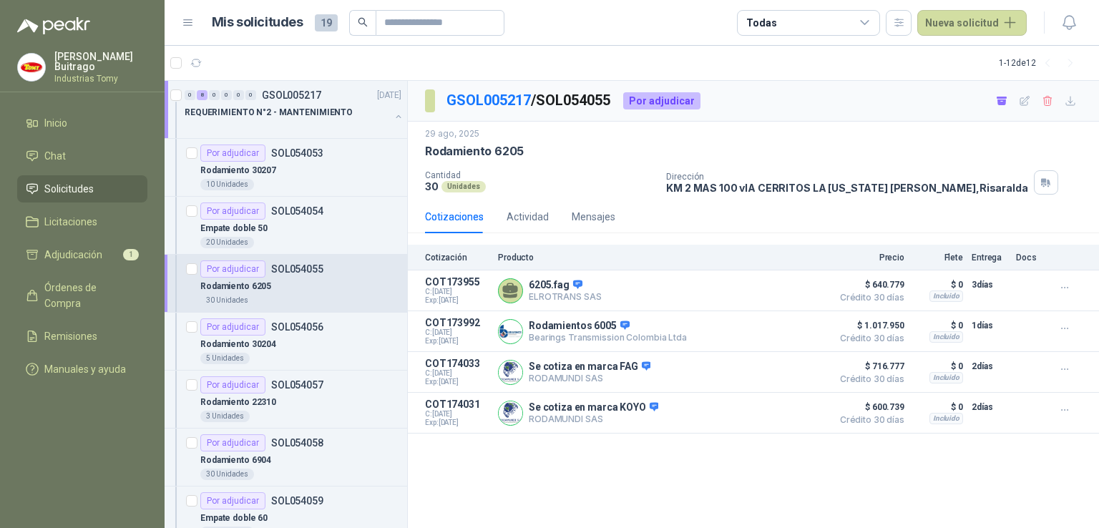
click at [1093, 502] on div "GSOL005217 / SOL054055 Por adjudicar [DATE] Rodamiento 6205  Cantidad 30 Unida…" at bounding box center [753, 305] width 691 height 448
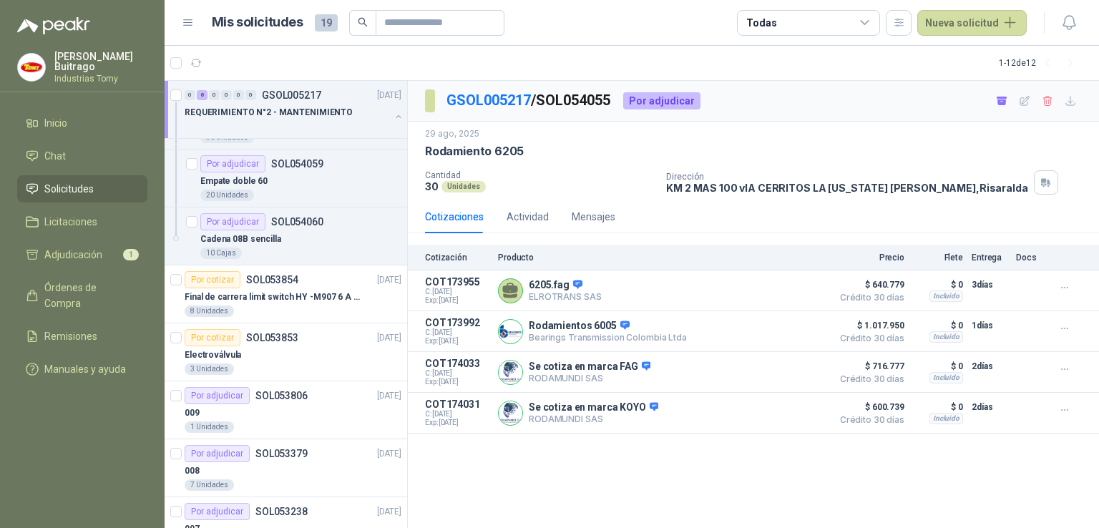
scroll to position [728, 0]
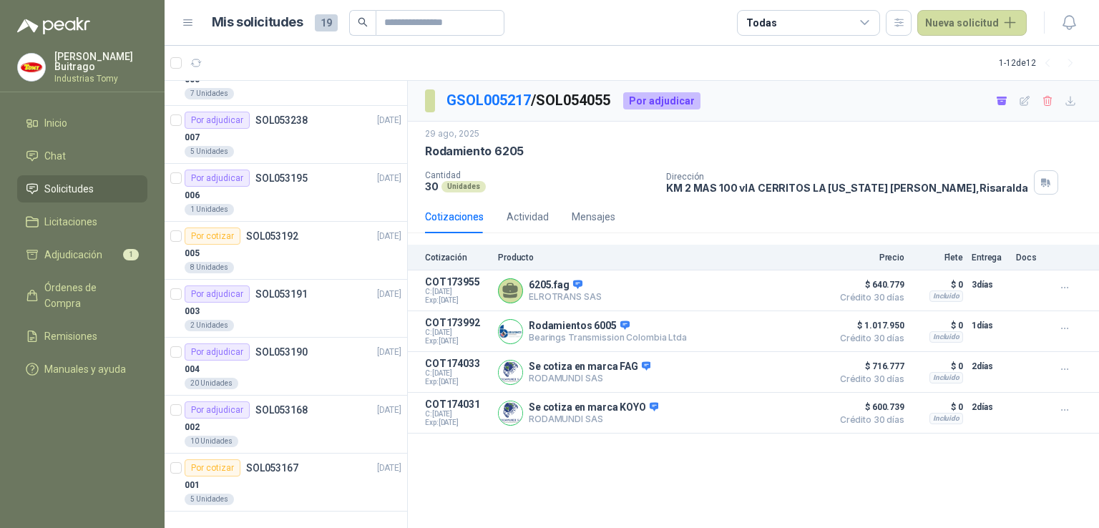
click at [595, 455] on div "GSOL005217 / SOL054055 Por adjudicar [DATE] Rodamiento 6205  Cantidad 30 Unida…" at bounding box center [753, 305] width 691 height 448
click at [713, 469] on div "GSOL005217 / SOL054055 Por adjudicar [DATE] Rodamiento 6205  Cantidad 30 Unida…" at bounding box center [753, 305] width 691 height 448
click at [111, 262] on link "Adjudicación 1" at bounding box center [82, 254] width 130 height 27
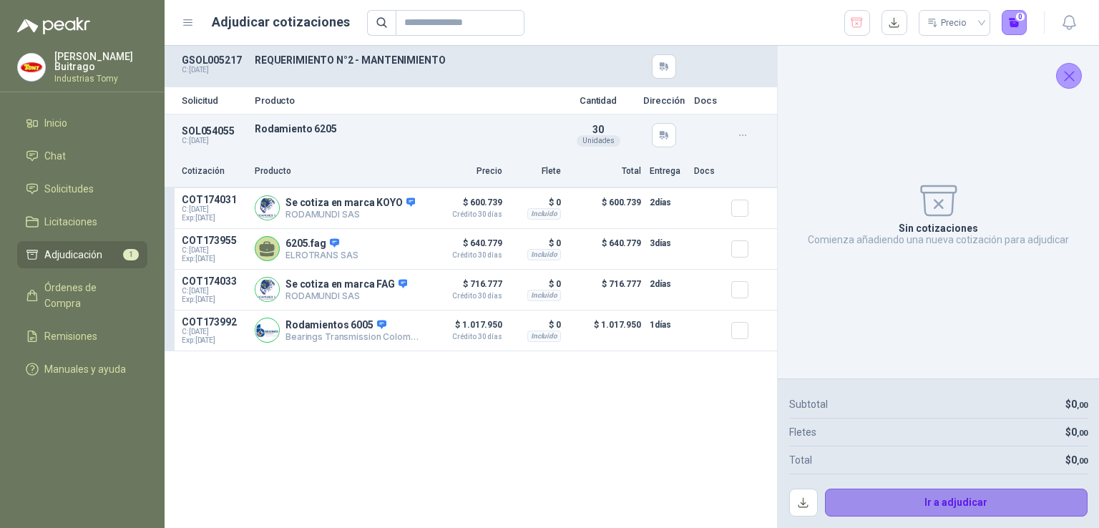
click at [935, 501] on button "Ir a adjudicar" at bounding box center [956, 503] width 263 height 29
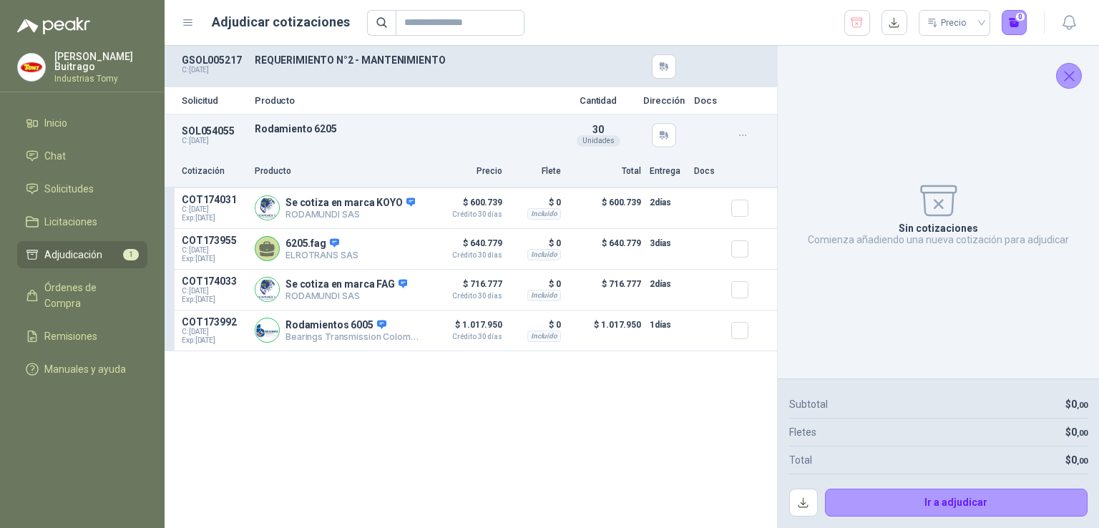
click at [937, 210] on icon at bounding box center [938, 201] width 43 height 44
click at [939, 204] on icon at bounding box center [938, 200] width 35 height 29
click at [1073, 74] on icon "Cerrar" at bounding box center [1070, 76] width 18 height 18
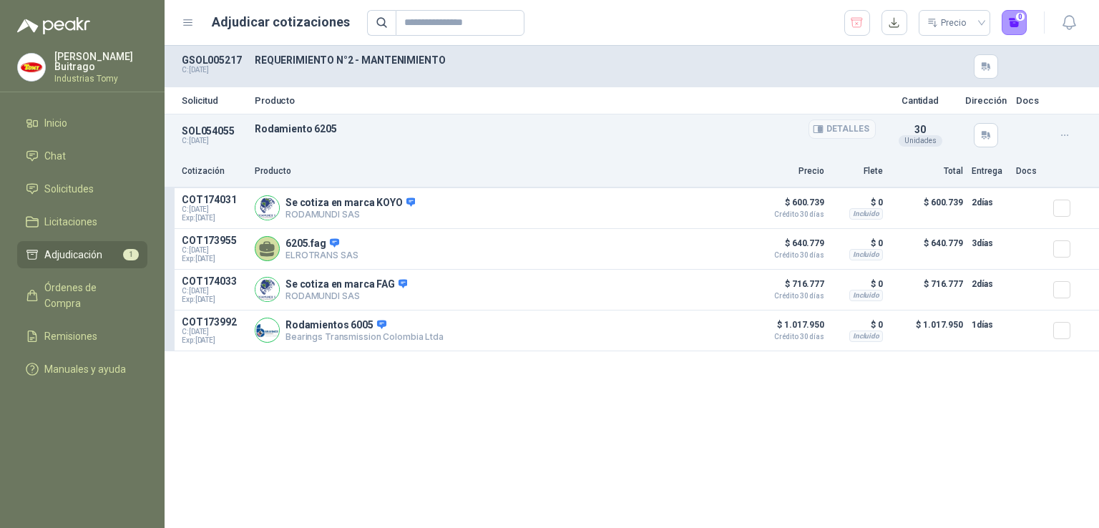
click at [295, 127] on p "Rodamiento 6205" at bounding box center [565, 128] width 621 height 11
click at [817, 126] on icon "button" at bounding box center [818, 129] width 11 height 11
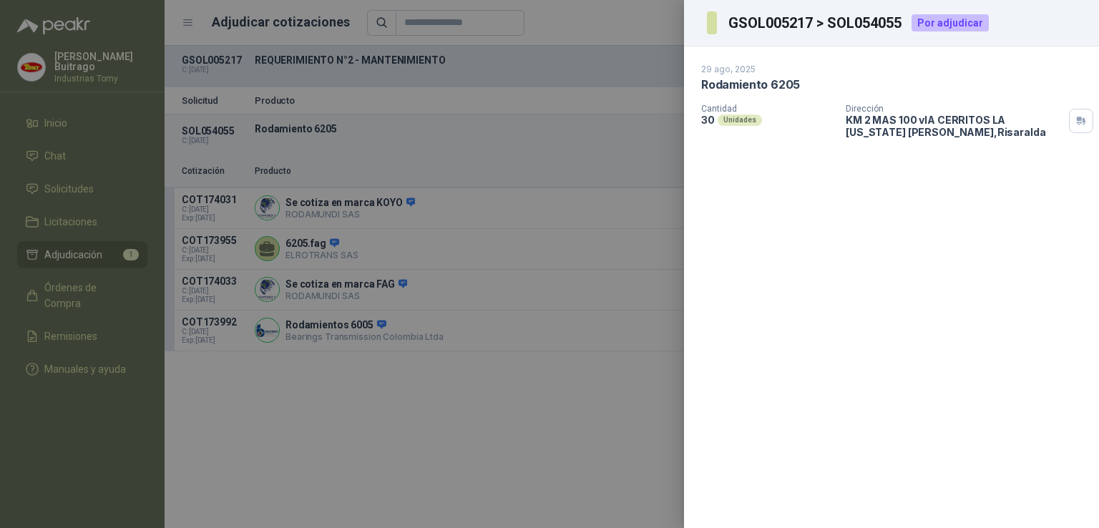
click at [754, 79] on p "Rodamiento 6205" at bounding box center [750, 84] width 99 height 15
click at [736, 110] on p "Cantidad" at bounding box center [767, 109] width 133 height 10
click at [921, 112] on p "Dirección" at bounding box center [955, 109] width 218 height 10
drag, startPoint x: 933, startPoint y: 121, endPoint x: 1095, endPoint y: 121, distance: 161.7
click at [1095, 121] on div "[DATE] Rodamiento 6205  Cantidad 30 Unidades Dirección KM 2 MAS 100 vIA CERRIT…" at bounding box center [891, 101] width 415 height 109
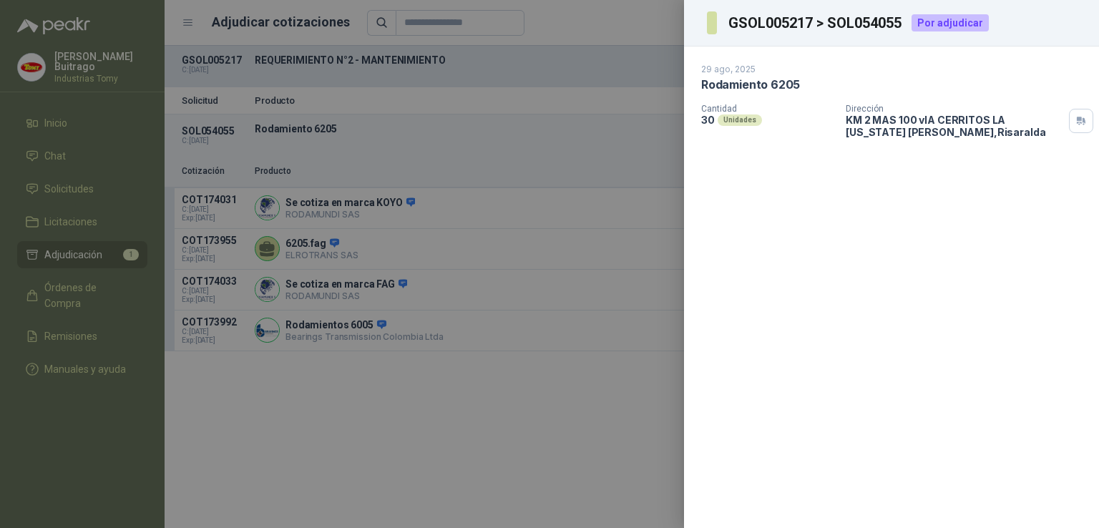
click at [1078, 155] on div "[DATE] Rodamiento 6205  Cantidad 30 Unidades Dirección KM 2 MAS 100 vIA CERRIT…" at bounding box center [891, 288] width 415 height 482
click at [813, 216] on div "[DATE] Rodamiento 6205  Cantidad 30 Unidades Dirección KM 2 MAS 100 vIA CERRIT…" at bounding box center [891, 288] width 415 height 482
click at [499, 273] on div at bounding box center [549, 264] width 1099 height 528
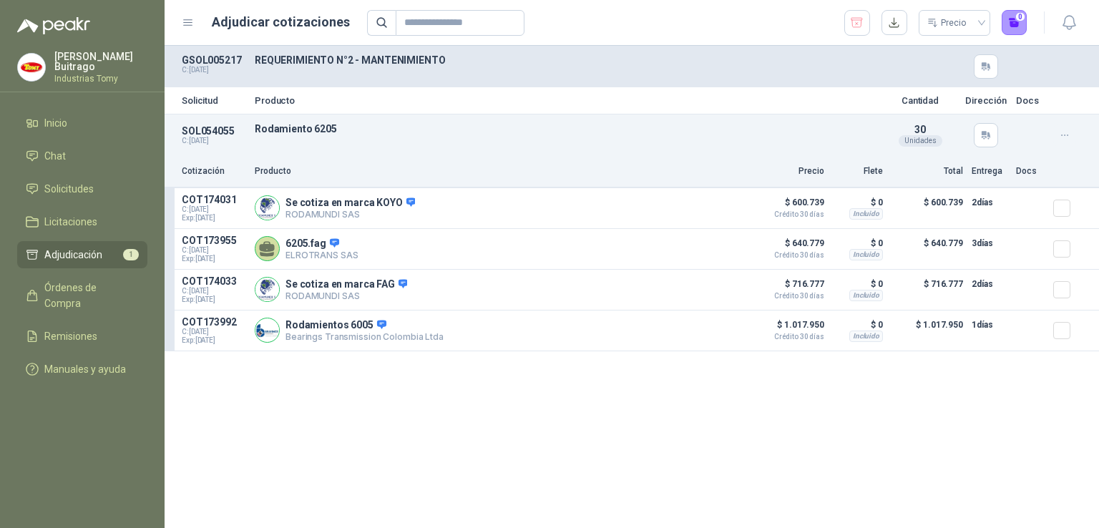
click at [1073, 135] on button "button" at bounding box center [1064, 135] width 23 height 23
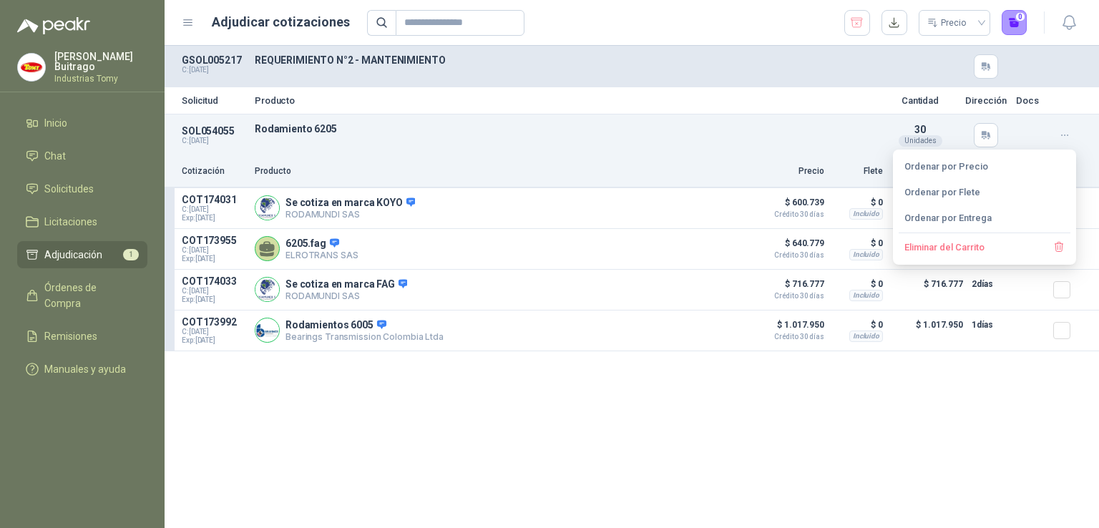
click at [1073, 135] on button "button" at bounding box center [1064, 135] width 23 height 23
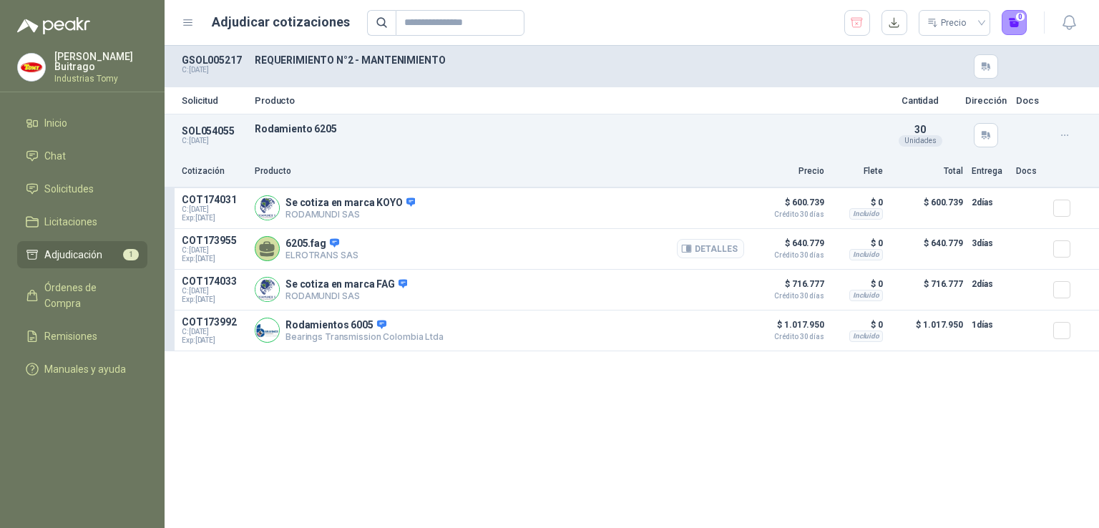
click at [704, 251] on button "Detalles" at bounding box center [710, 248] width 67 height 19
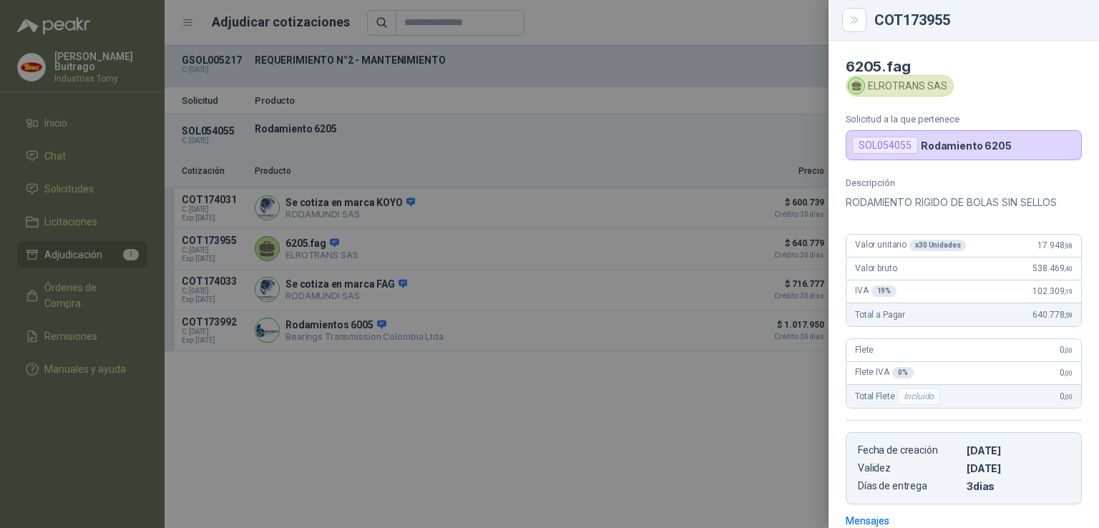
click at [545, 414] on div at bounding box center [549, 264] width 1099 height 528
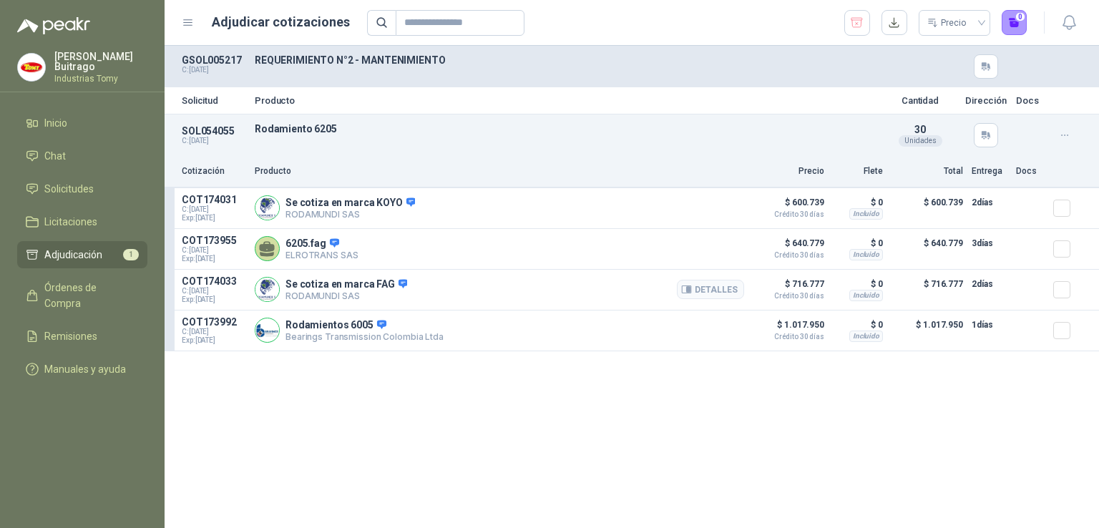
click at [198, 283] on p "COT174033" at bounding box center [214, 281] width 64 height 11
click at [130, 281] on span "Órdenes de Compra" at bounding box center [88, 295] width 89 height 31
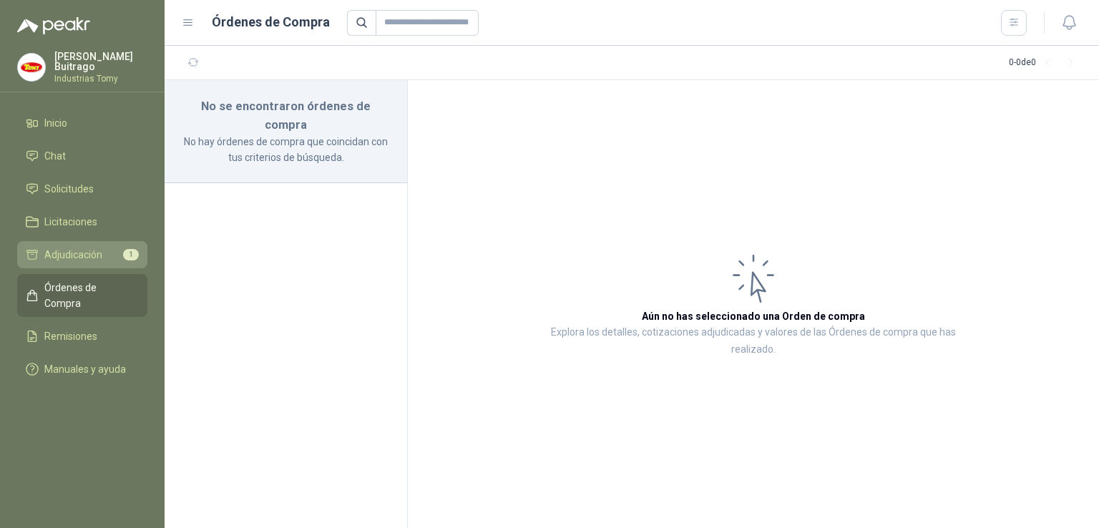
click at [115, 258] on li "Adjudicación 1" at bounding box center [82, 255] width 113 height 16
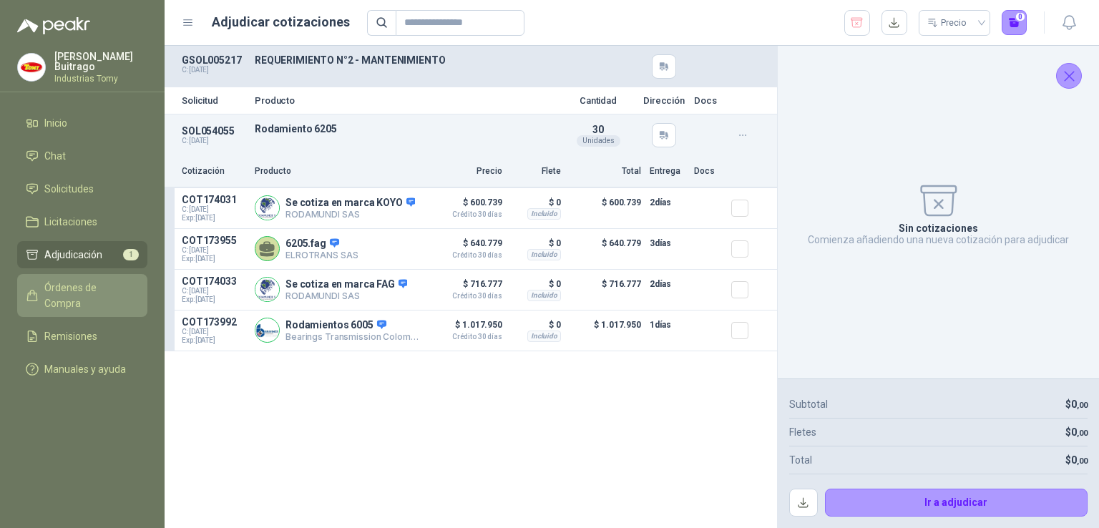
click at [103, 283] on span "Órdenes de Compra" at bounding box center [88, 295] width 89 height 31
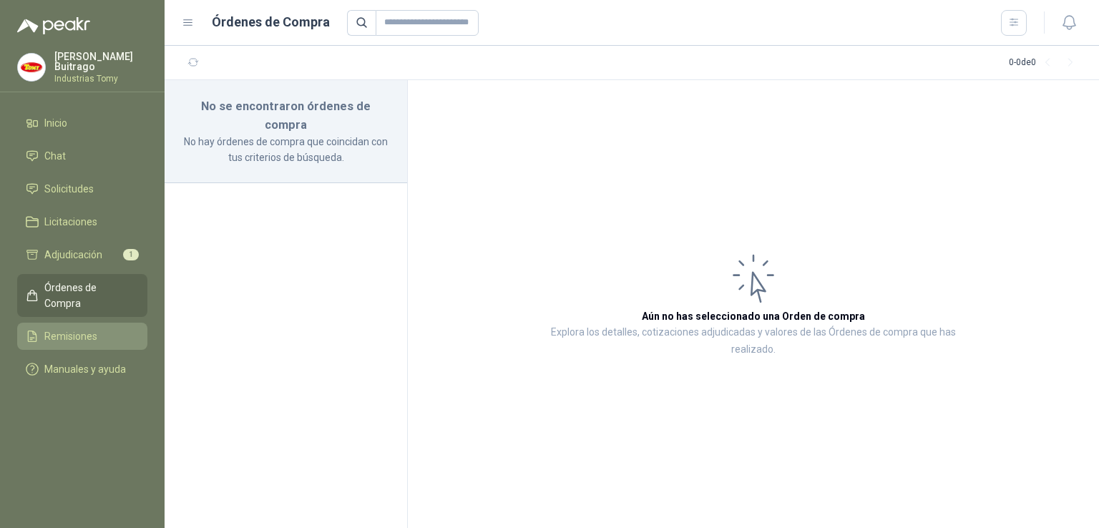
click at [93, 328] on span "Remisiones" at bounding box center [70, 336] width 53 height 16
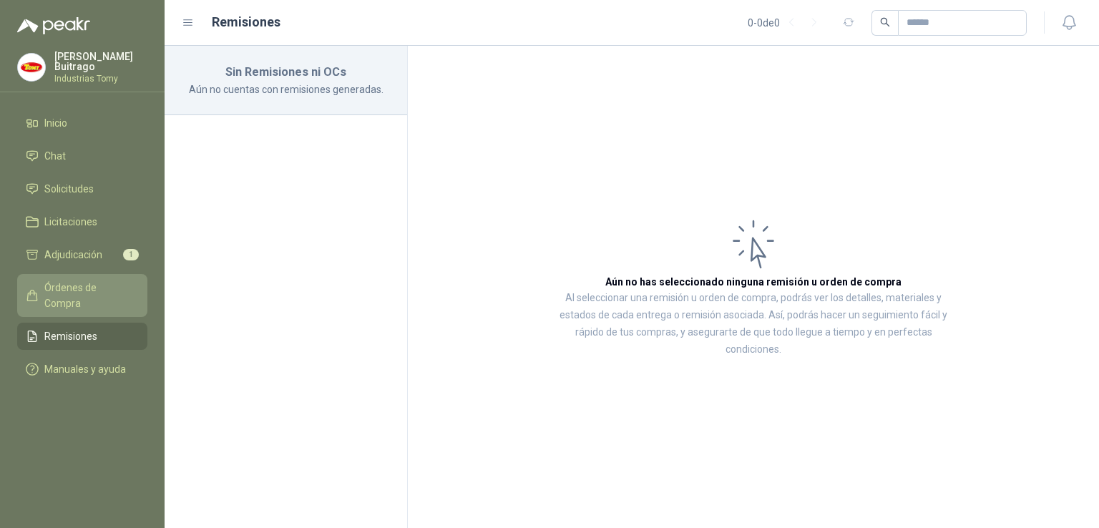
click at [98, 288] on span "Órdenes de Compra" at bounding box center [88, 295] width 89 height 31
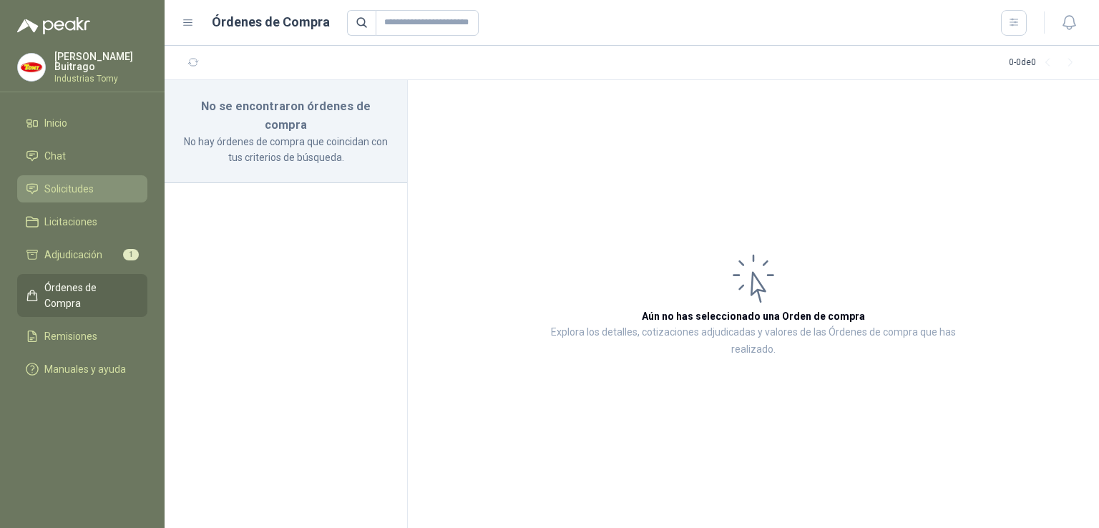
click at [89, 195] on link "Solicitudes" at bounding box center [82, 188] width 130 height 27
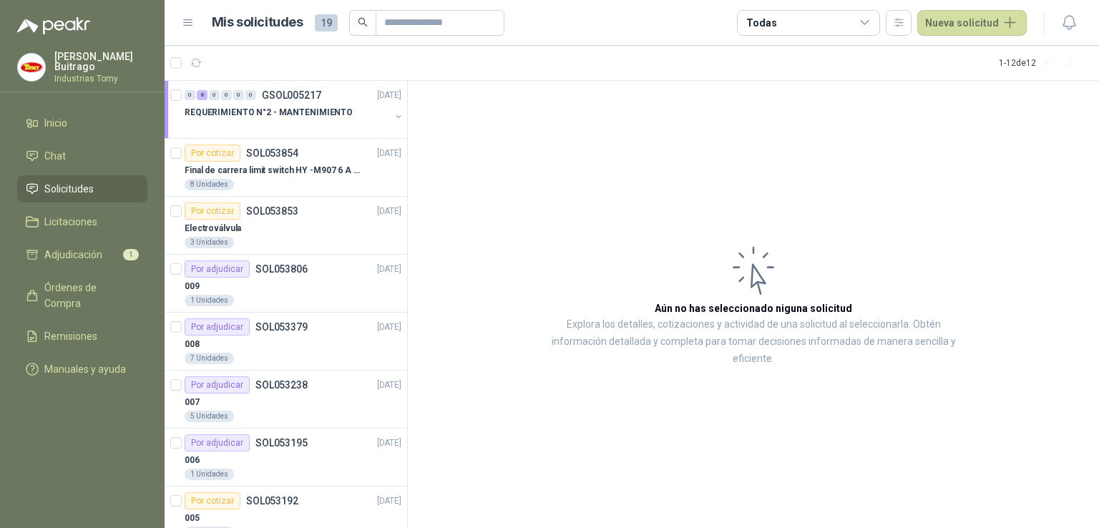
click at [107, 183] on li "Solicitudes" at bounding box center [82, 189] width 113 height 16
click at [872, 25] on icon at bounding box center [865, 22] width 13 height 13
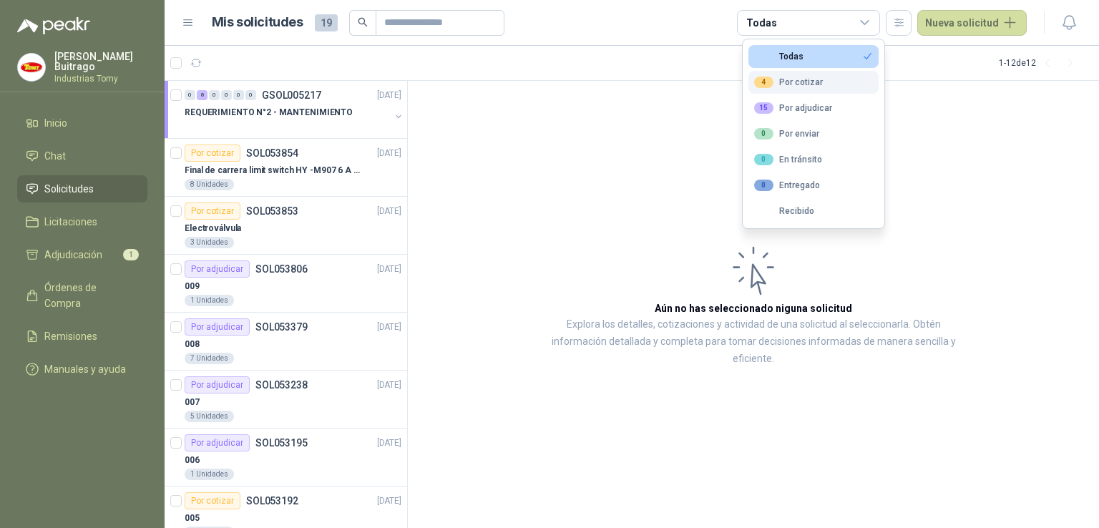
click at [828, 84] on button "4 Por cotizar" at bounding box center [814, 82] width 130 height 23
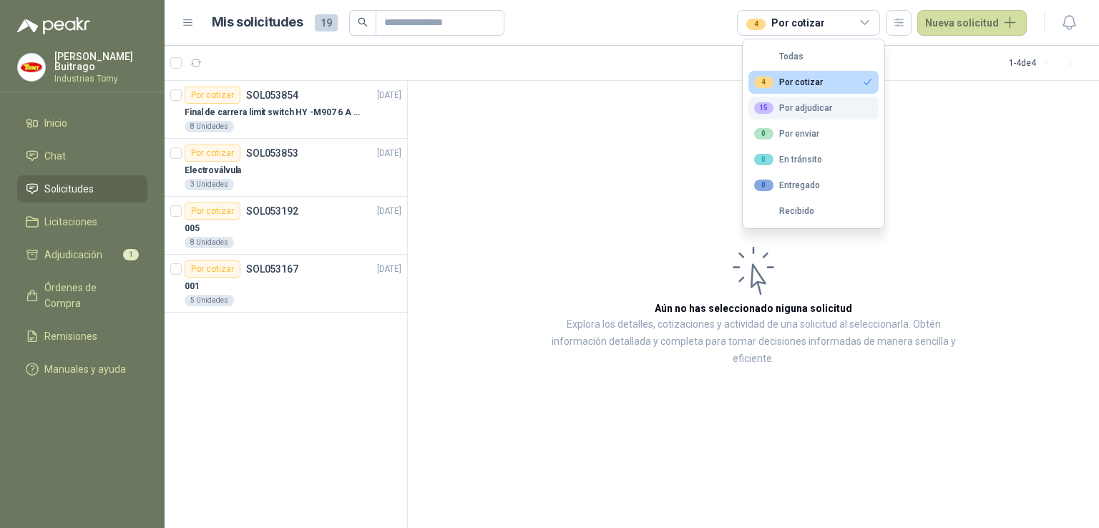
click at [822, 107] on div "15 Por adjudicar" at bounding box center [793, 107] width 78 height 11
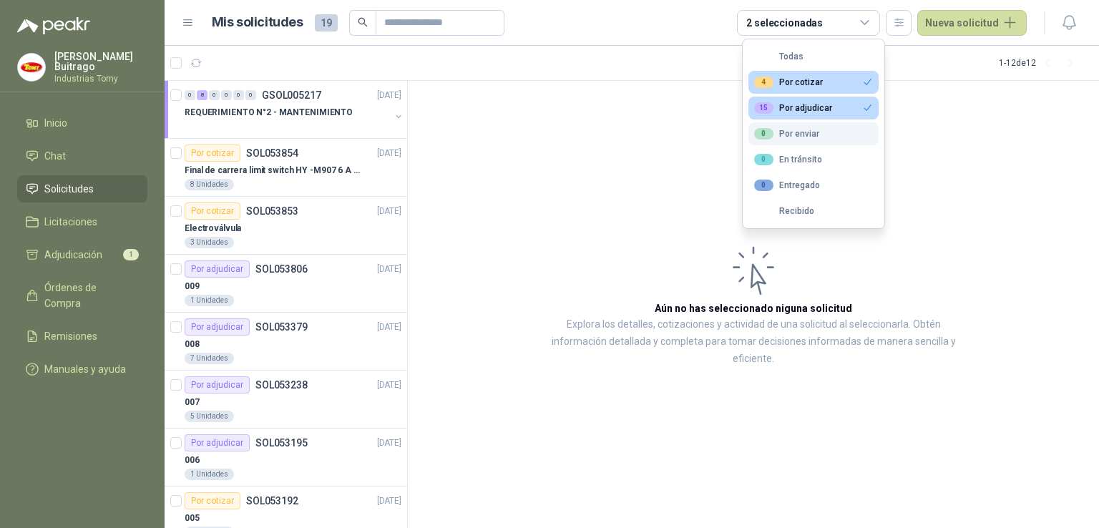
click at [822, 133] on button "0 Por enviar" at bounding box center [814, 133] width 130 height 23
click at [822, 112] on div "15 Por adjudicar" at bounding box center [793, 107] width 78 height 11
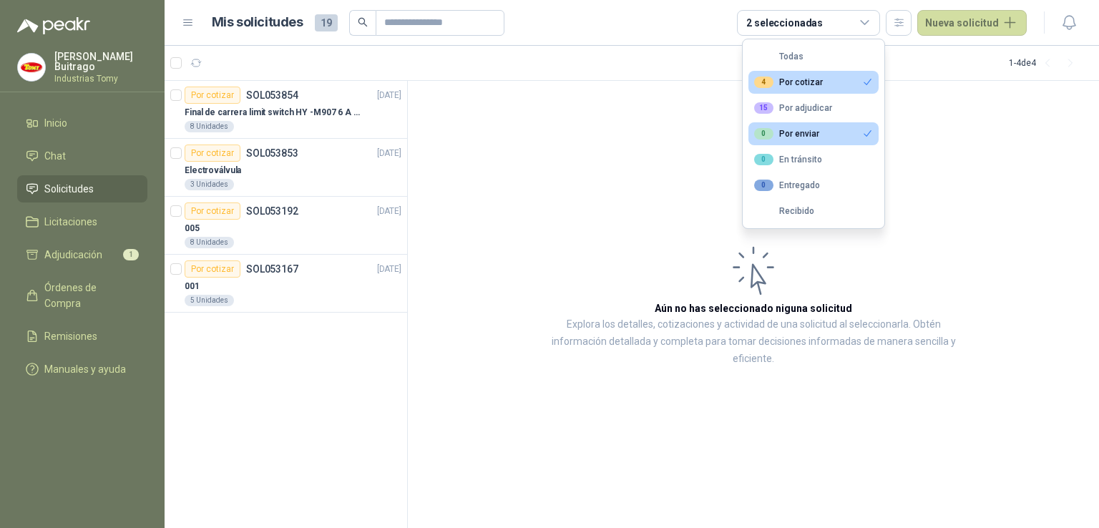
click at [816, 84] on div "4 Por cotizar" at bounding box center [788, 82] width 69 height 11
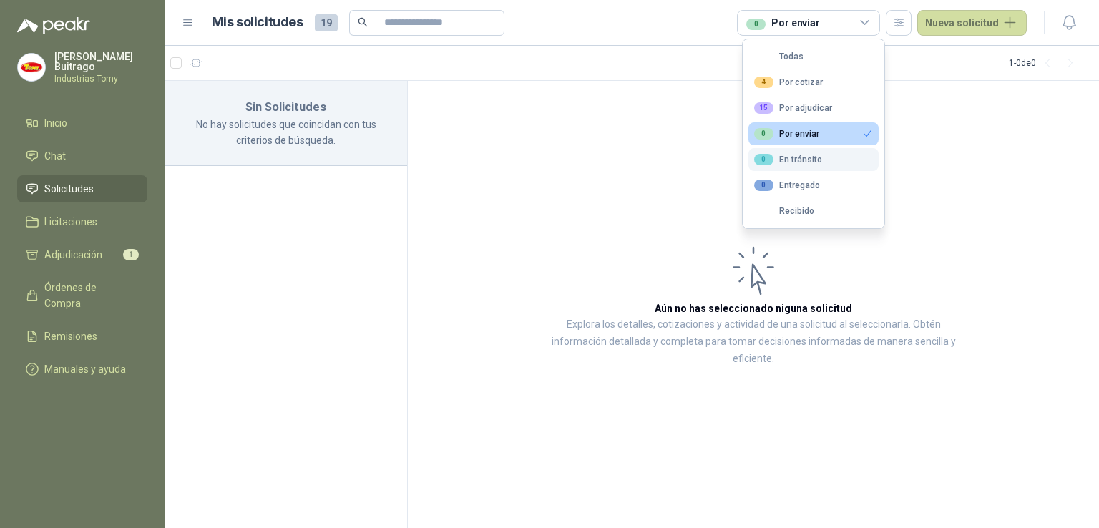
click at [815, 154] on div "0 En tránsito" at bounding box center [788, 159] width 68 height 11
click at [820, 129] on button "0 Por enviar" at bounding box center [814, 133] width 130 height 23
click at [824, 163] on button "0 En tránsito" at bounding box center [814, 159] width 130 height 23
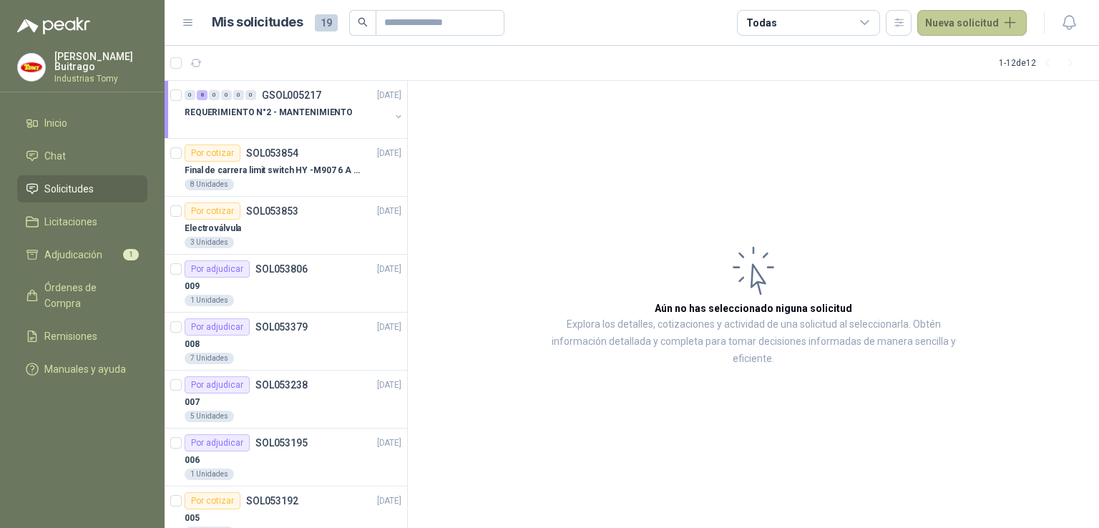
click at [1005, 19] on button "Nueva solicitud" at bounding box center [971, 23] width 109 height 26
click at [986, 54] on link "Solicitud" at bounding box center [990, 57] width 122 height 25
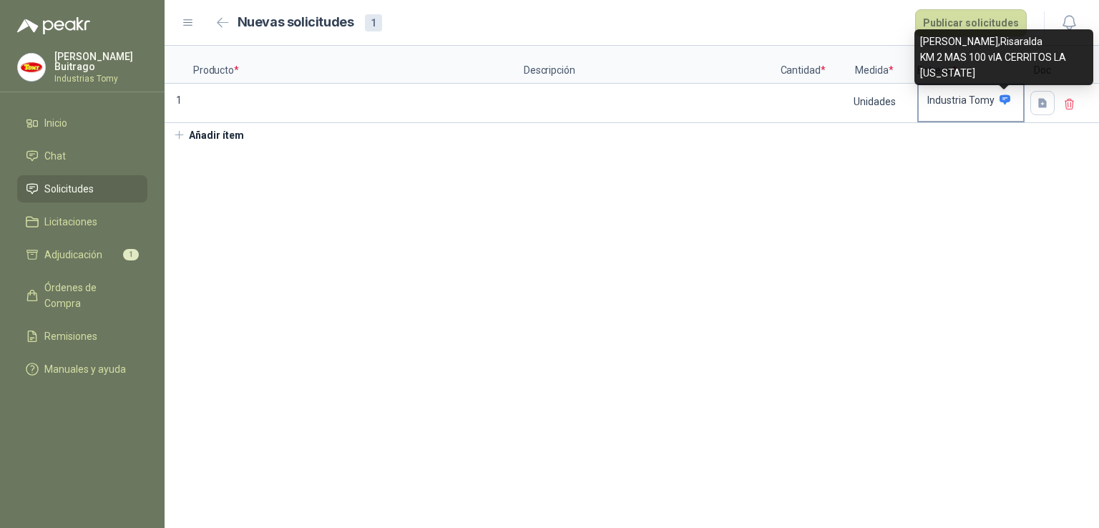
click at [1003, 97] on icon at bounding box center [1005, 100] width 11 height 10
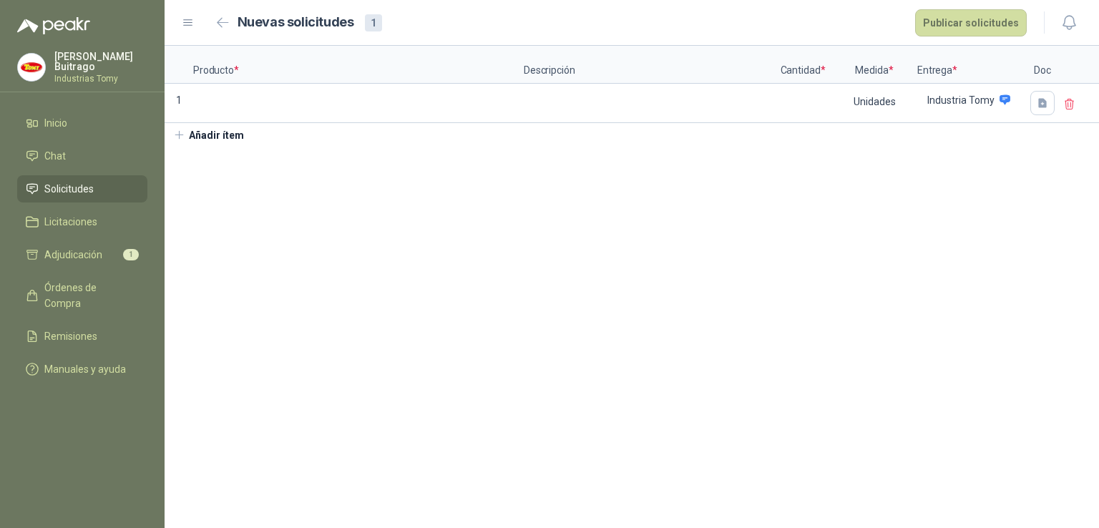
click at [1024, 240] on section "Producto * Descripción Cantidad * Medida * Entrega * Doc 1 Unidades Industria T…" at bounding box center [632, 287] width 935 height 482
click at [223, 21] on icon "button" at bounding box center [223, 22] width 12 height 11
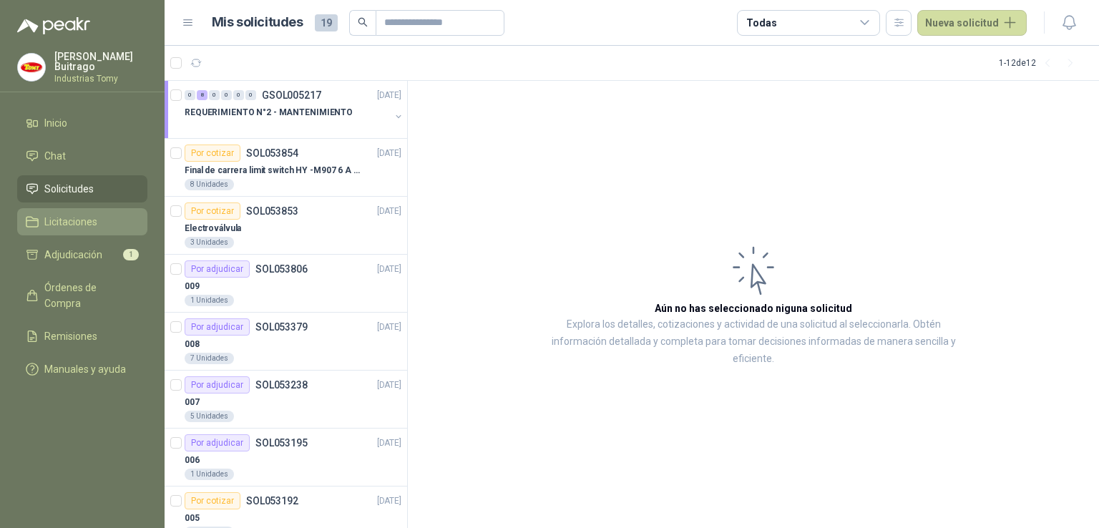
click at [102, 214] on li "Licitaciones" at bounding box center [82, 222] width 113 height 16
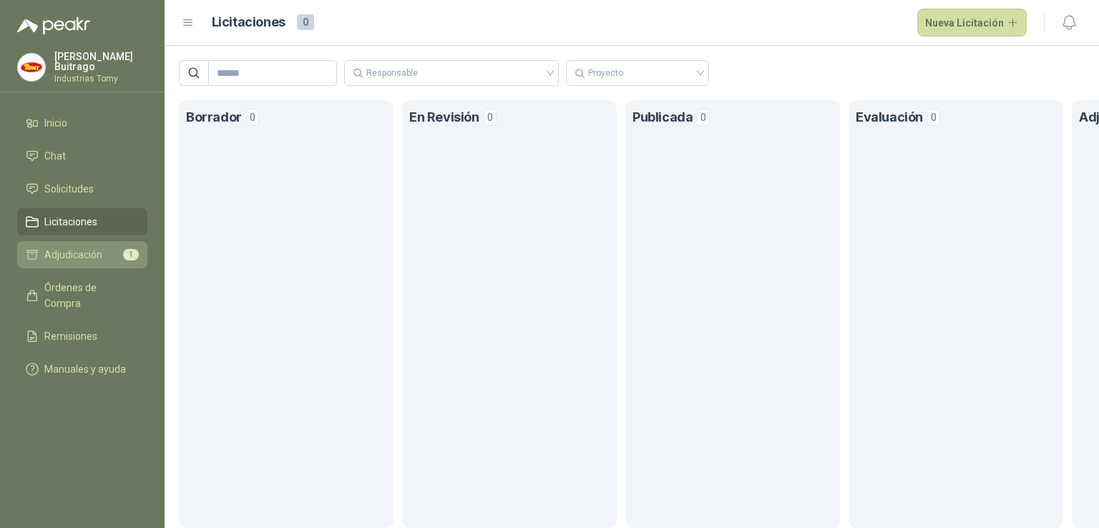
click at [79, 241] on link "Adjudicación 1" at bounding box center [82, 254] width 130 height 27
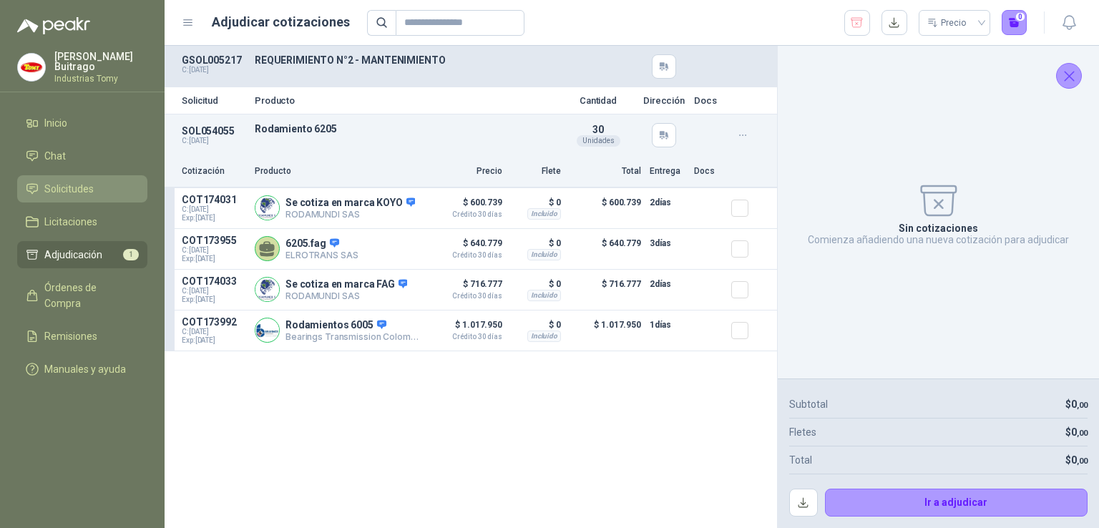
click at [96, 182] on li "Solicitudes" at bounding box center [82, 189] width 113 height 16
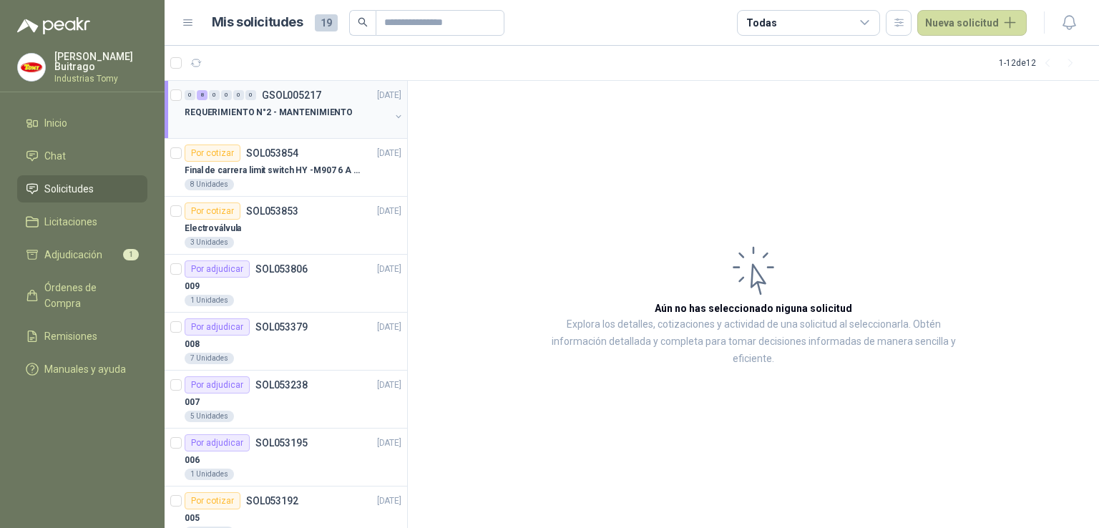
click at [260, 97] on div "0 8 0 0 0 0 GSOL005217" at bounding box center [253, 95] width 137 height 10
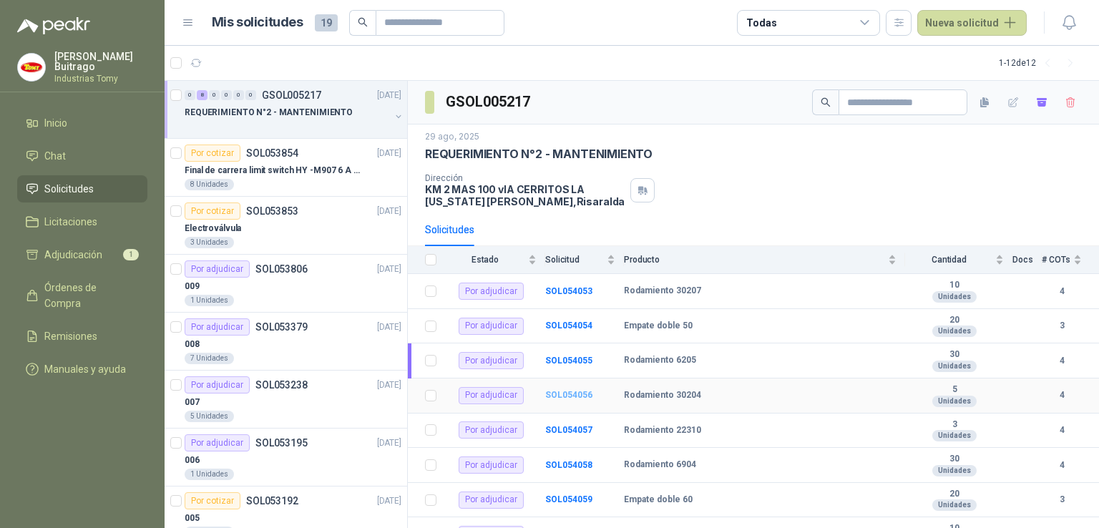
click at [570, 392] on b "SOL054056" at bounding box center [568, 395] width 47 height 10
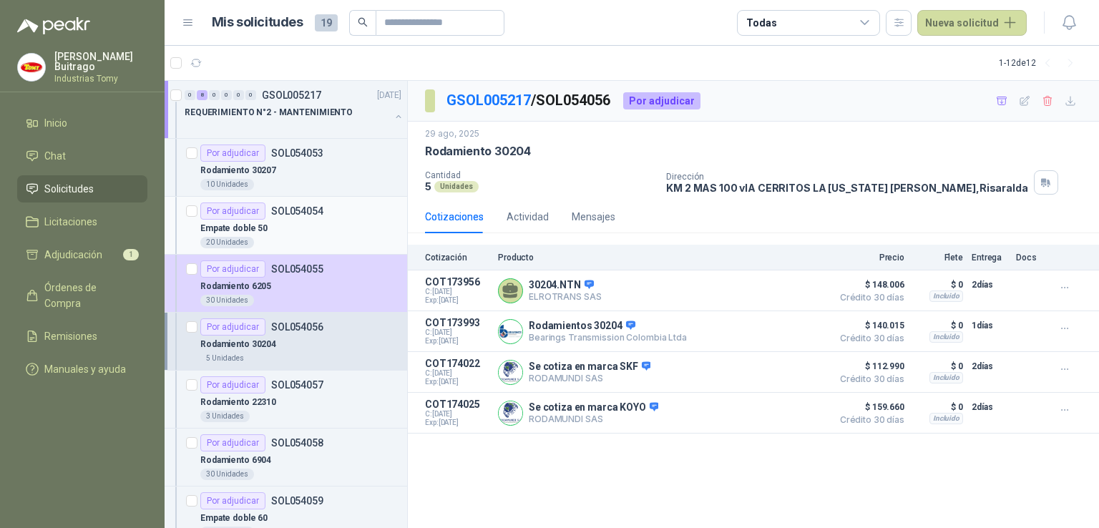
click at [315, 207] on p "SOL054054" at bounding box center [297, 211] width 52 height 10
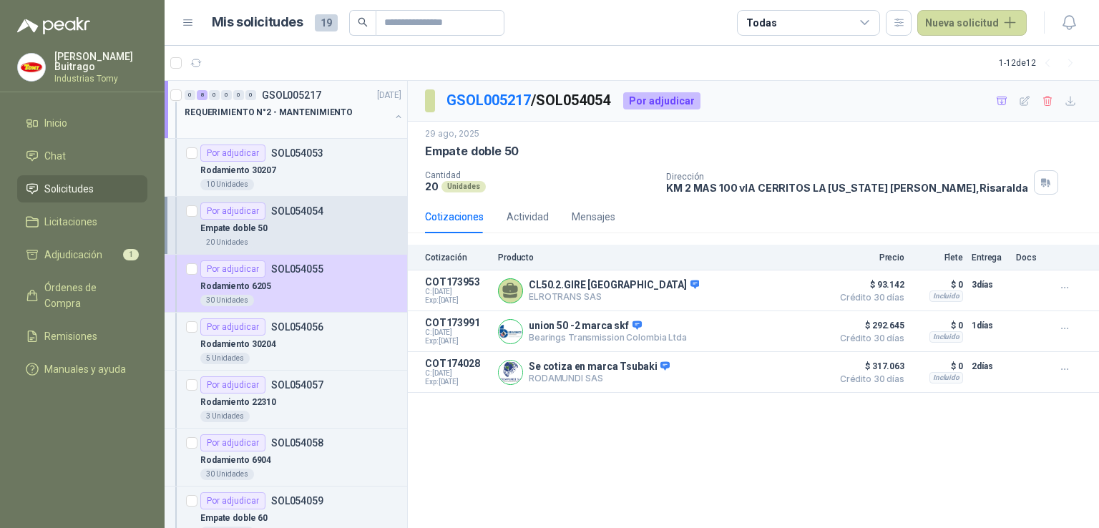
click at [281, 113] on p "REQUERIMIENTO N°2 - MANTENIMIENTO" at bounding box center [269, 113] width 168 height 14
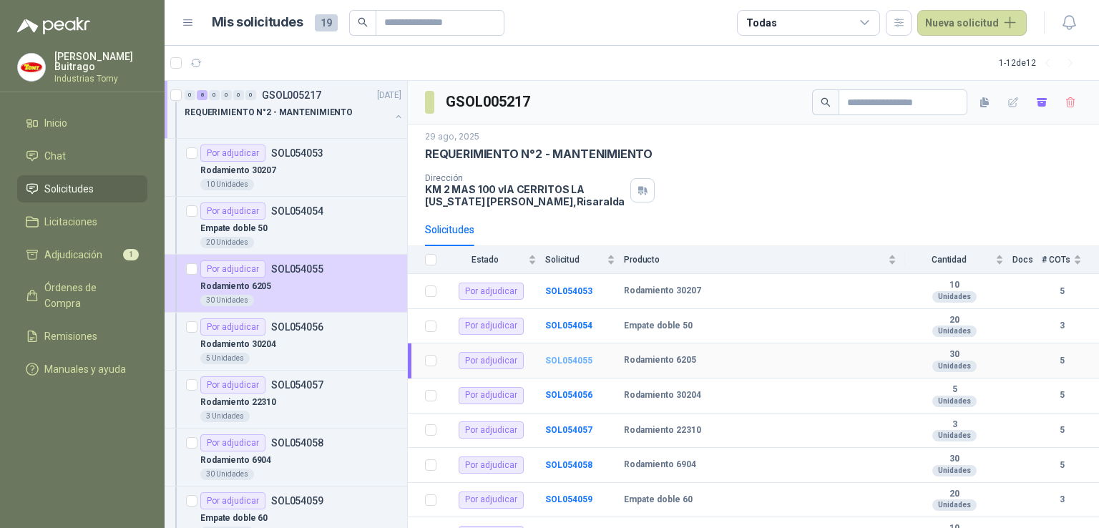
click at [578, 359] on b "SOL054055" at bounding box center [568, 361] width 47 height 10
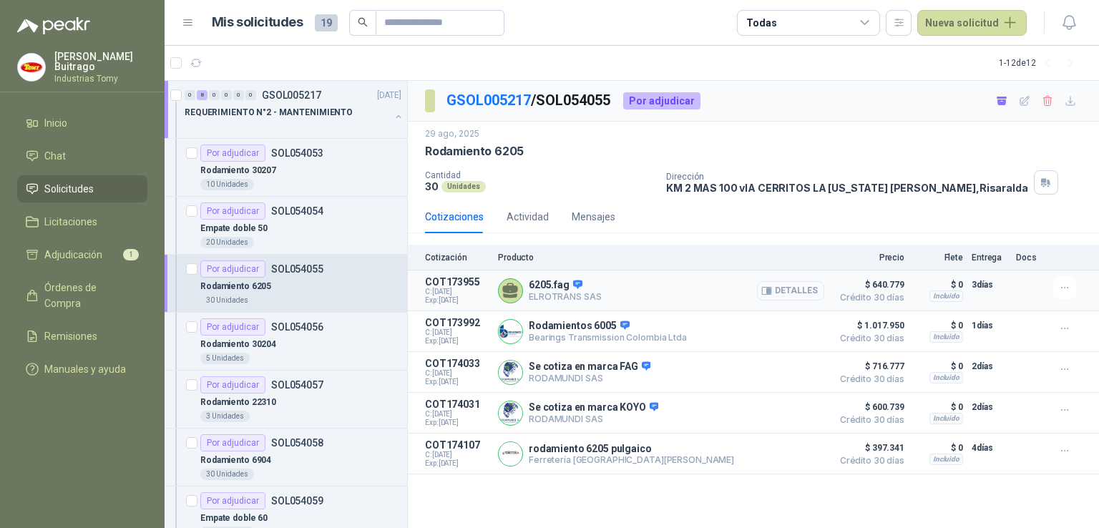
click at [796, 290] on button "Detalles" at bounding box center [790, 290] width 67 height 19
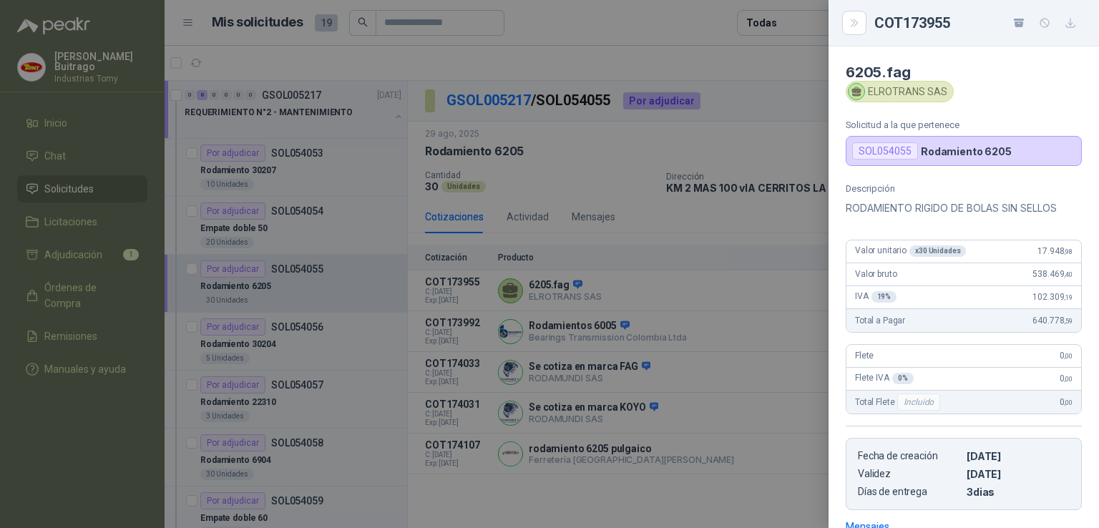
click at [603, 167] on div at bounding box center [549, 264] width 1099 height 528
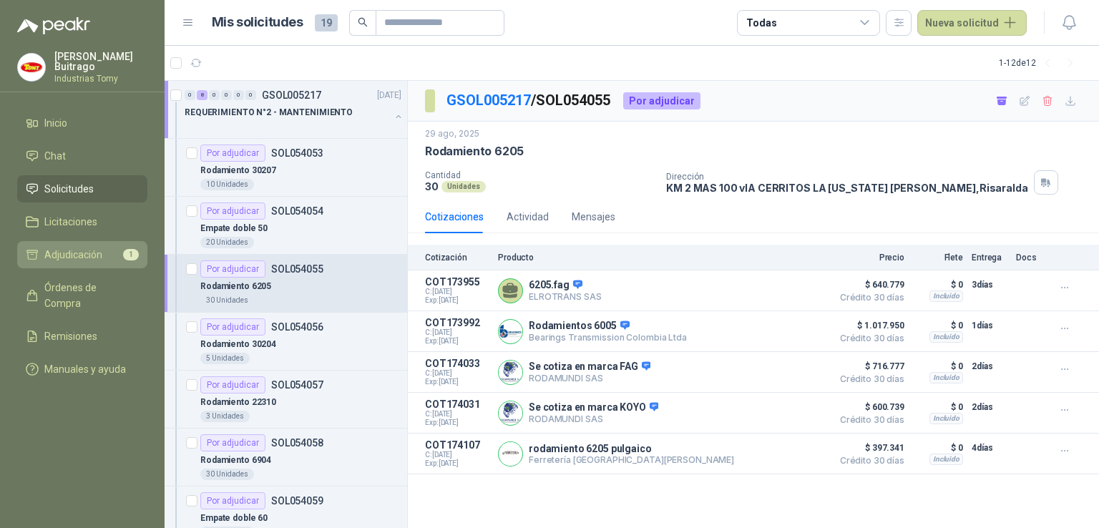
click at [128, 263] on link "Adjudicación 1" at bounding box center [82, 254] width 130 height 27
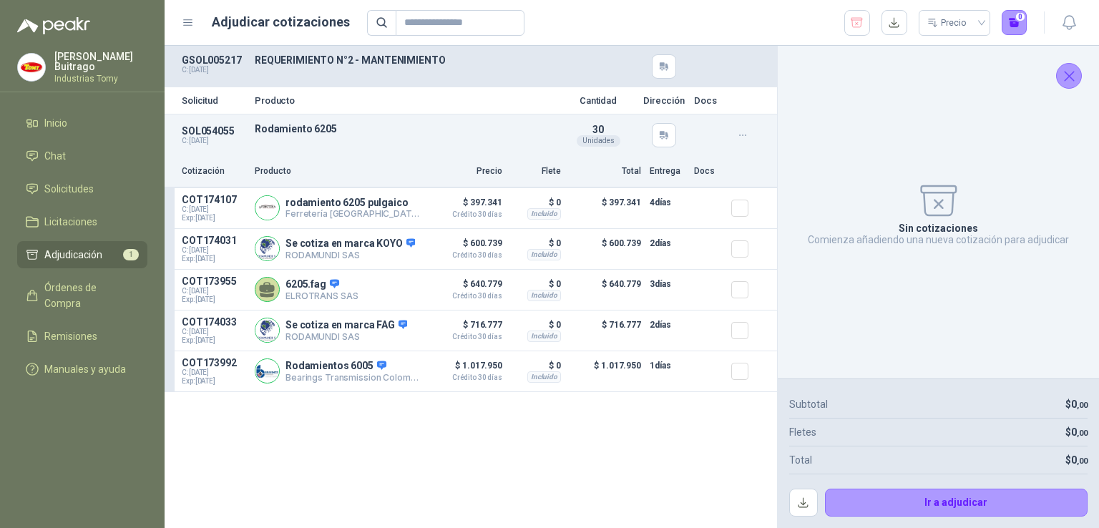
click at [1072, 76] on icon "Cerrar" at bounding box center [1070, 76] width 18 height 18
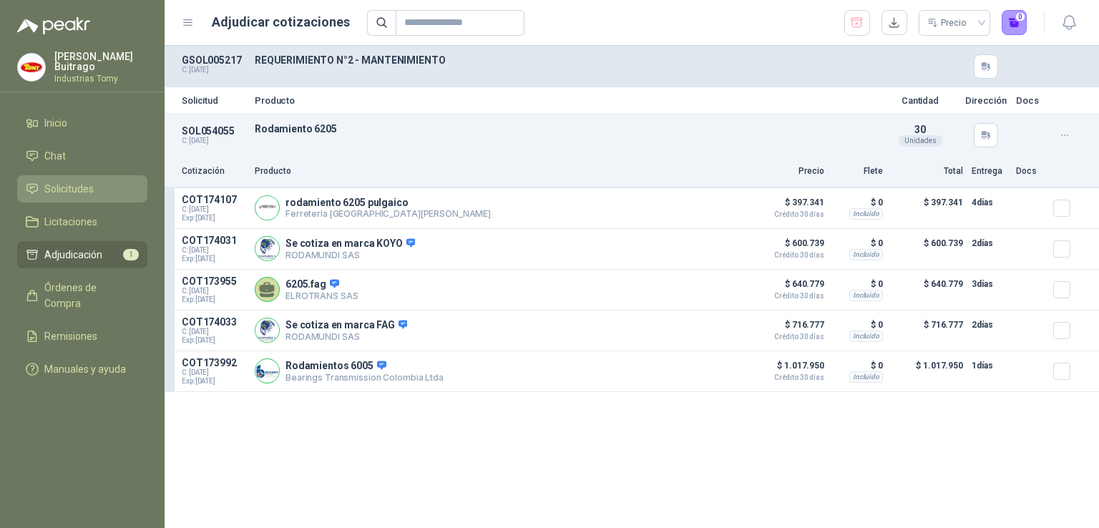
click at [84, 187] on span "Solicitudes" at bounding box center [68, 189] width 49 height 16
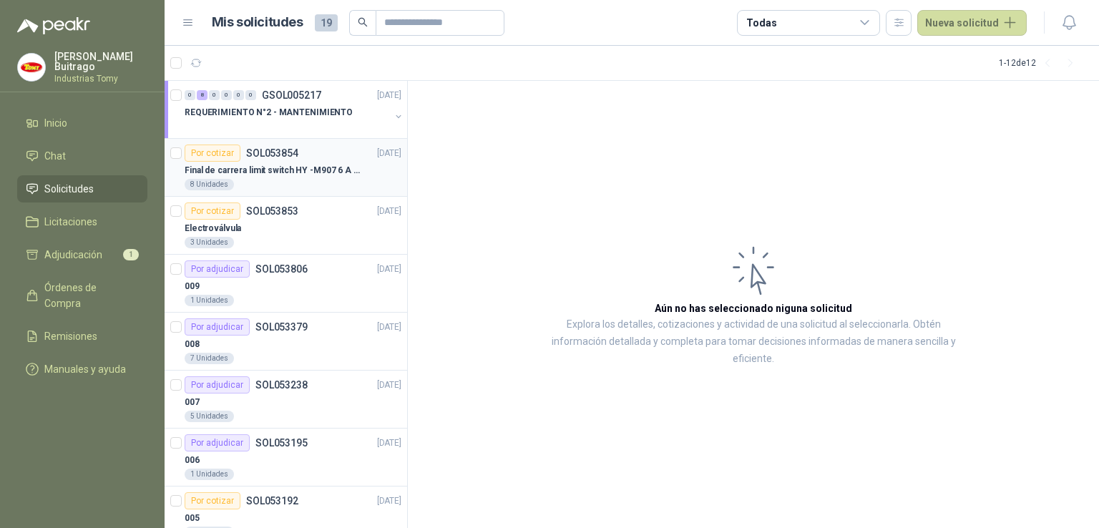
click at [300, 162] on div "Final de carrera limit switch HY -M907 6 A - 250 V a.c" at bounding box center [293, 170] width 217 height 17
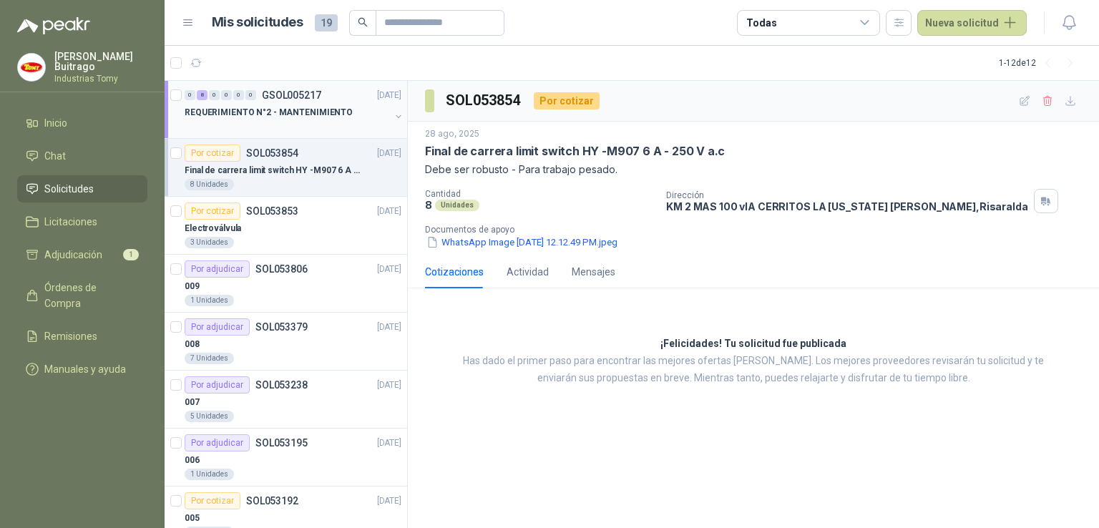
click at [263, 112] on p "REQUERIMIENTO N°2 - MANTENIMIENTO" at bounding box center [269, 113] width 168 height 14
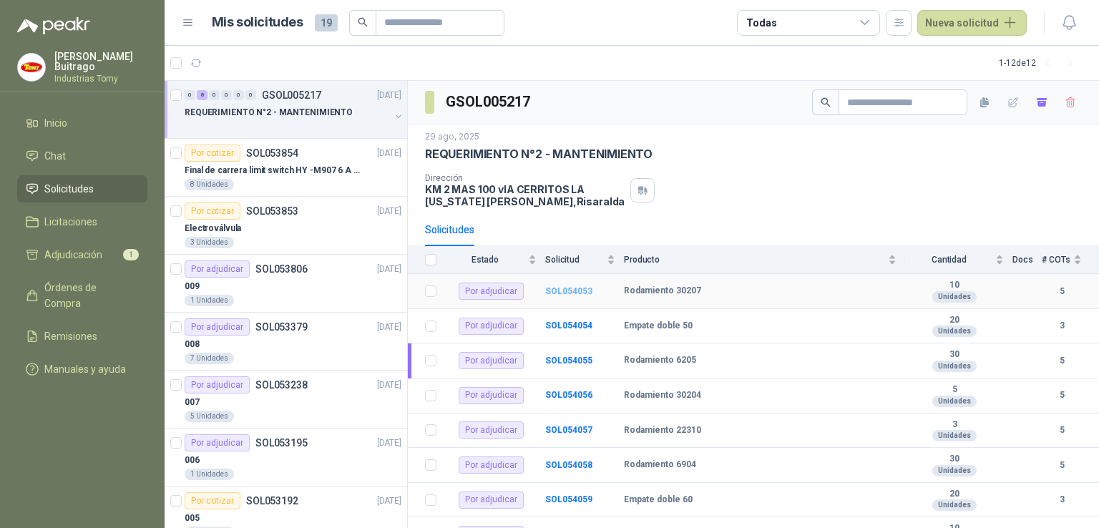
click at [571, 292] on b "SOL054053" at bounding box center [568, 291] width 47 height 10
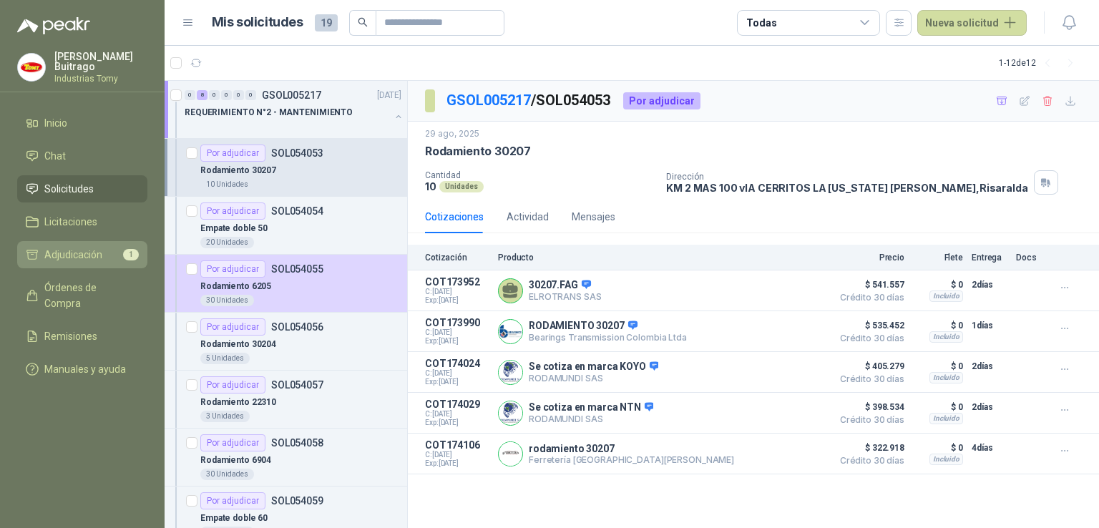
click at [107, 252] on li "Adjudicación 1" at bounding box center [82, 255] width 113 height 16
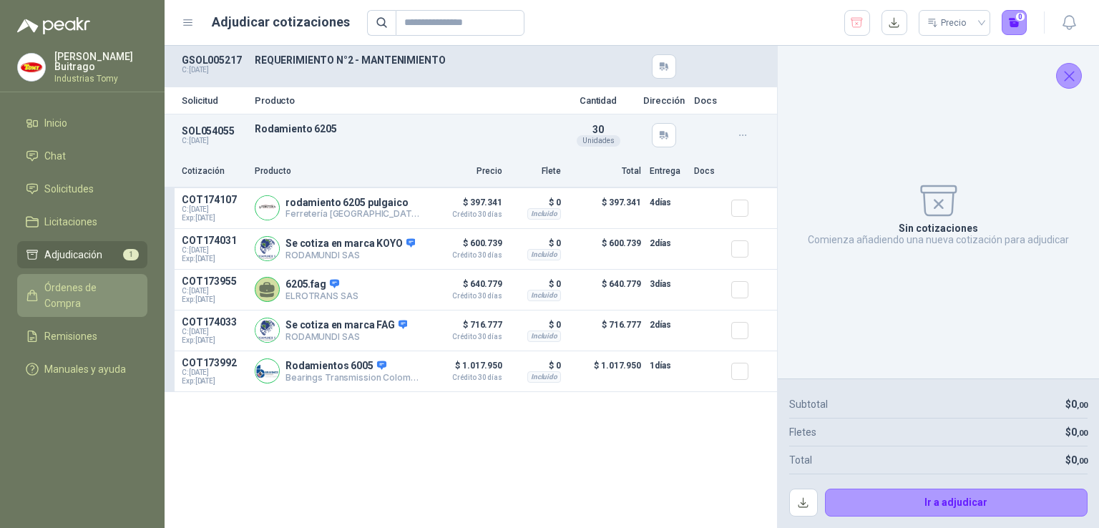
click at [109, 280] on span "Órdenes de Compra" at bounding box center [88, 295] width 89 height 31
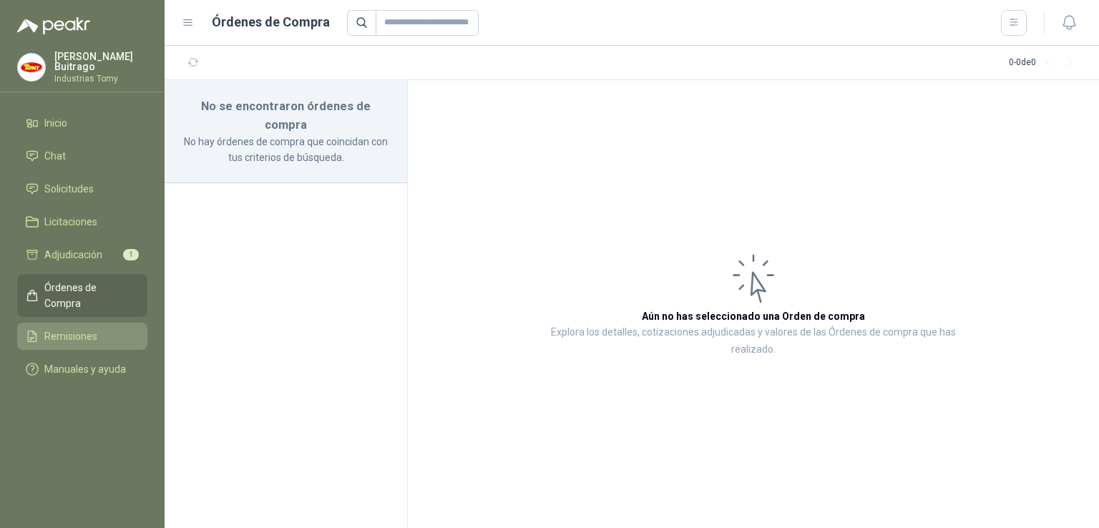
click at [109, 328] on li "Remisiones" at bounding box center [82, 336] width 113 height 16
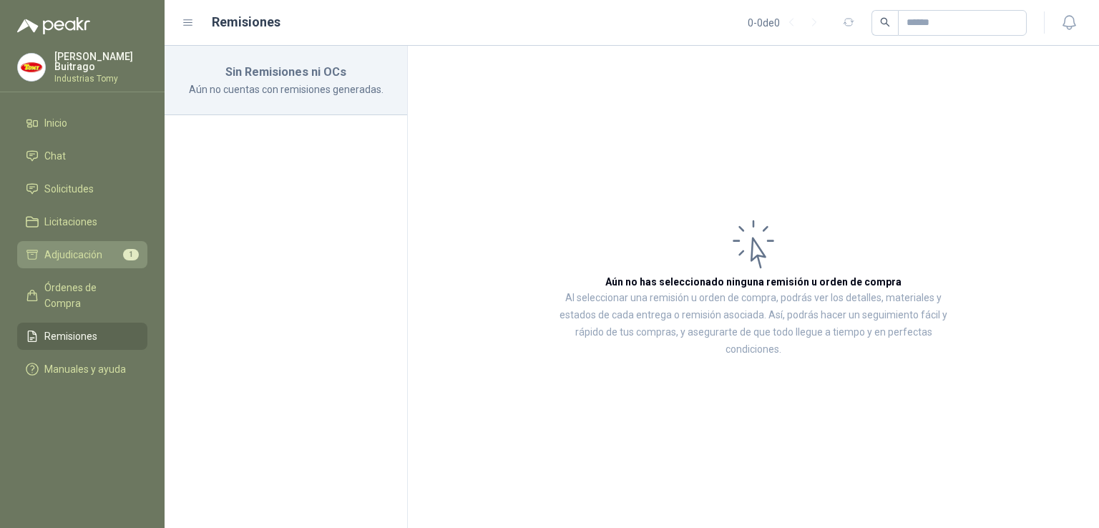
click at [119, 253] on li "Adjudicación 1" at bounding box center [82, 255] width 113 height 16
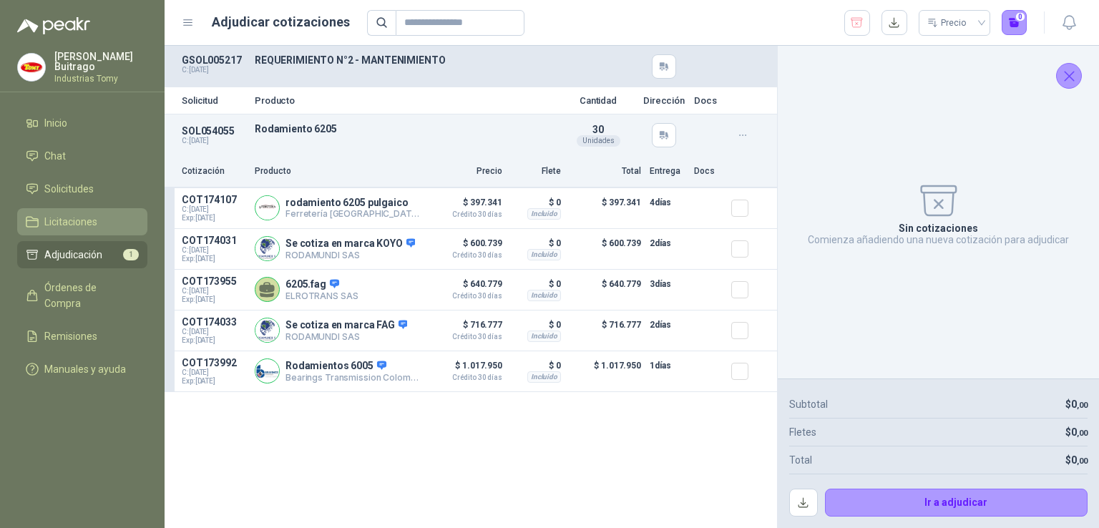
click at [117, 222] on li "Licitaciones" at bounding box center [82, 222] width 113 height 16
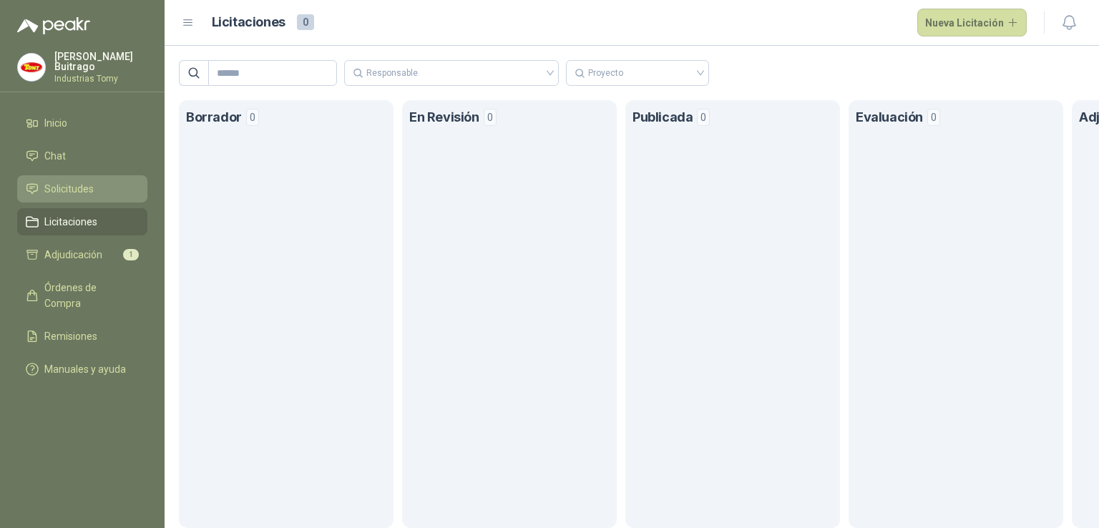
click at [117, 189] on li "Solicitudes" at bounding box center [82, 189] width 113 height 16
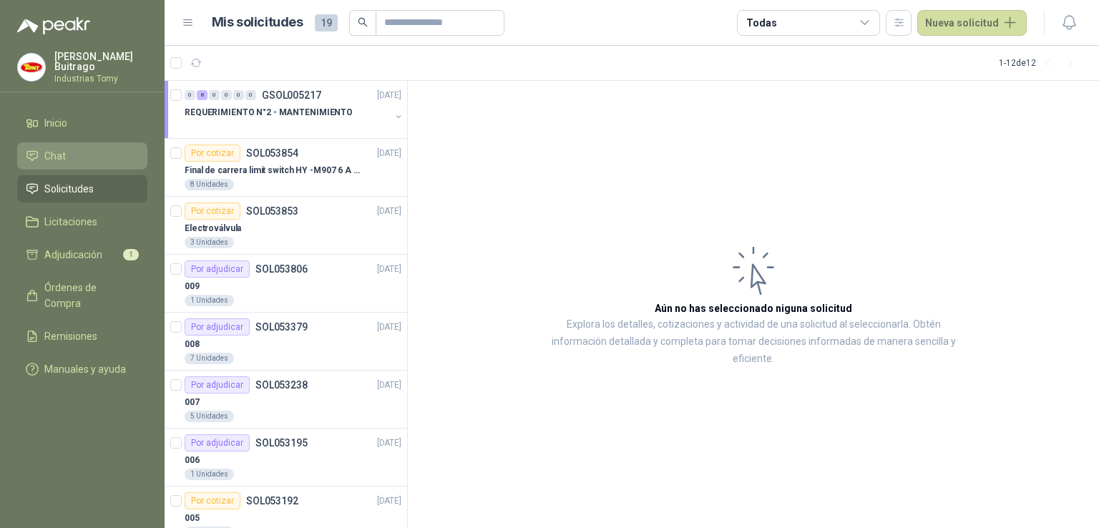
click at [109, 142] on link "Chat" at bounding box center [82, 155] width 130 height 27
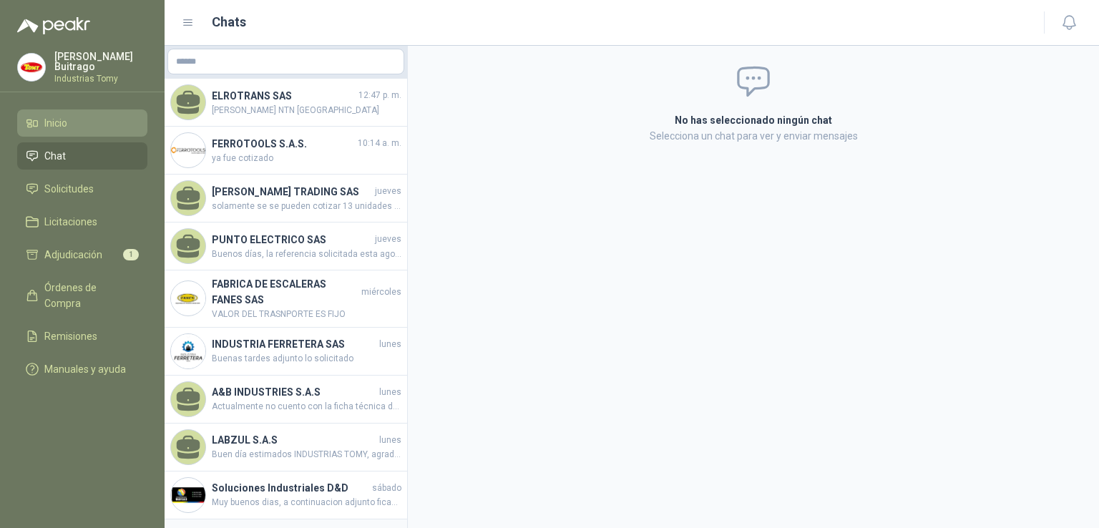
click at [109, 118] on li "Inicio" at bounding box center [82, 123] width 113 height 16
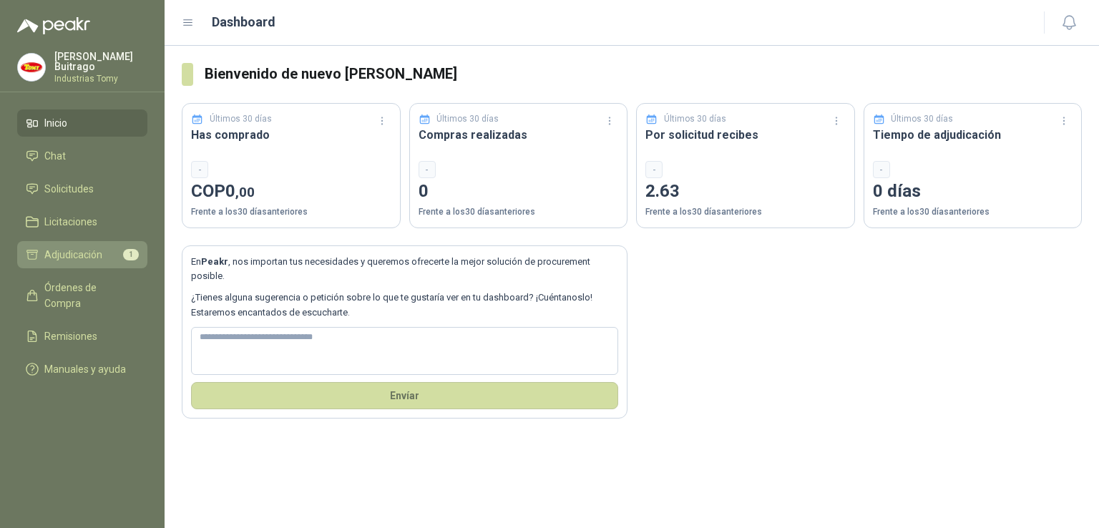
click at [123, 253] on span "1" at bounding box center [131, 254] width 16 height 11
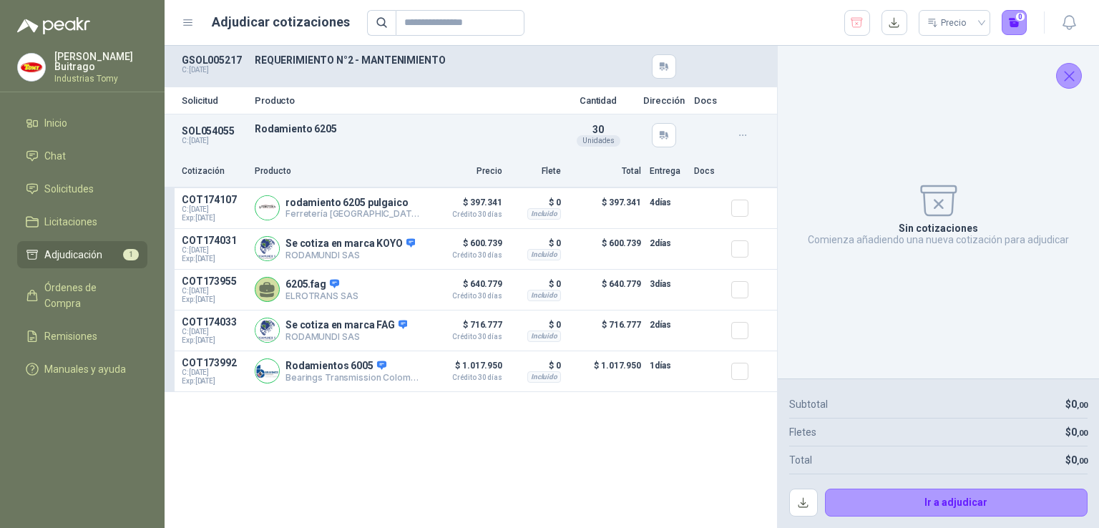
click at [51, 242] on link "Adjudicación 1" at bounding box center [82, 254] width 130 height 27
click at [61, 120] on span "Inicio" at bounding box center [55, 123] width 23 height 16
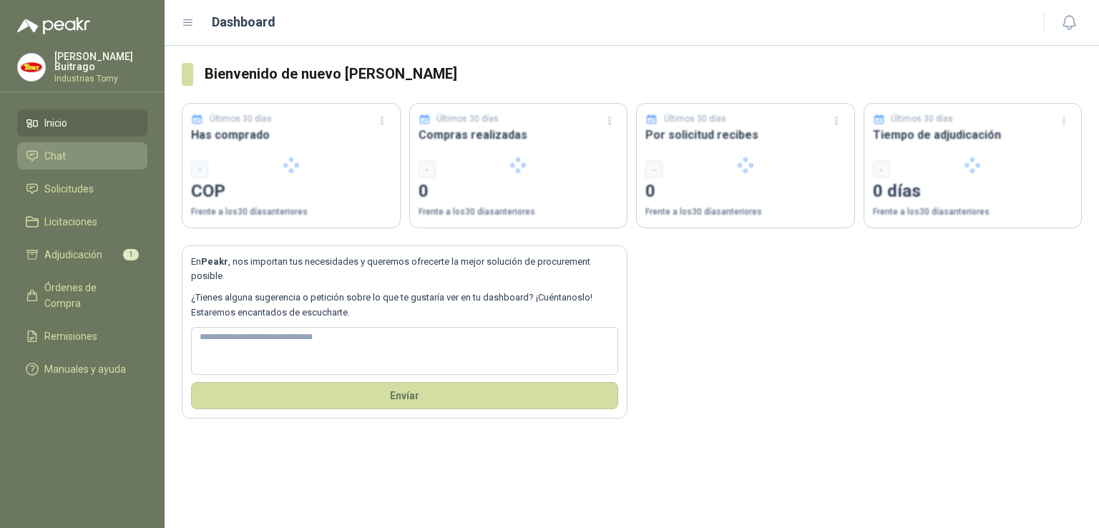
click at [64, 152] on span "Chat" at bounding box center [54, 156] width 21 height 16
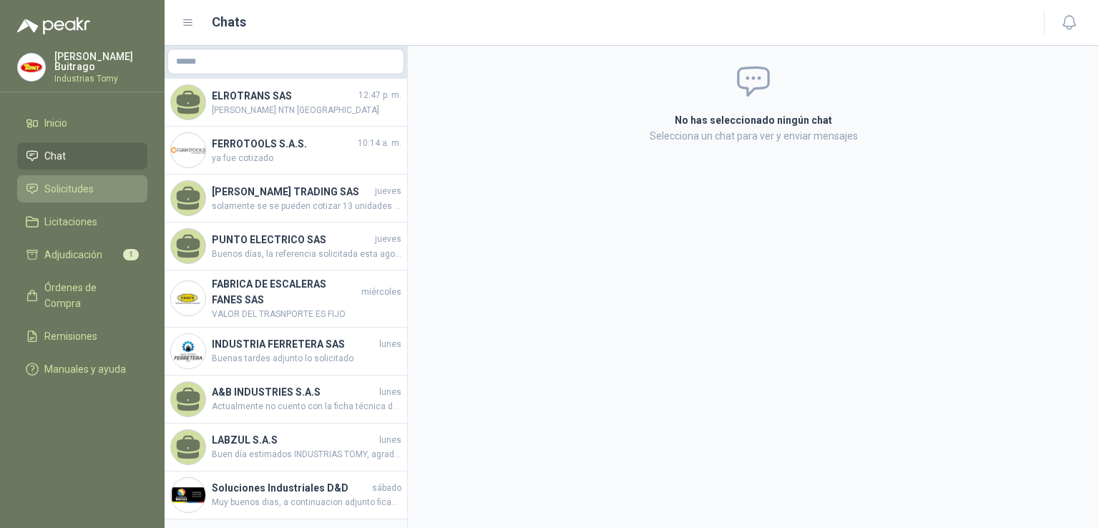
click at [79, 181] on span "Solicitudes" at bounding box center [68, 189] width 49 height 16
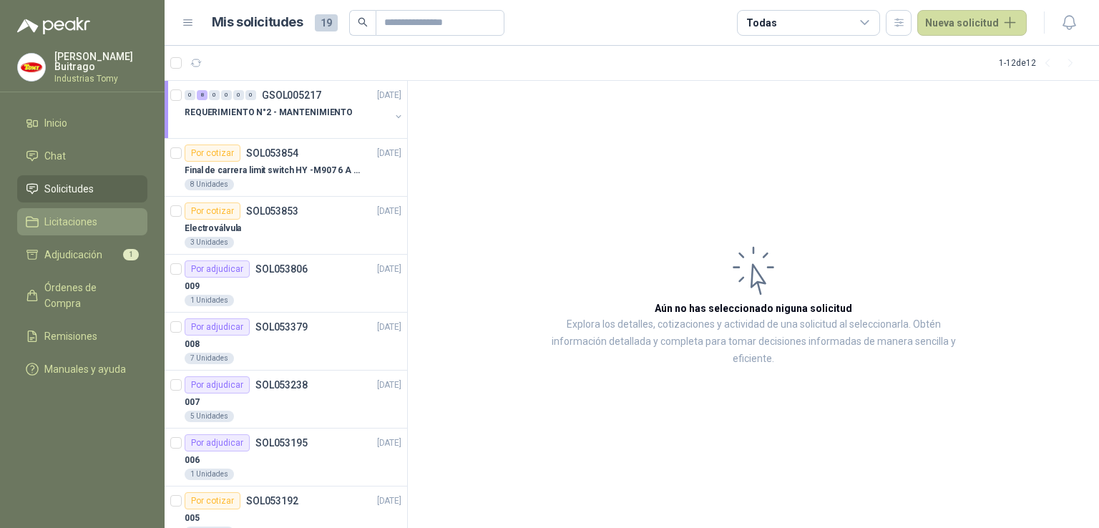
click at [80, 217] on span "Licitaciones" at bounding box center [70, 222] width 53 height 16
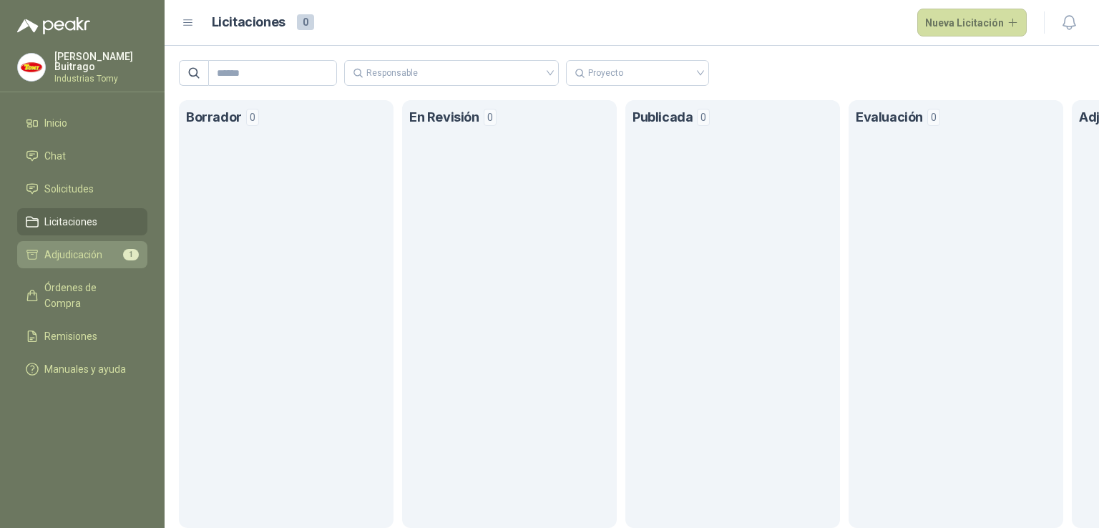
click at [80, 253] on span "Adjudicación" at bounding box center [73, 255] width 58 height 16
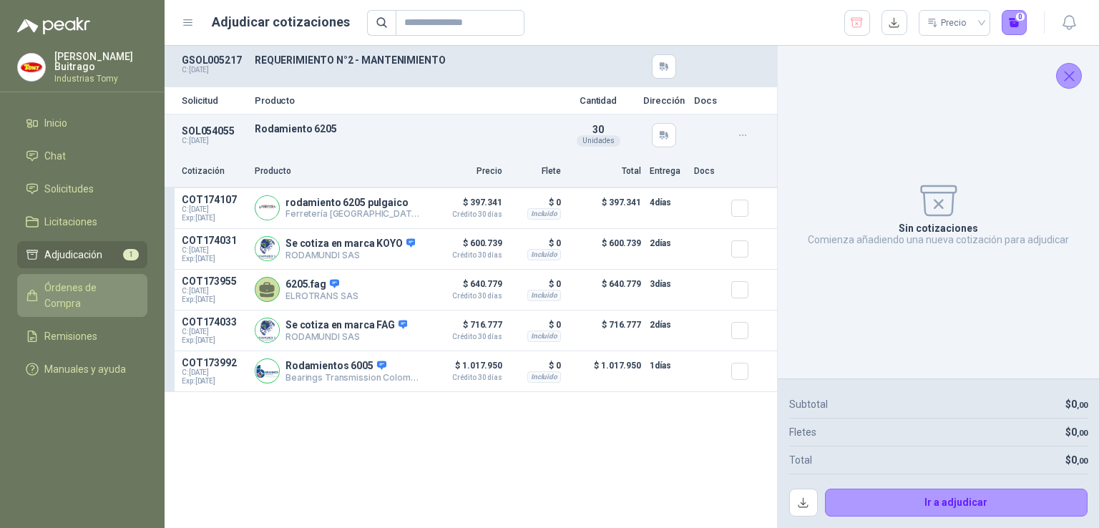
click at [82, 280] on span "Órdenes de Compra" at bounding box center [88, 295] width 89 height 31
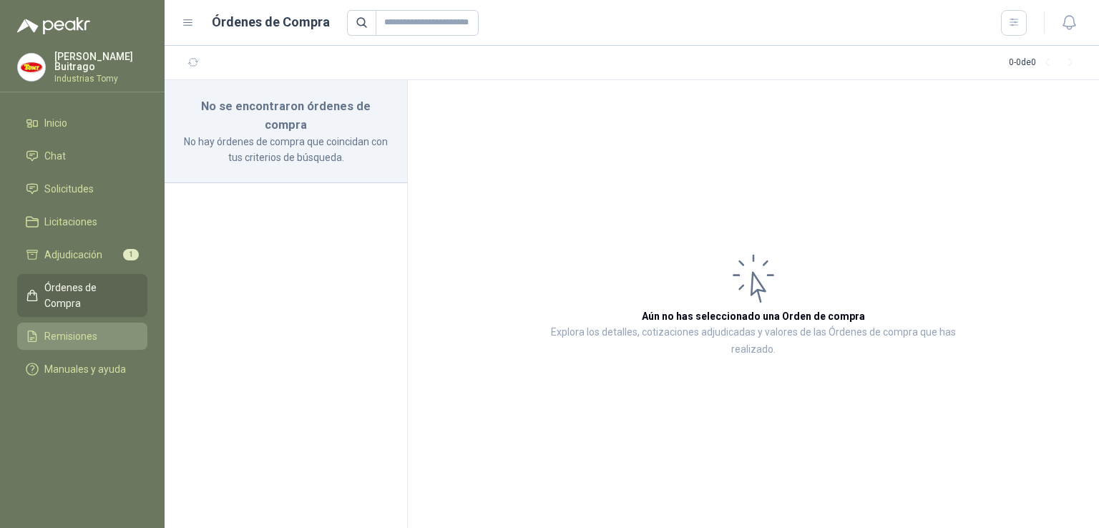
click at [94, 323] on link "Remisiones" at bounding box center [82, 336] width 130 height 27
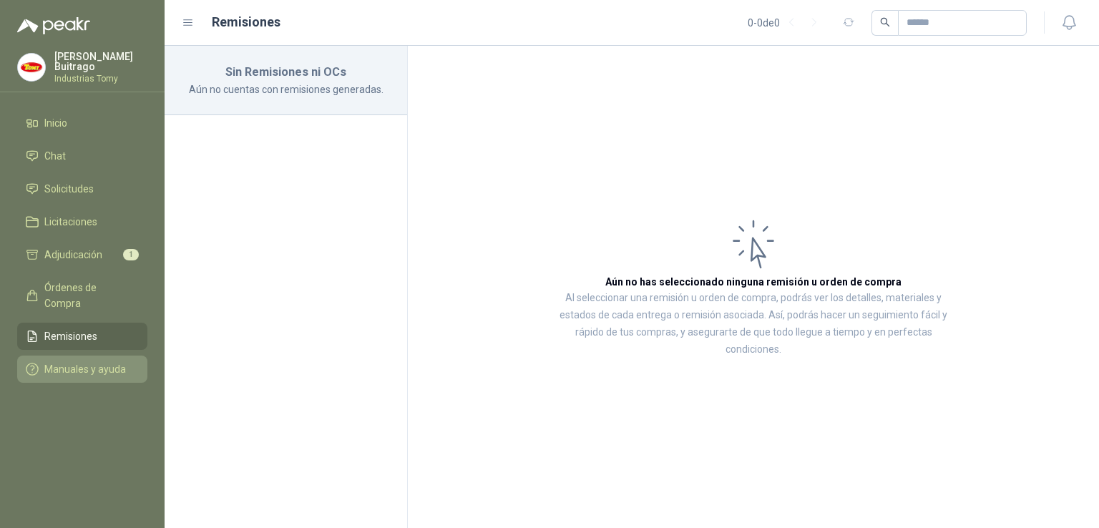
click at [97, 361] on span "Manuales y ayuda" at bounding box center [85, 369] width 82 height 16
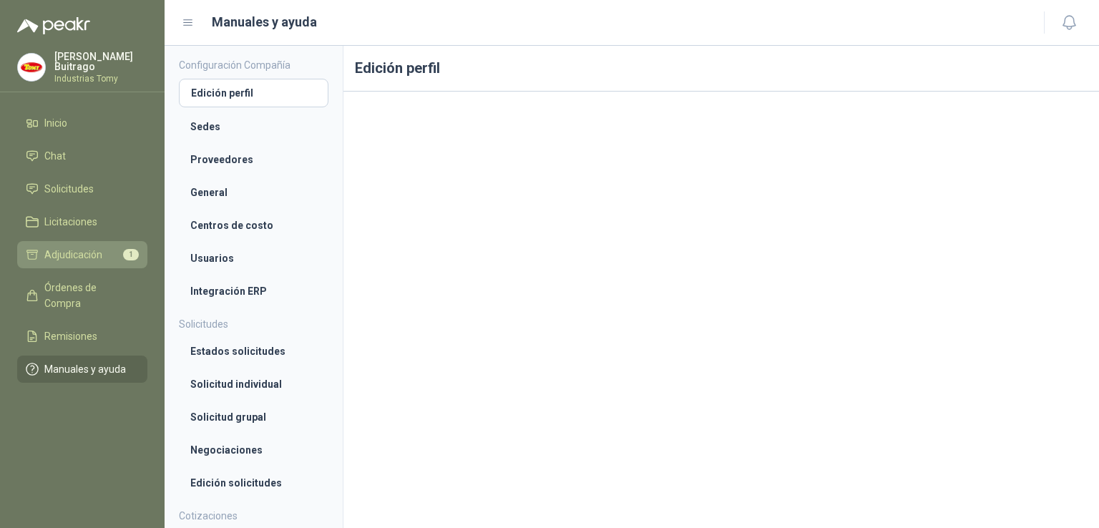
click at [106, 250] on li "Adjudicación 1" at bounding box center [82, 255] width 113 height 16
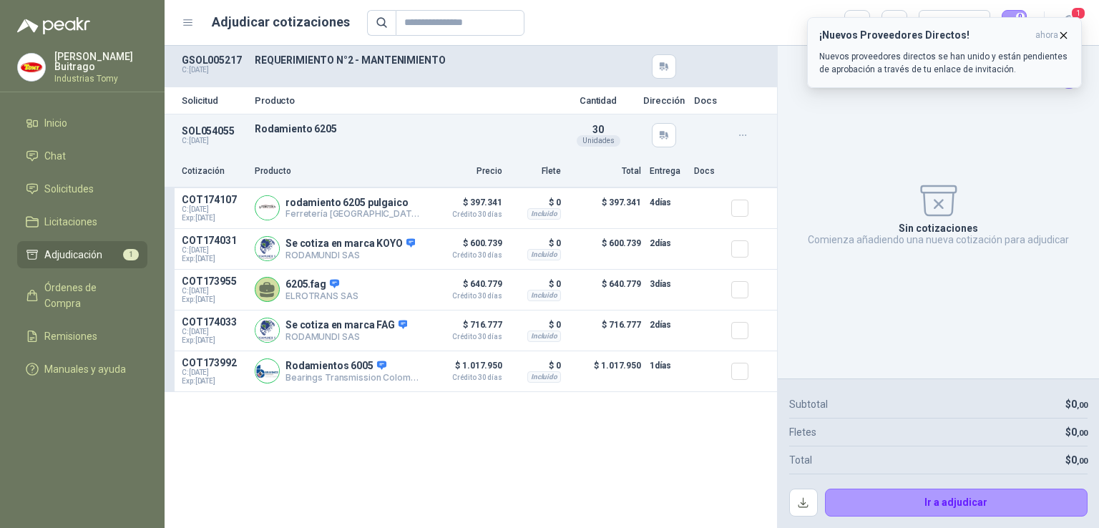
click at [1068, 38] on icon "button" at bounding box center [1064, 35] width 12 height 12
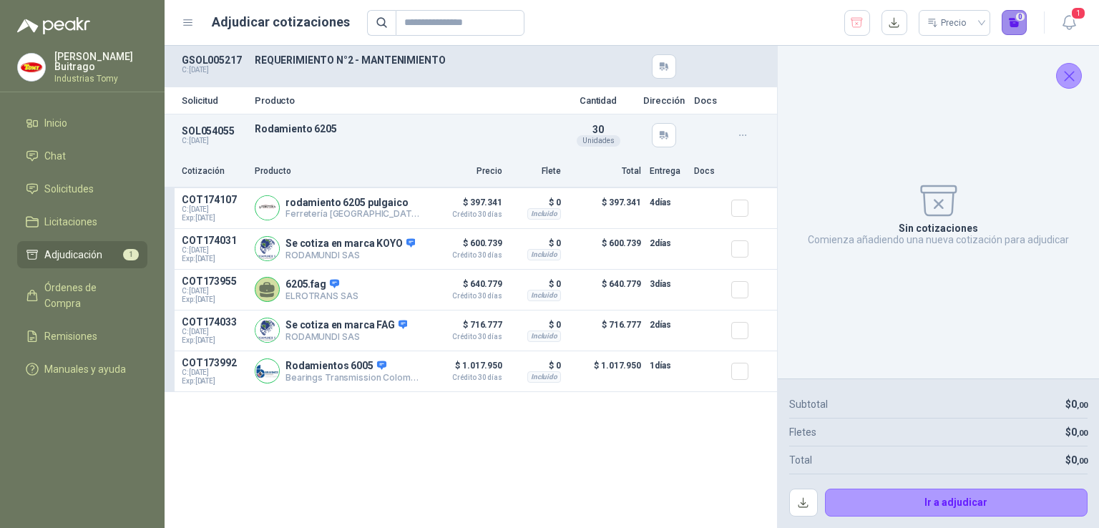
click at [1020, 21] on button "0" at bounding box center [1015, 23] width 26 height 26
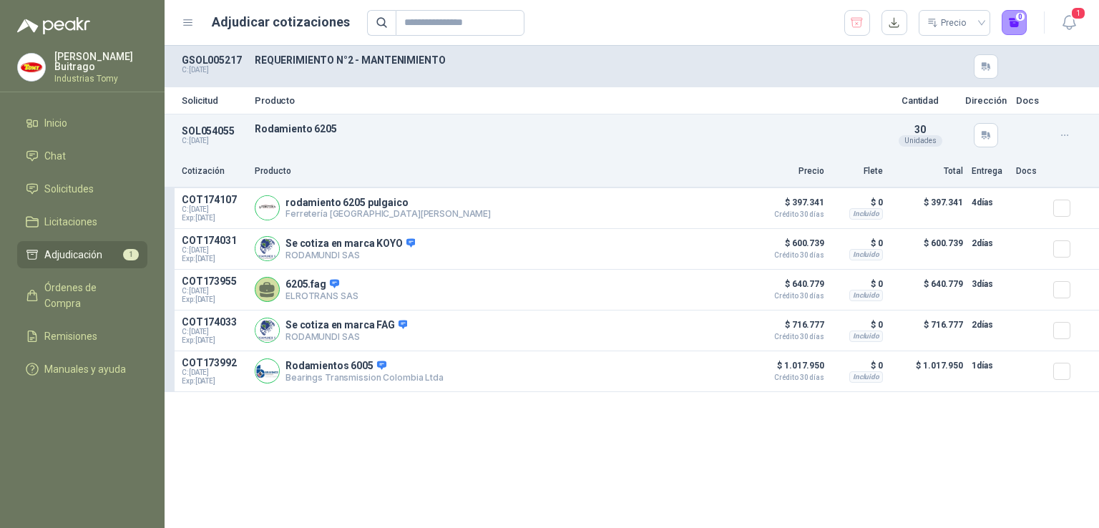
click at [94, 251] on span "Adjudicación" at bounding box center [73, 255] width 58 height 16
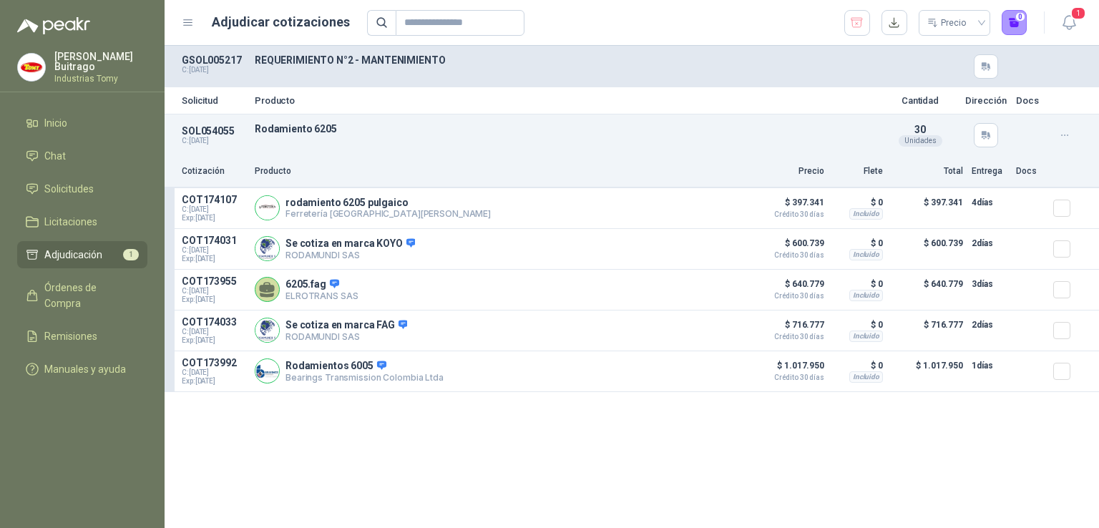
click at [94, 251] on span "Adjudicación" at bounding box center [73, 255] width 58 height 16
click at [862, 24] on icon "button" at bounding box center [857, 23] width 14 height 14
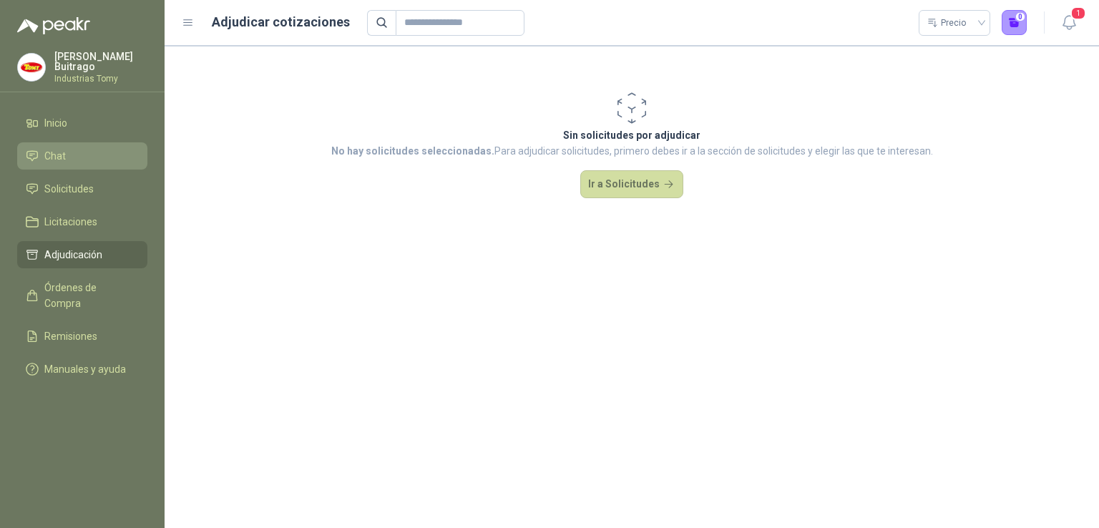
click at [82, 144] on link "Chat" at bounding box center [82, 155] width 130 height 27
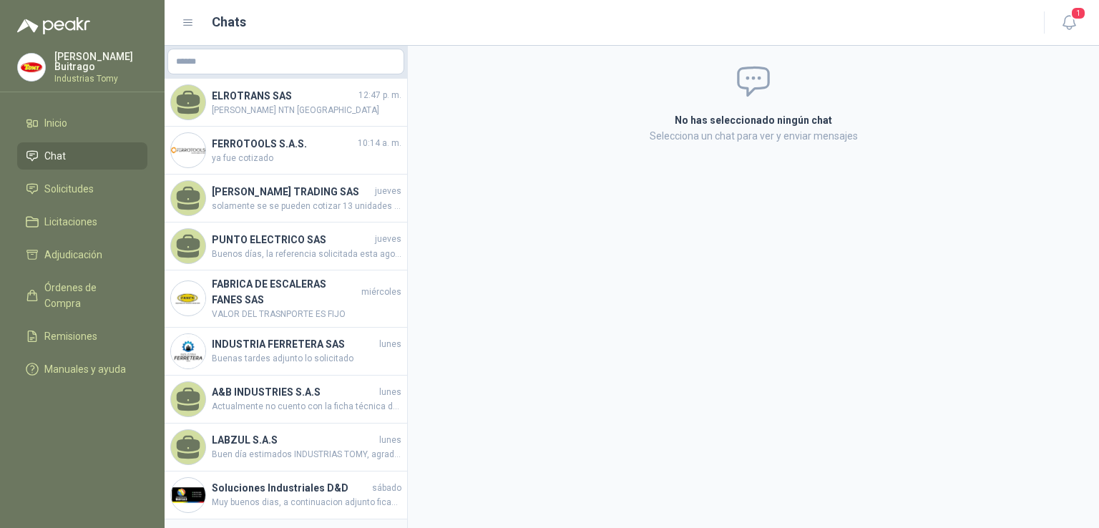
click at [84, 168] on ul "Inicio Chat Solicitudes Licitaciones Adjudicación Órdenes de Compra Remisiones …" at bounding box center [82, 248] width 165 height 279
click at [84, 182] on span "Solicitudes" at bounding box center [68, 189] width 49 height 16
